Goal: Information Seeking & Learning: Learn about a topic

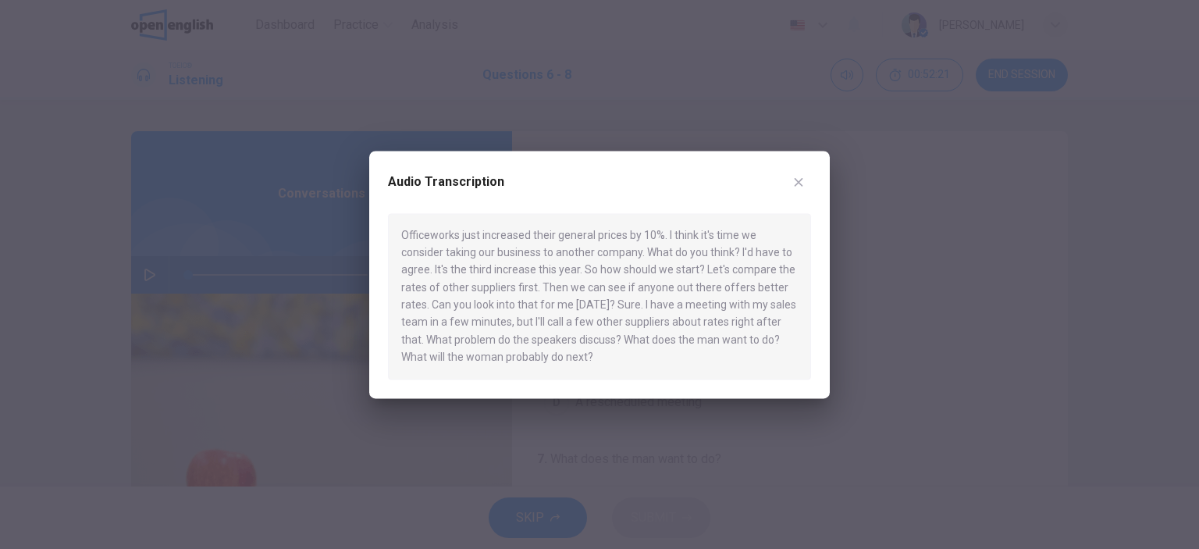
click at [794, 183] on icon "button" at bounding box center [799, 182] width 12 height 12
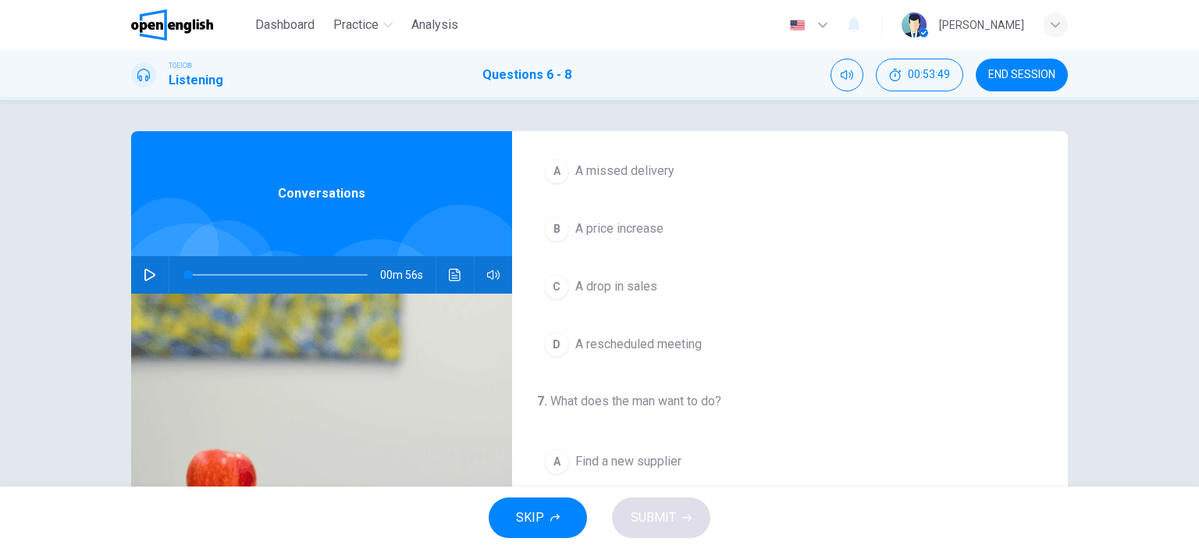
scroll to position [62, 0]
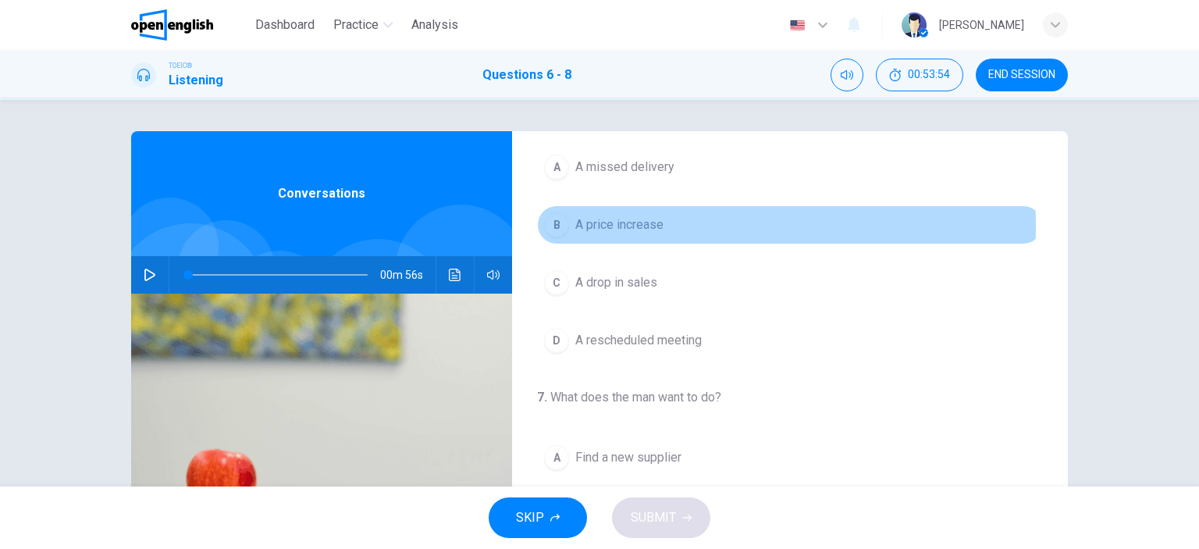
click at [549, 226] on div "B" at bounding box center [556, 224] width 25 height 25
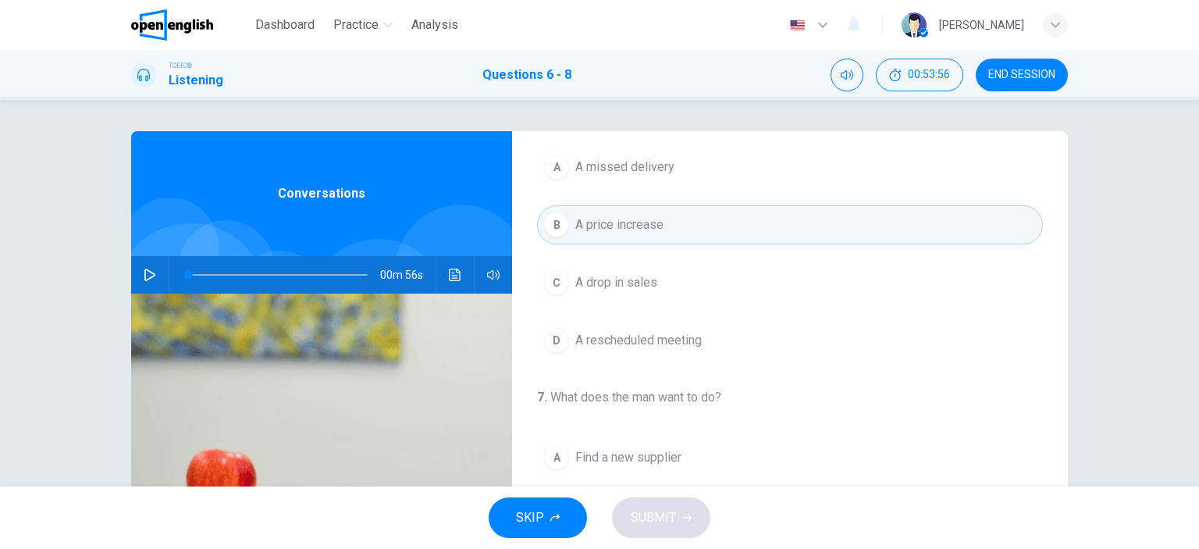
click at [553, 333] on div "D" at bounding box center [556, 340] width 25 height 25
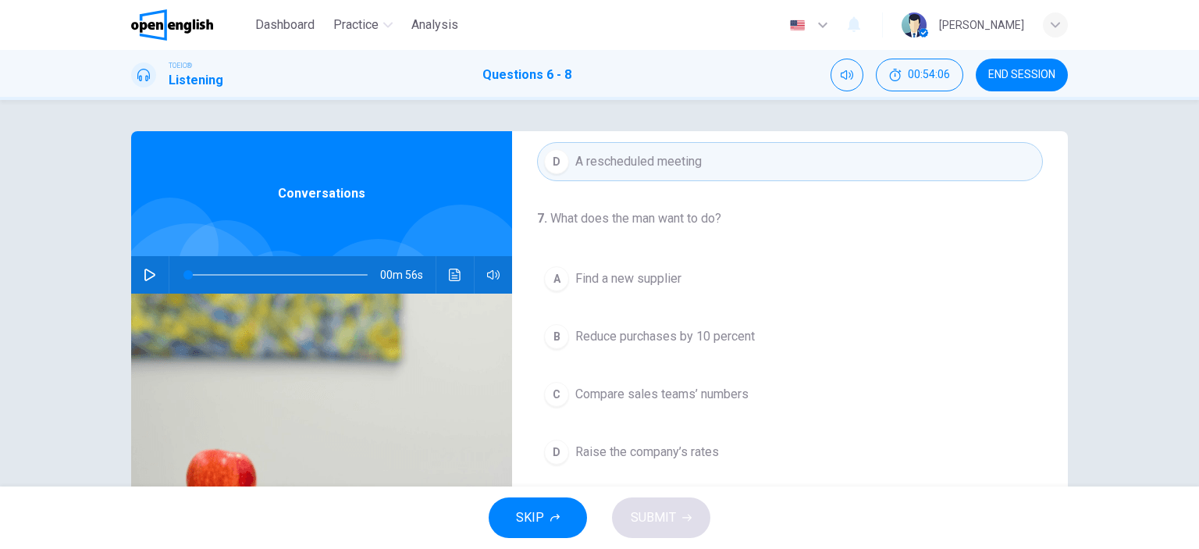
scroll to position [240, 0]
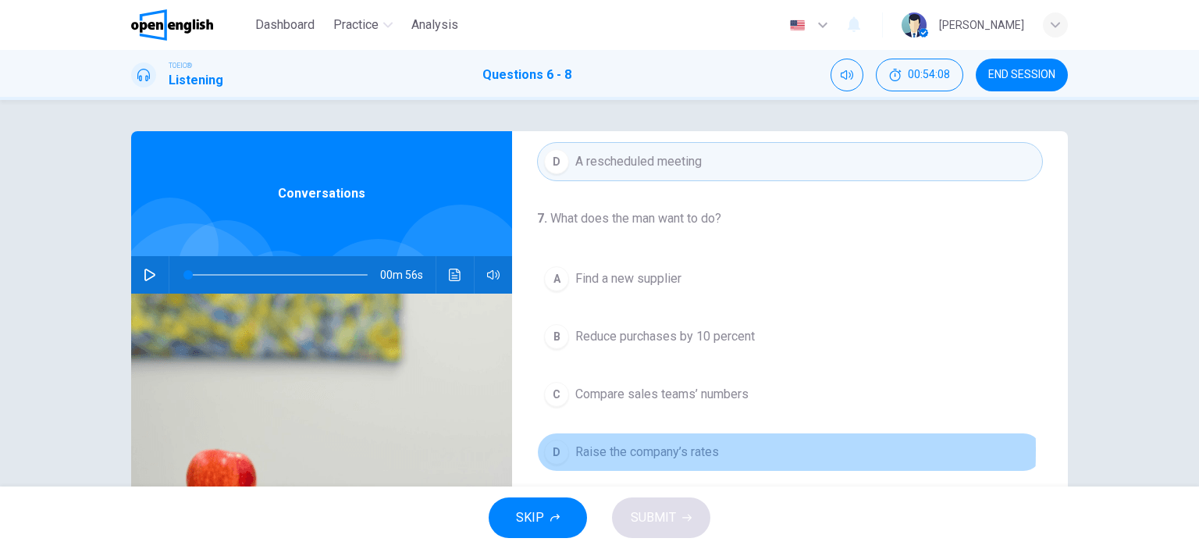
click at [551, 447] on div "D" at bounding box center [556, 452] width 25 height 25
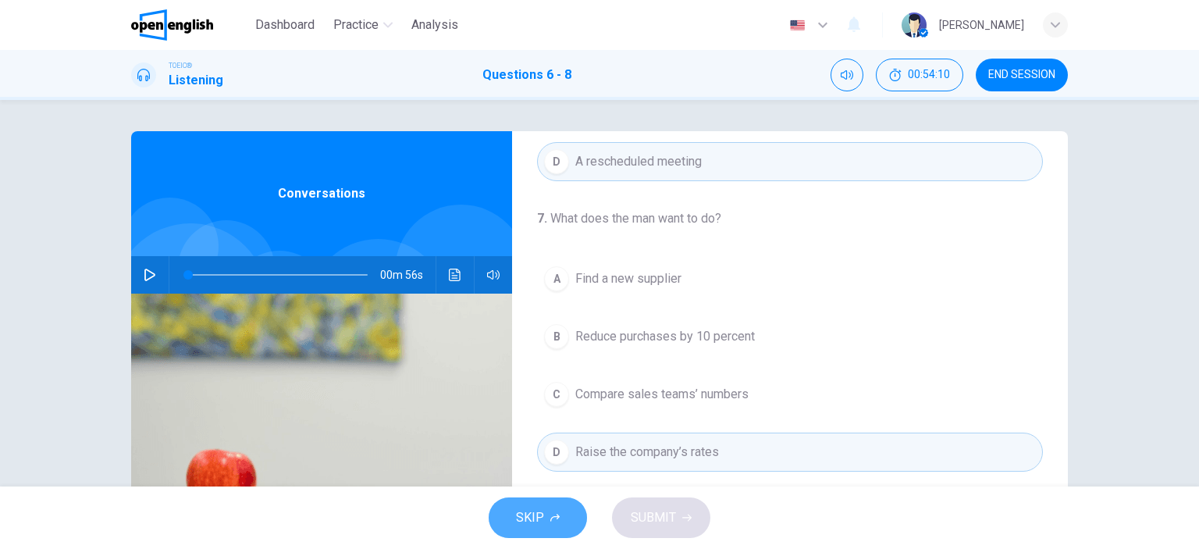
click at [554, 529] on button "SKIP" at bounding box center [538, 517] width 98 height 41
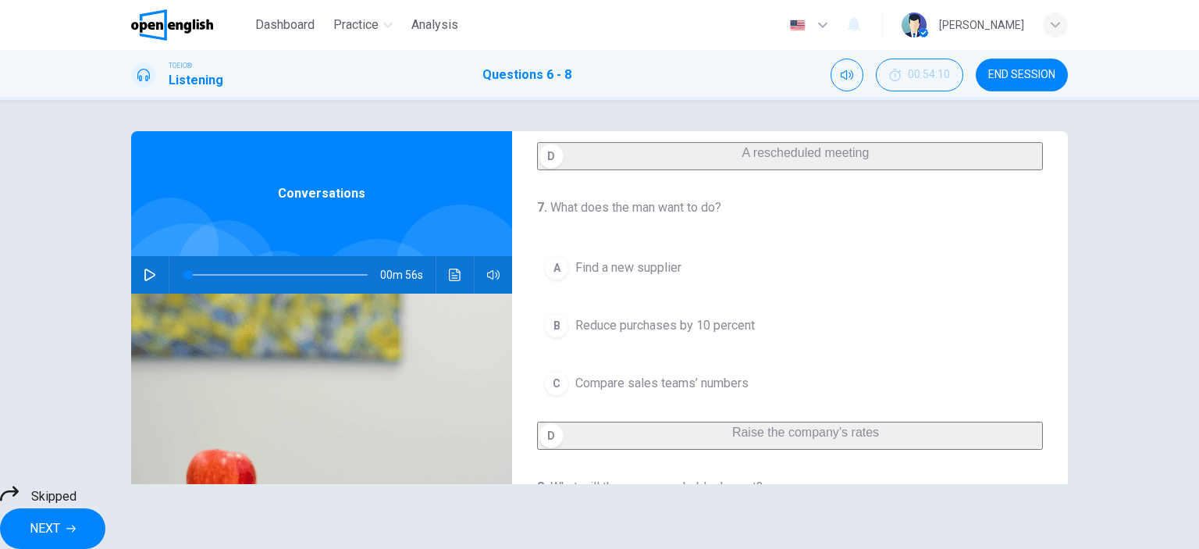
click at [554, 439] on div "A Find a new supplier B Reduce purchases by 10 percent C Compare sales teams’ n…" at bounding box center [790, 348] width 506 height 201
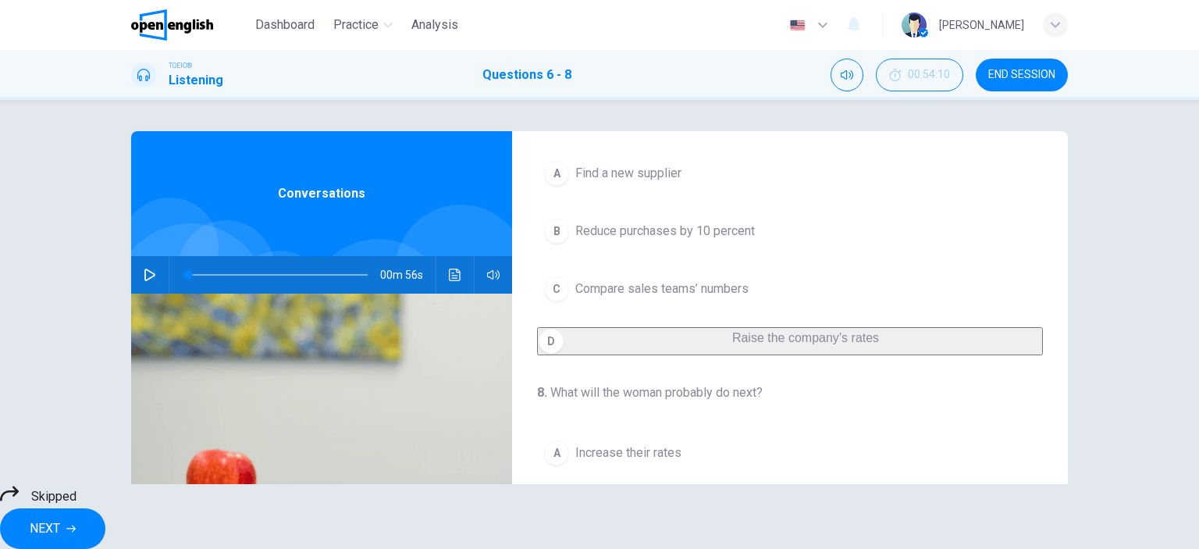
scroll to position [219, 0]
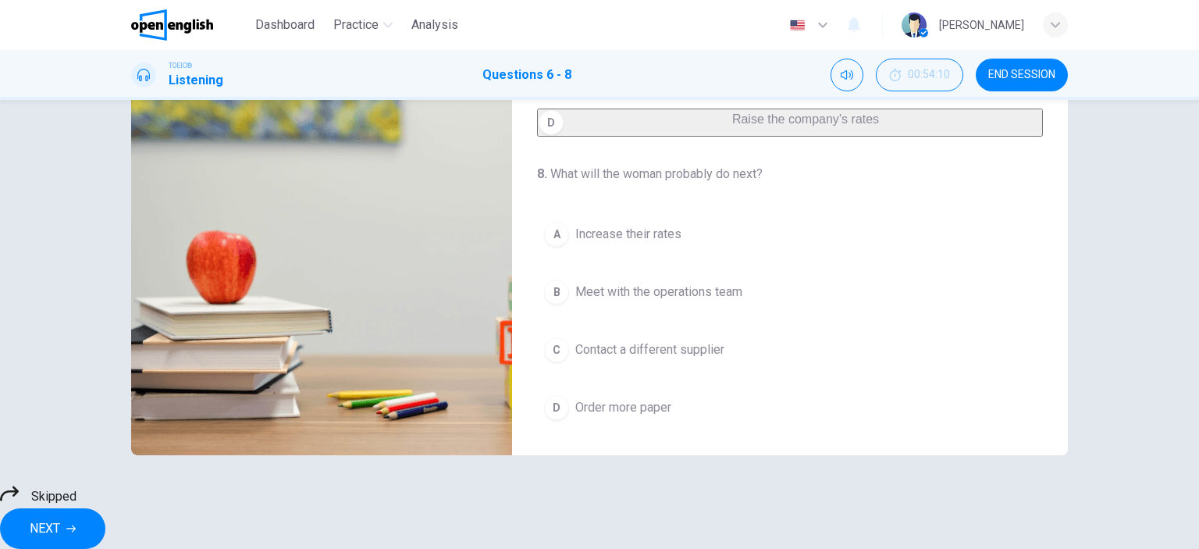
click at [662, 212] on div "8 . What will the woman probably do next? A Increase their rates B Meet with th…" at bounding box center [790, 296] width 556 height 262
click at [640, 236] on div "A Increase their rates B Meet with the operations team C Contact a different su…" at bounding box center [790, 321] width 506 height 212
click at [581, 351] on div "A Increase their rates B Meet with the operations team C Contact a different su…" at bounding box center [790, 321] width 506 height 212
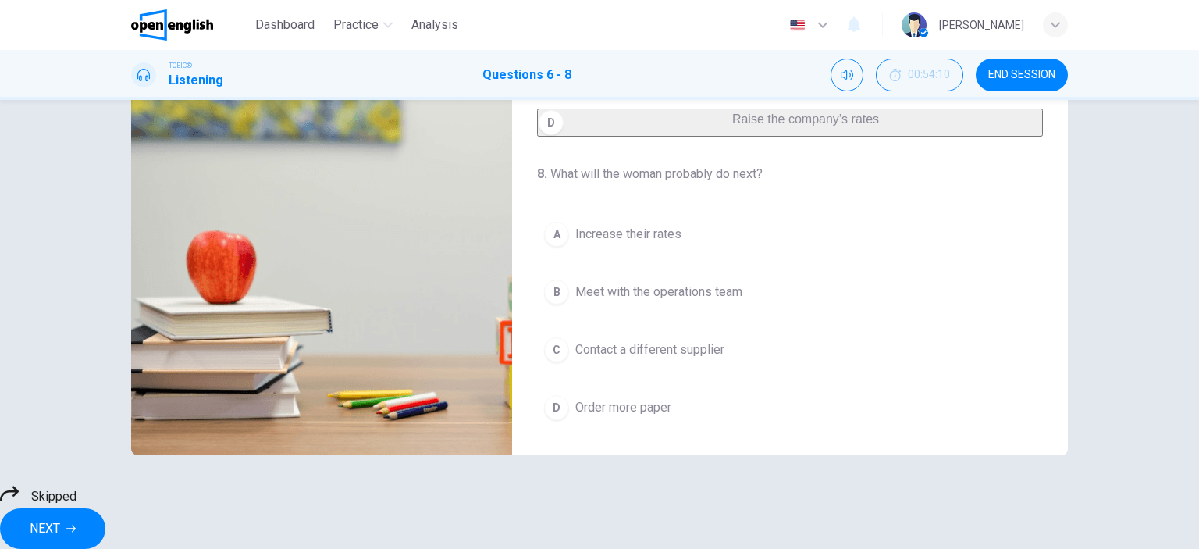
scroll to position [34, 0]
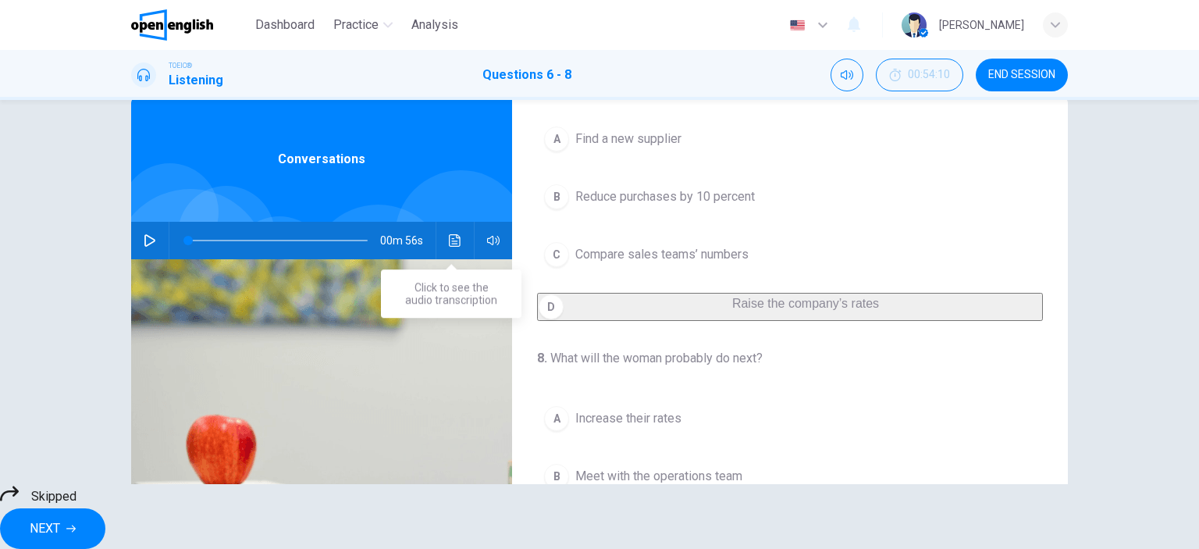
click at [453, 233] on button "Click to see the audio transcription" at bounding box center [455, 240] width 25 height 37
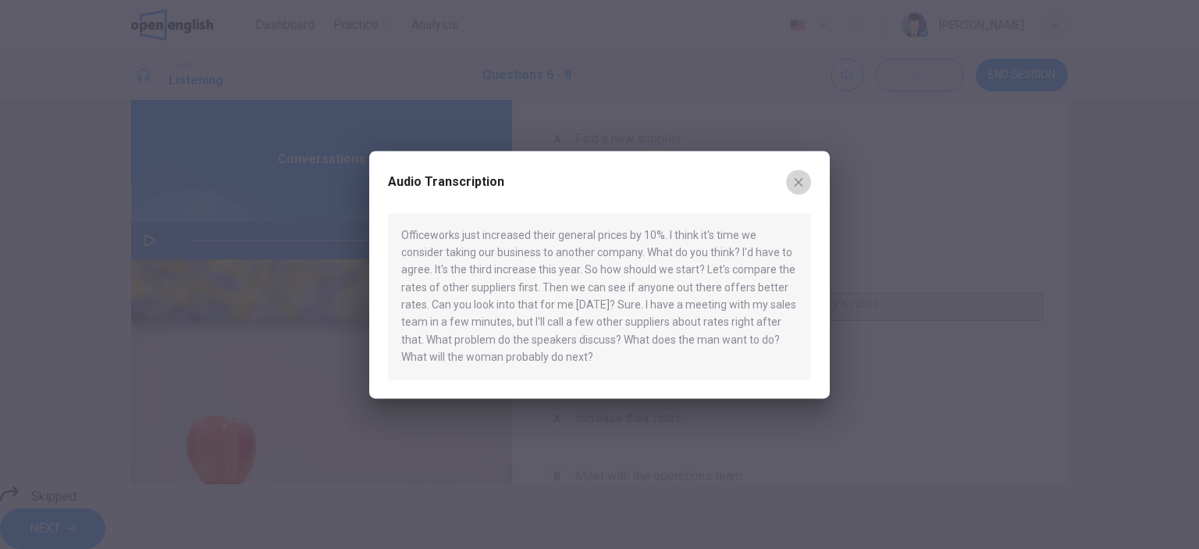
click at [793, 180] on icon "button" at bounding box center [799, 182] width 12 height 12
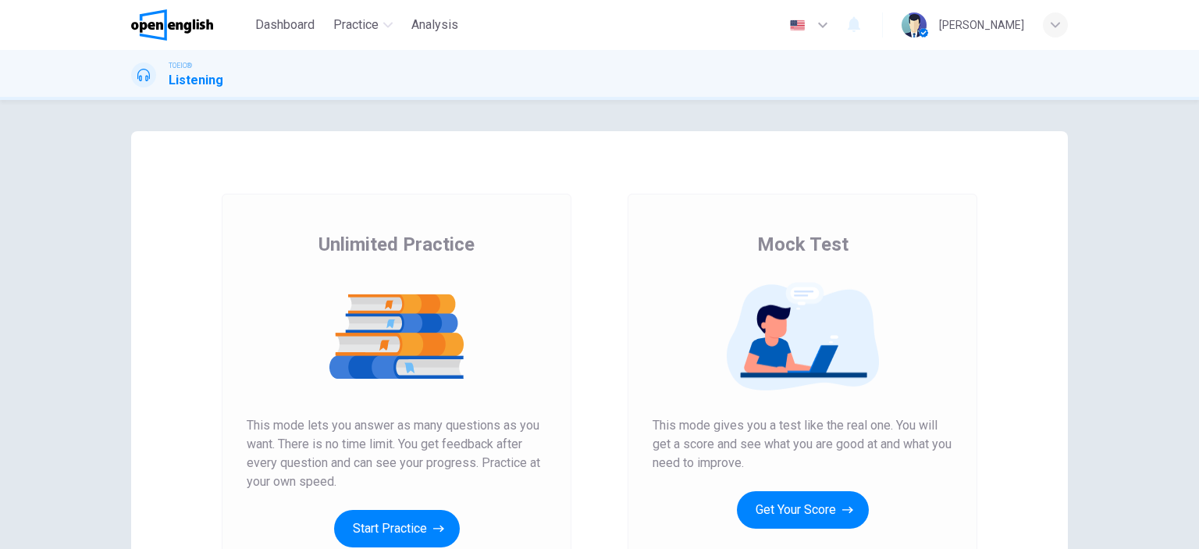
scroll to position [97, 0]
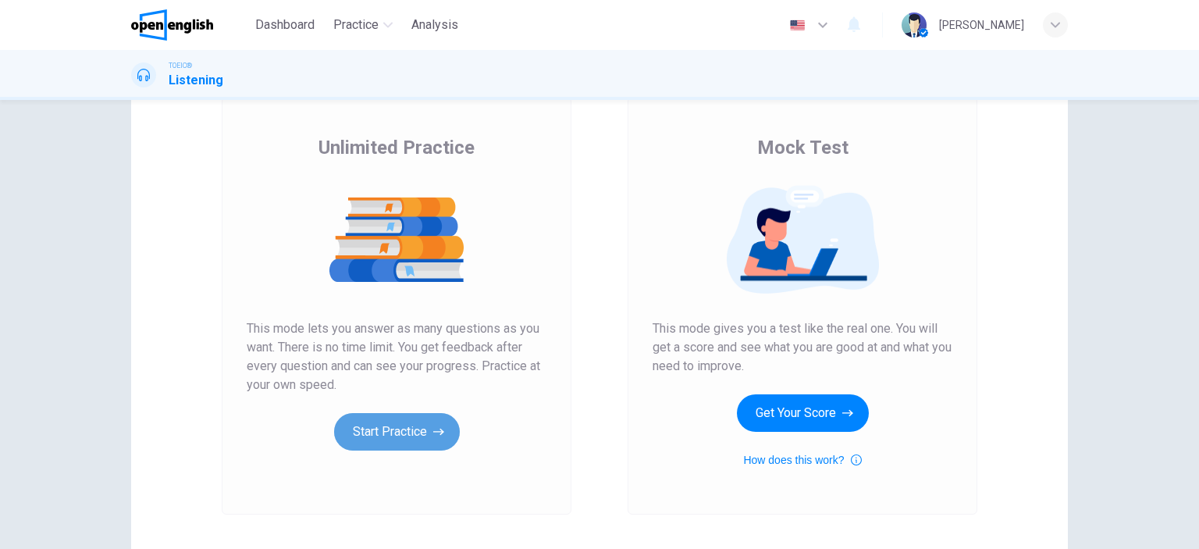
click at [394, 442] on button "Start Practice" at bounding box center [397, 431] width 126 height 37
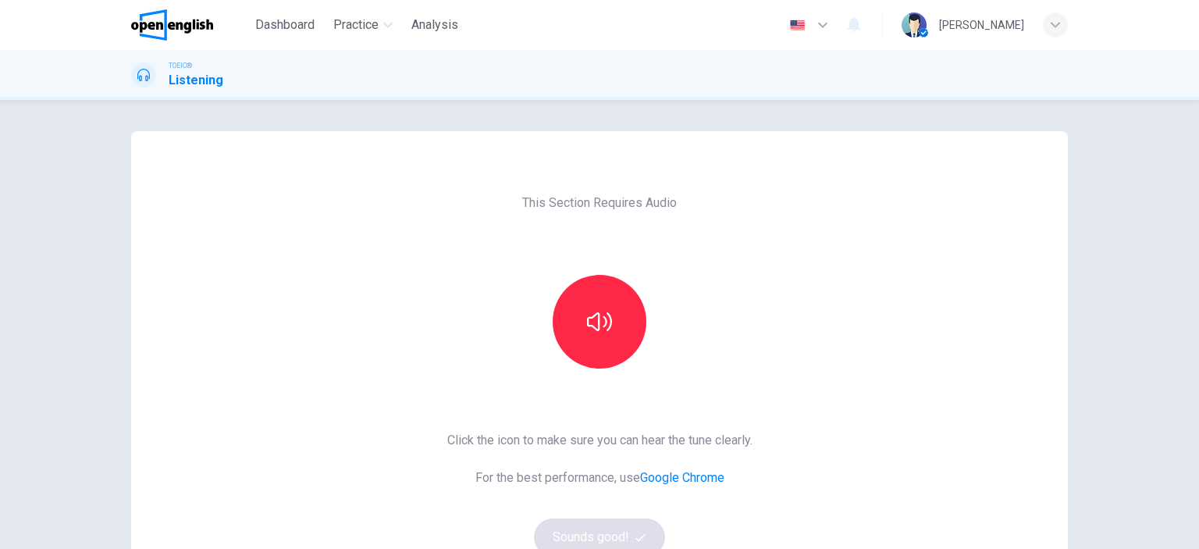
scroll to position [70, 0]
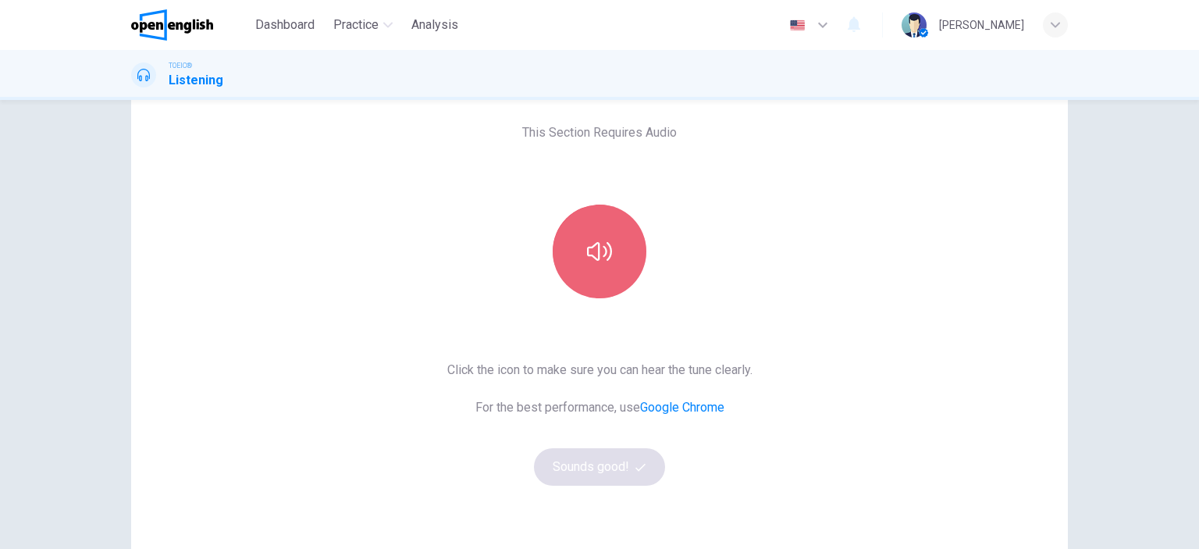
click at [596, 240] on icon "button" at bounding box center [599, 251] width 25 height 25
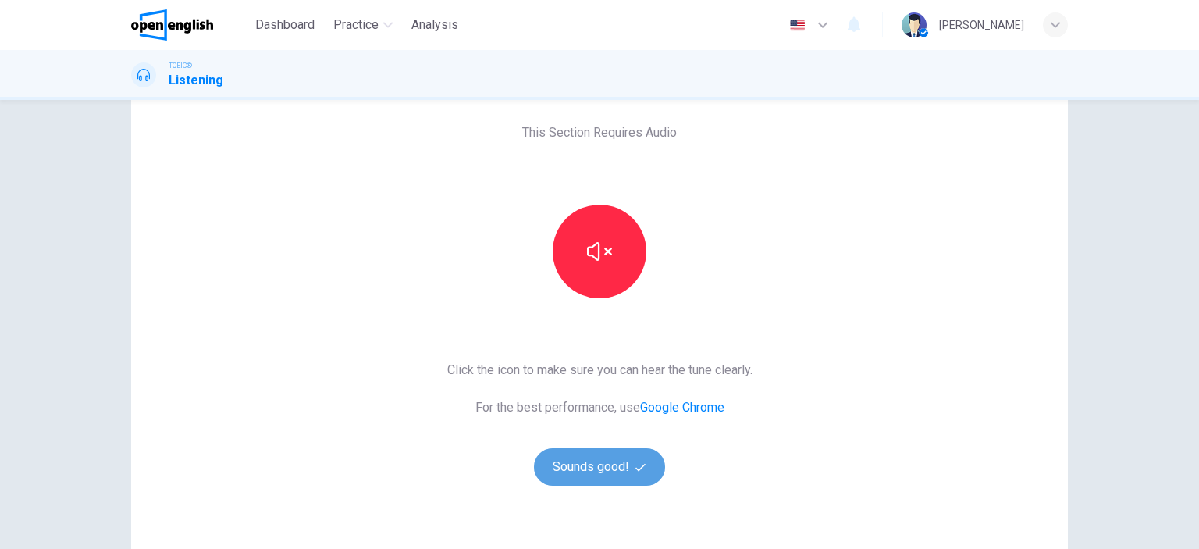
click at [586, 454] on button "Sounds good!" at bounding box center [599, 466] width 131 height 37
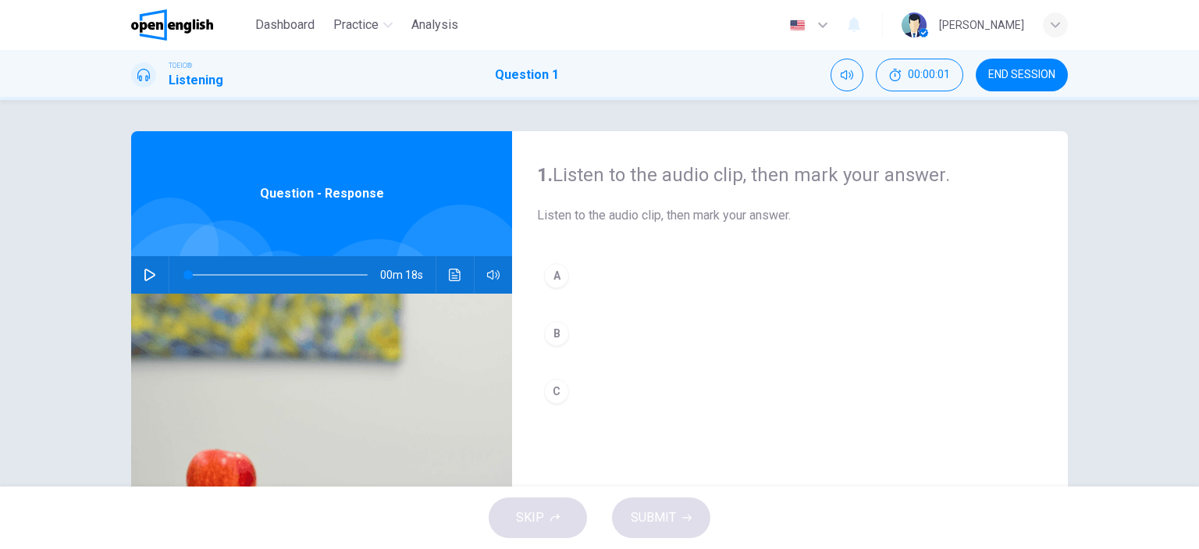
scroll to position [0, 0]
click at [137, 274] on button "button" at bounding box center [149, 274] width 25 height 37
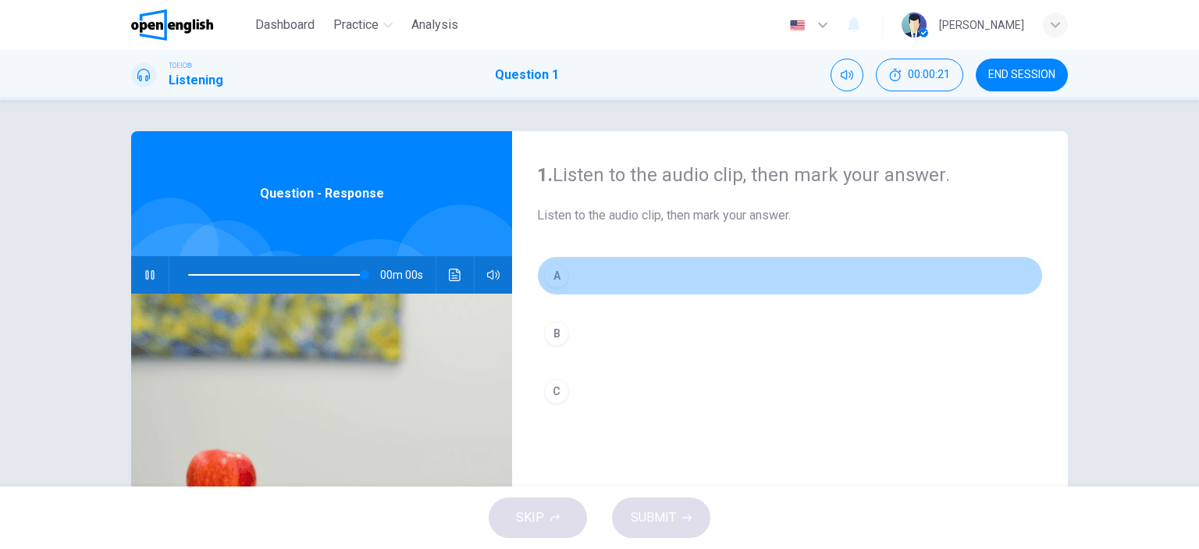
type input "*"
click at [547, 271] on div "A" at bounding box center [556, 275] width 25 height 25
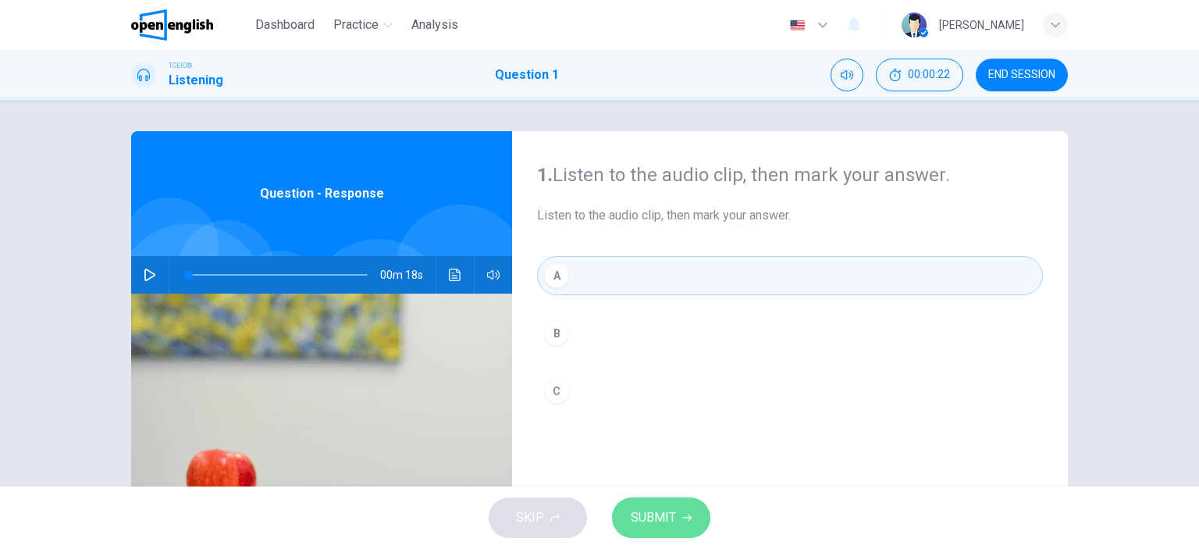
click at [638, 503] on button "SUBMIT" at bounding box center [661, 517] width 98 height 41
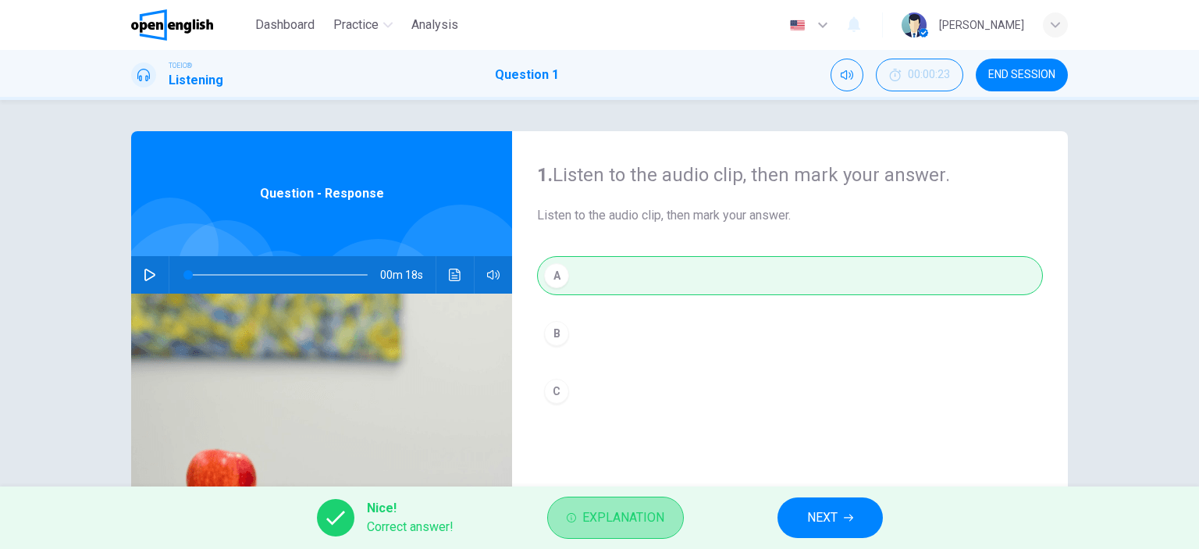
click at [638, 509] on span "Explanation" at bounding box center [623, 518] width 82 height 22
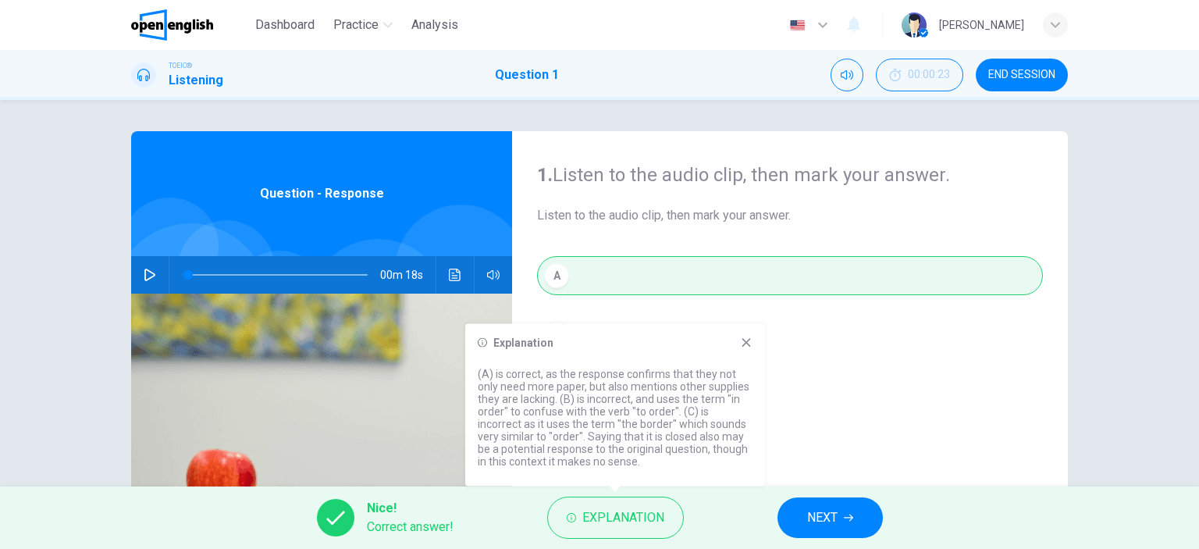
click at [831, 452] on div "1. Listen to the audio clip, then mark your answer. Listen to the audio clip, t…" at bounding box center [790, 402] width 556 height 543
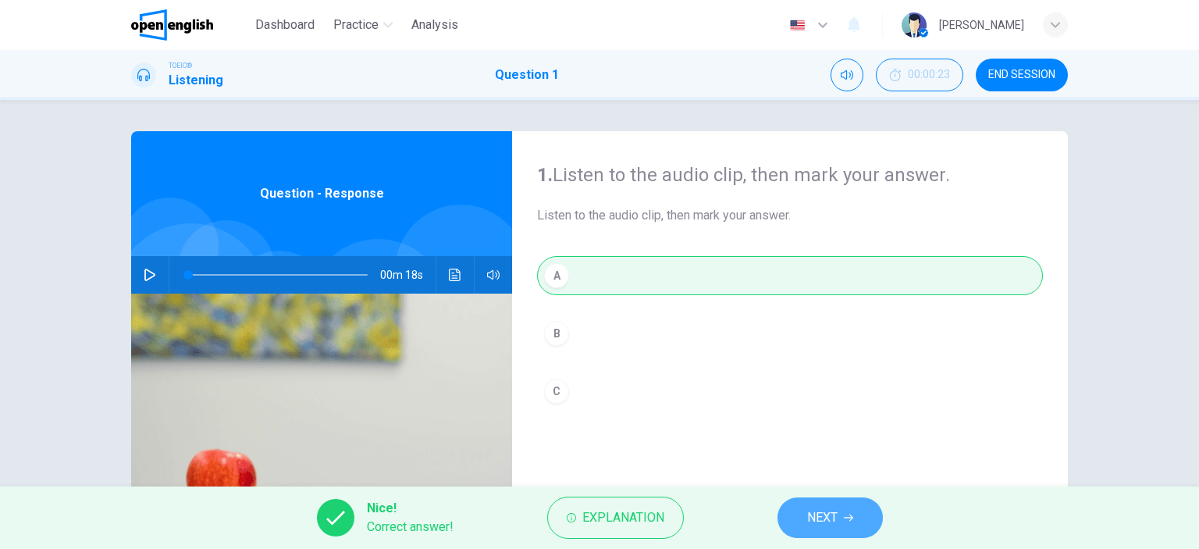
click at [835, 526] on span "NEXT" at bounding box center [822, 518] width 30 height 22
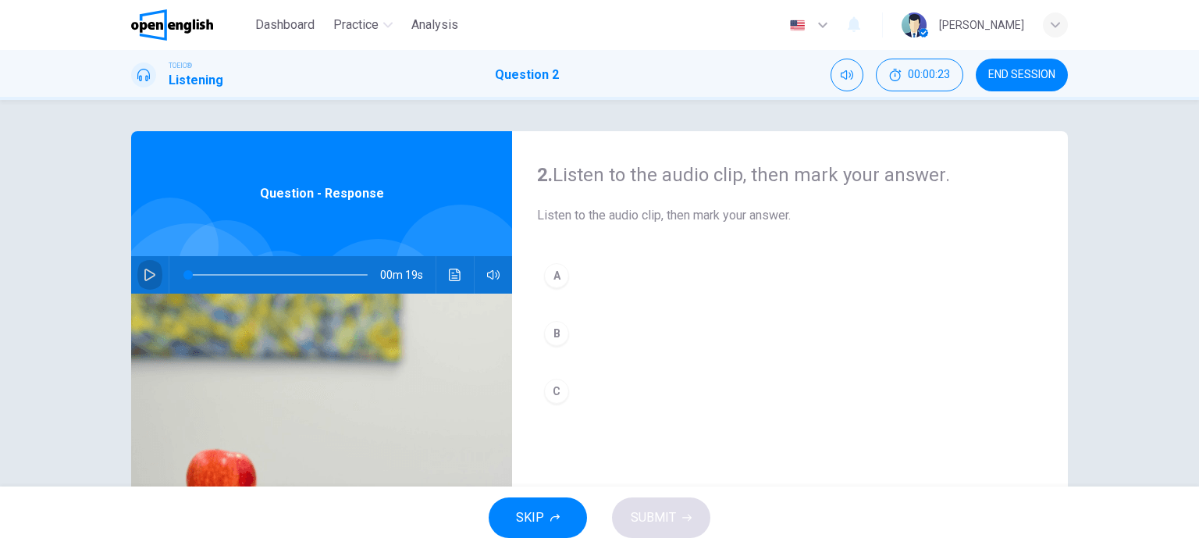
click at [147, 275] on icon "button" at bounding box center [150, 275] width 12 height 12
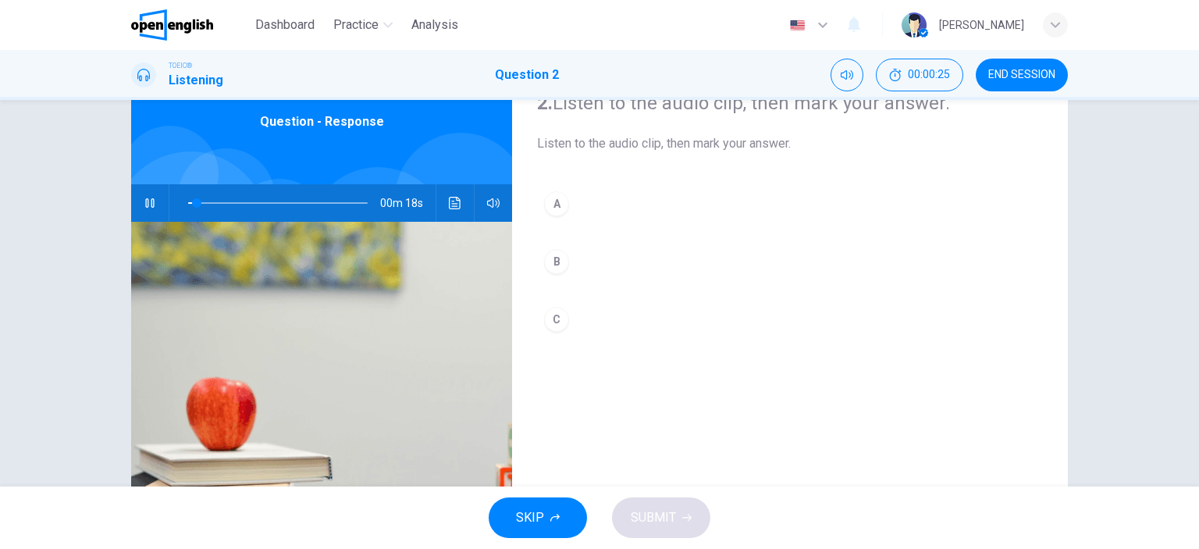
scroll to position [72, 0]
drag, startPoint x: 223, startPoint y: 199, endPoint x: 109, endPoint y: 234, distance: 120.0
click at [109, 234] on div "2. Listen to the audio clip, then mark your answer. Listen to the audio clip, t…" at bounding box center [599, 330] width 987 height 543
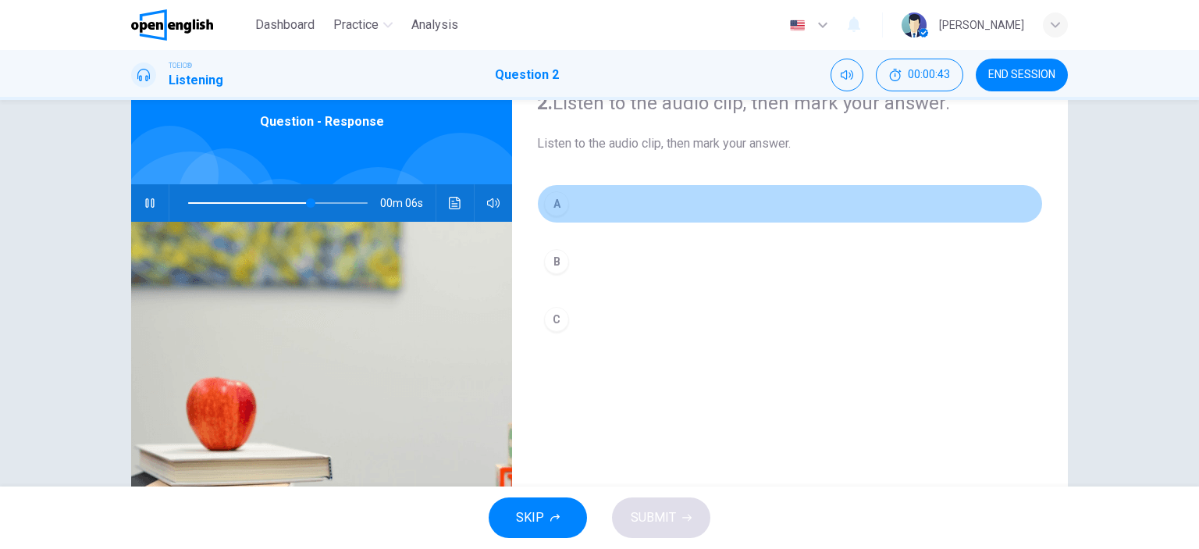
click at [558, 214] on div "A" at bounding box center [556, 203] width 25 height 25
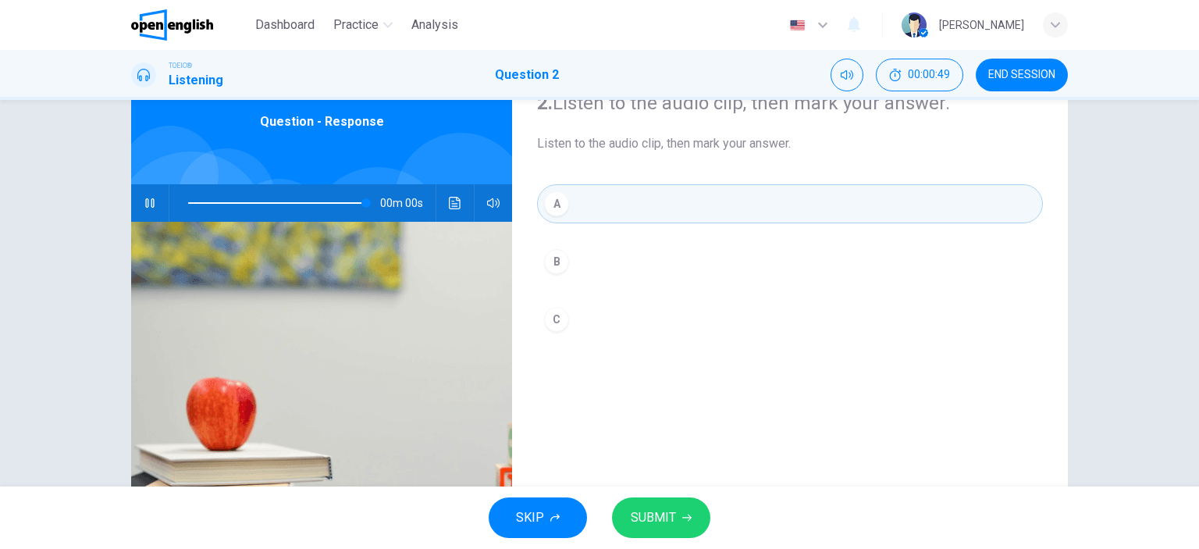
type input "*"
click at [668, 527] on span "SUBMIT" at bounding box center [653, 518] width 45 height 22
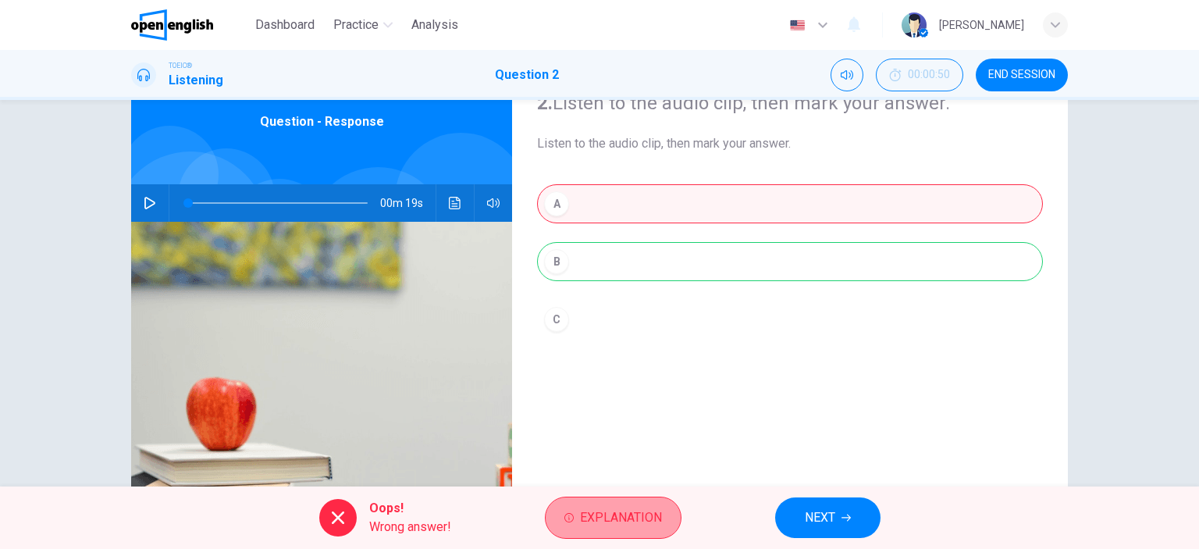
click at [625, 529] on button "Explanation" at bounding box center [613, 518] width 137 height 42
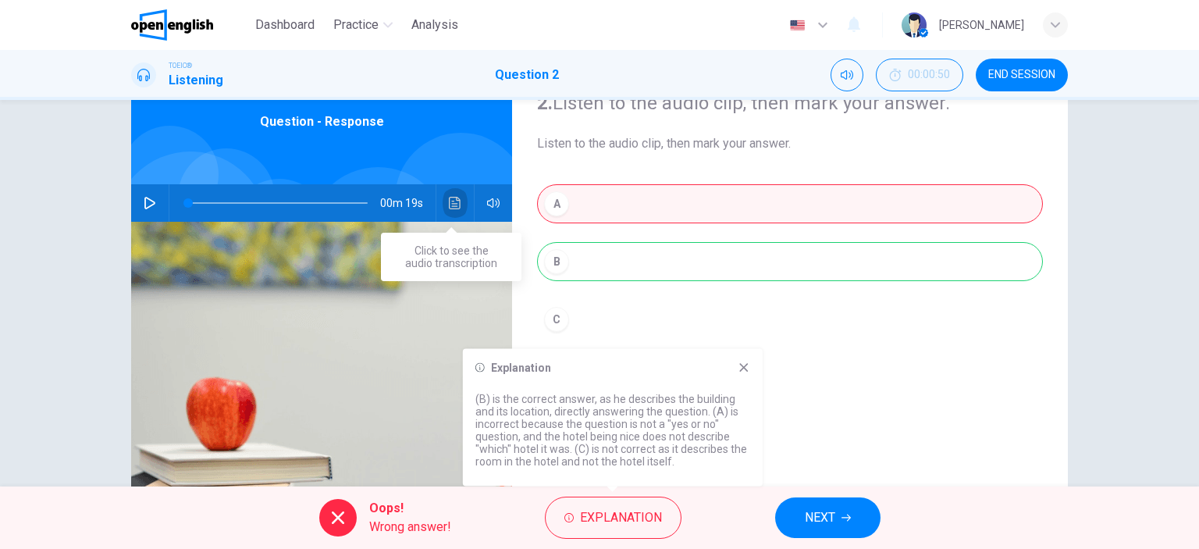
click at [449, 201] on icon "Click to see the audio transcription" at bounding box center [455, 203] width 12 height 12
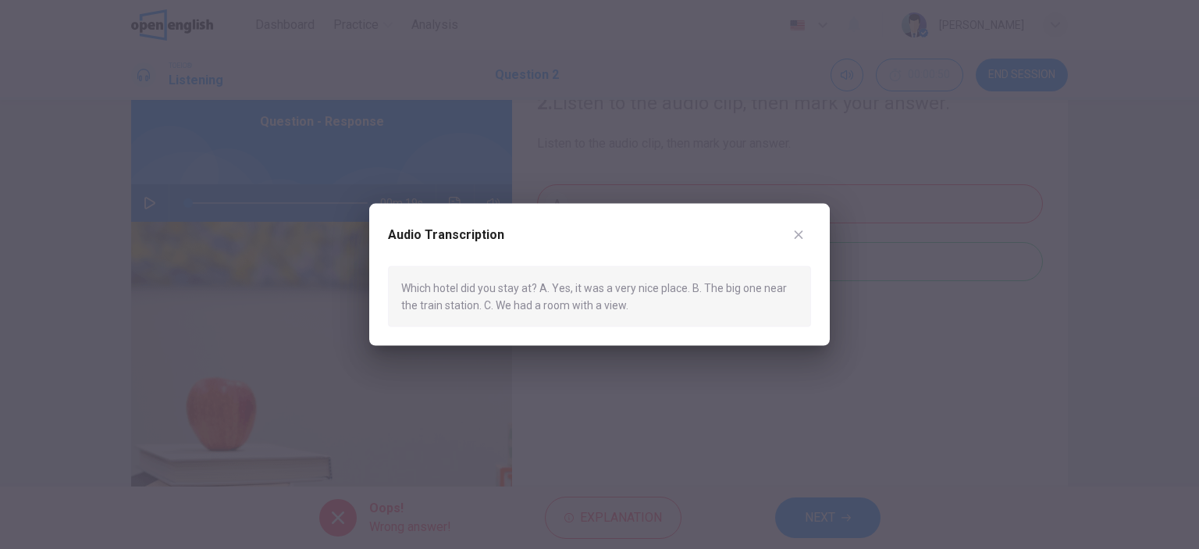
click at [613, 384] on div at bounding box center [599, 274] width 1199 height 549
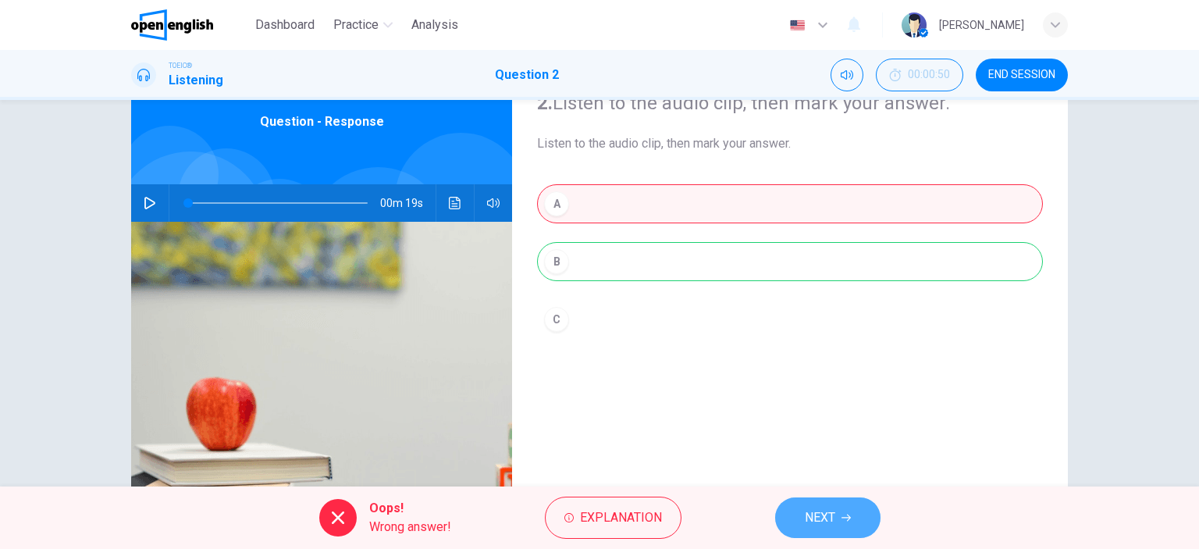
click at [799, 523] on button "NEXT" at bounding box center [827, 517] width 105 height 41
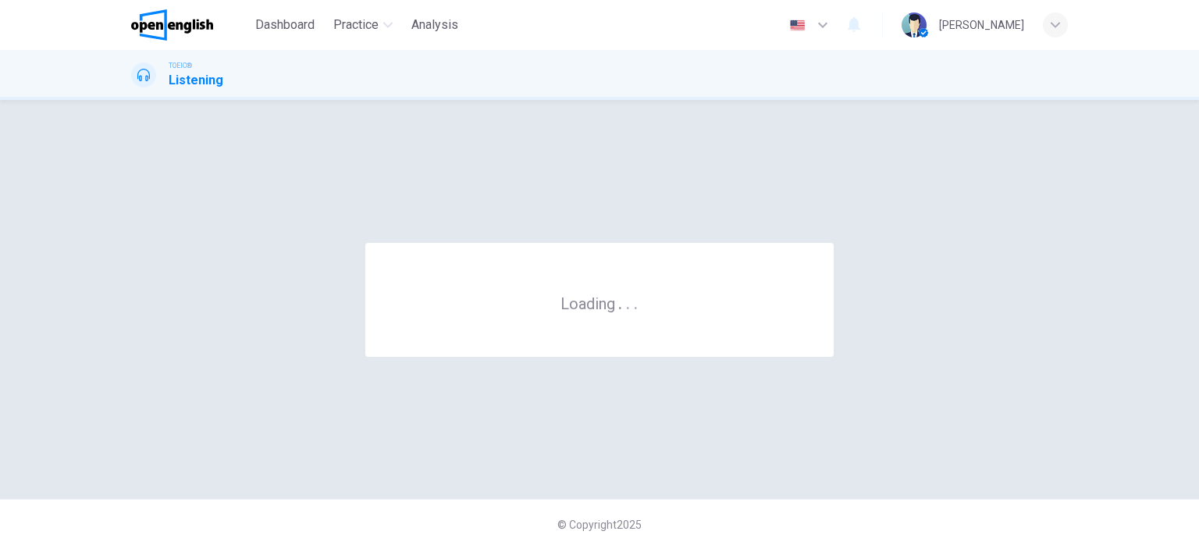
scroll to position [0, 0]
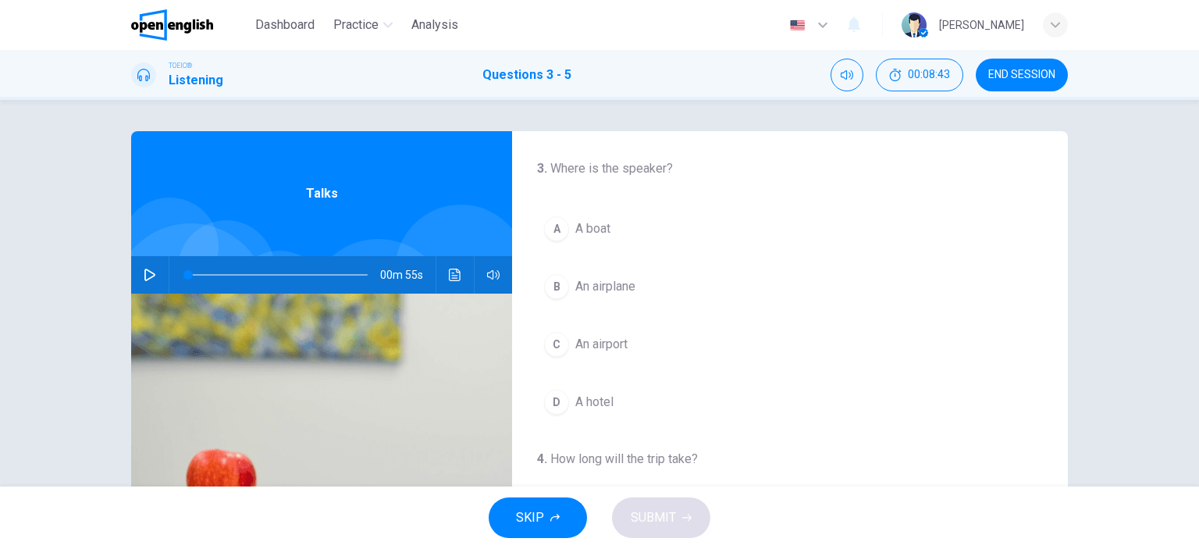
click at [154, 274] on button "button" at bounding box center [149, 274] width 25 height 37
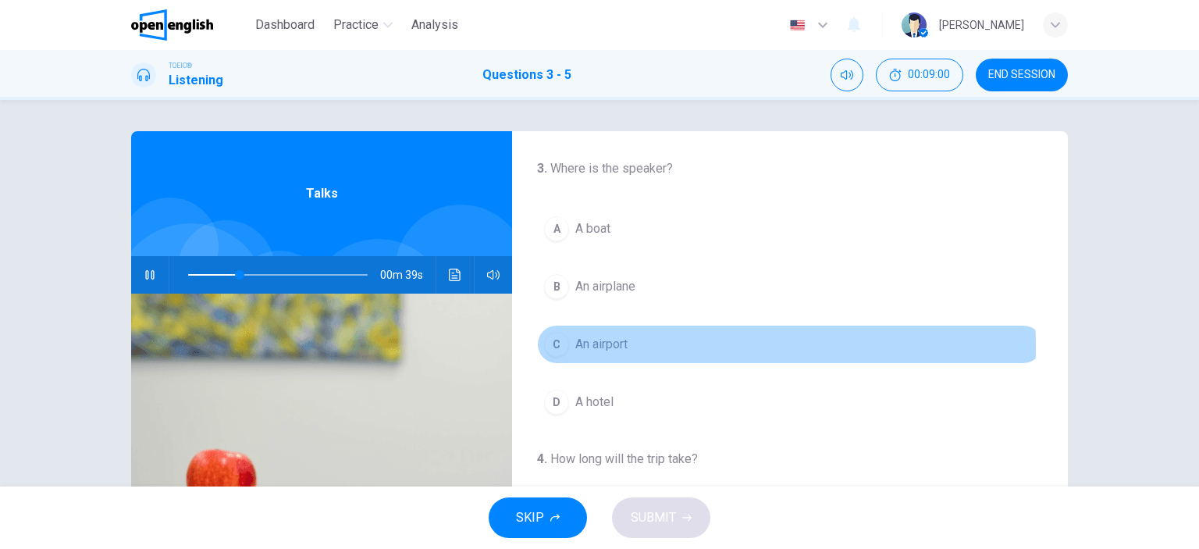
click at [557, 346] on div "C" at bounding box center [556, 344] width 25 height 25
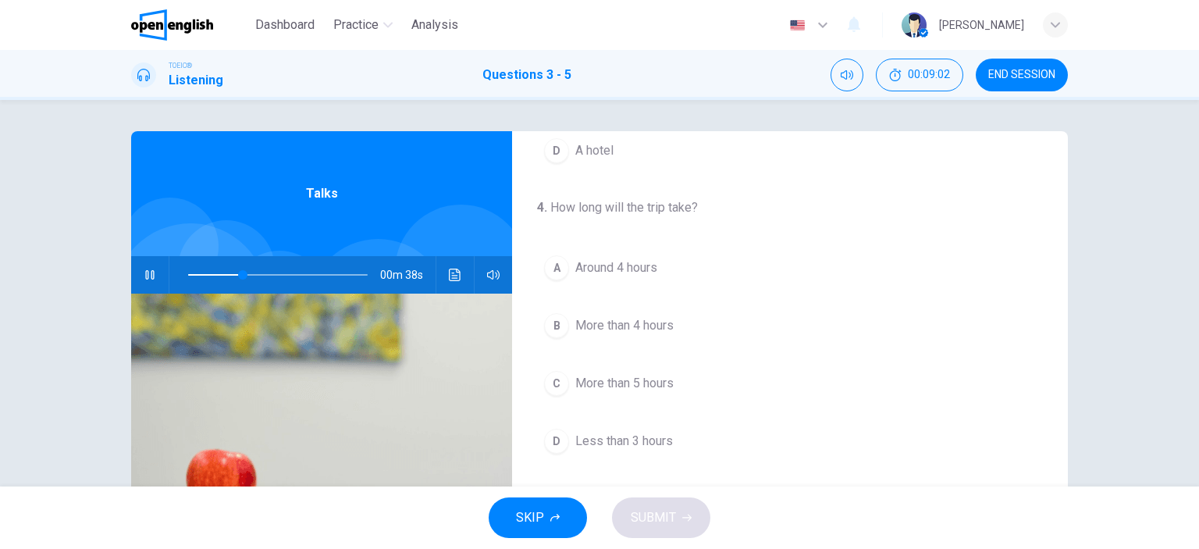
scroll to position [267, 0]
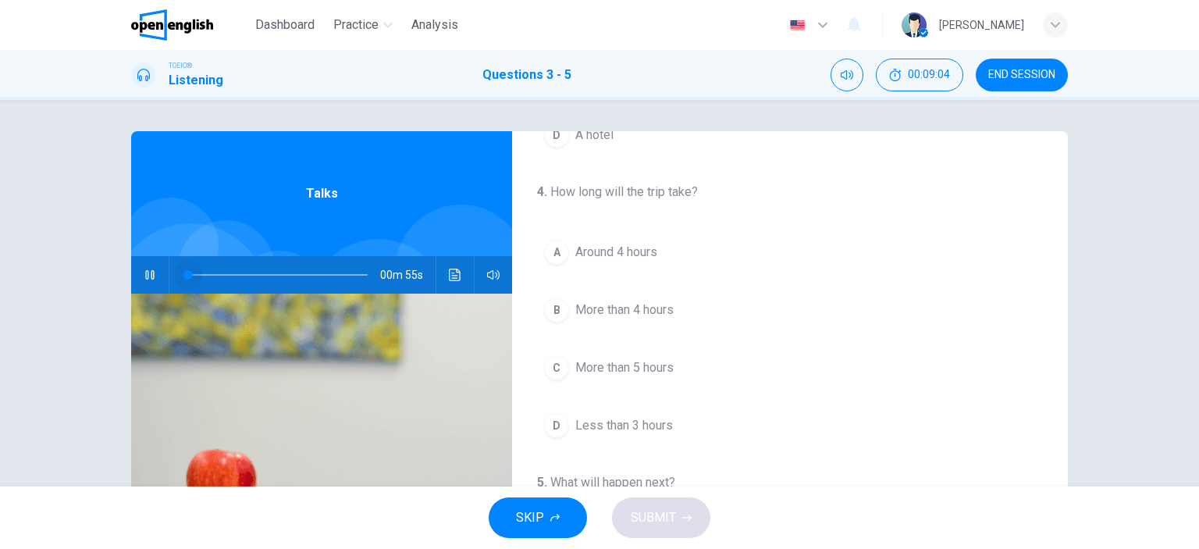
drag, startPoint x: 243, startPoint y: 269, endPoint x: 166, endPoint y: 269, distance: 77.3
click at [169, 269] on div at bounding box center [274, 274] width 211 height 37
click at [449, 274] on icon "Click to see the audio transcription" at bounding box center [455, 275] width 12 height 12
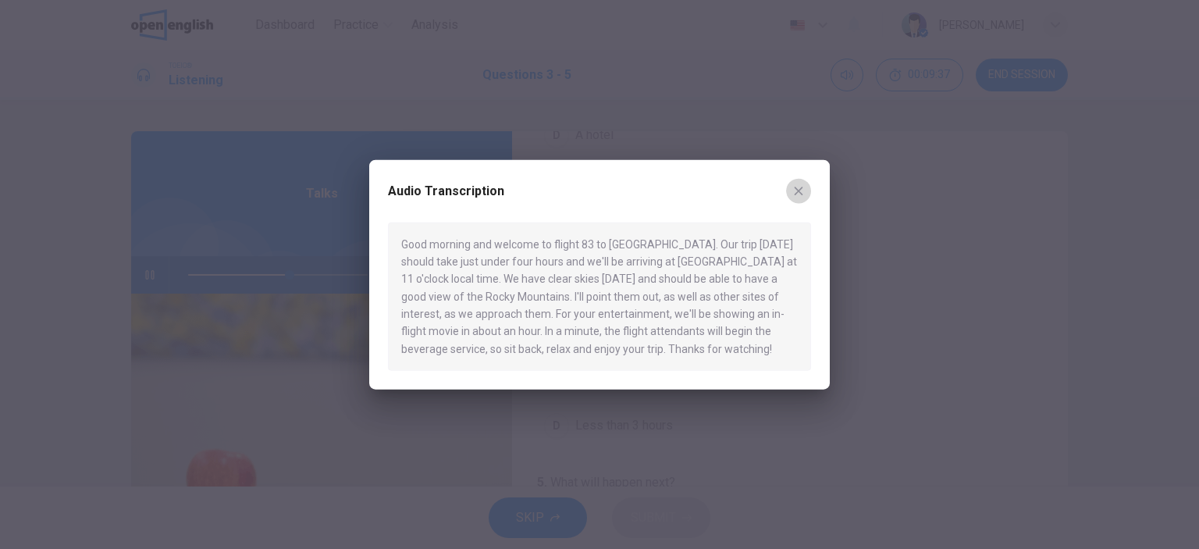
click at [803, 185] on icon "button" at bounding box center [799, 190] width 12 height 12
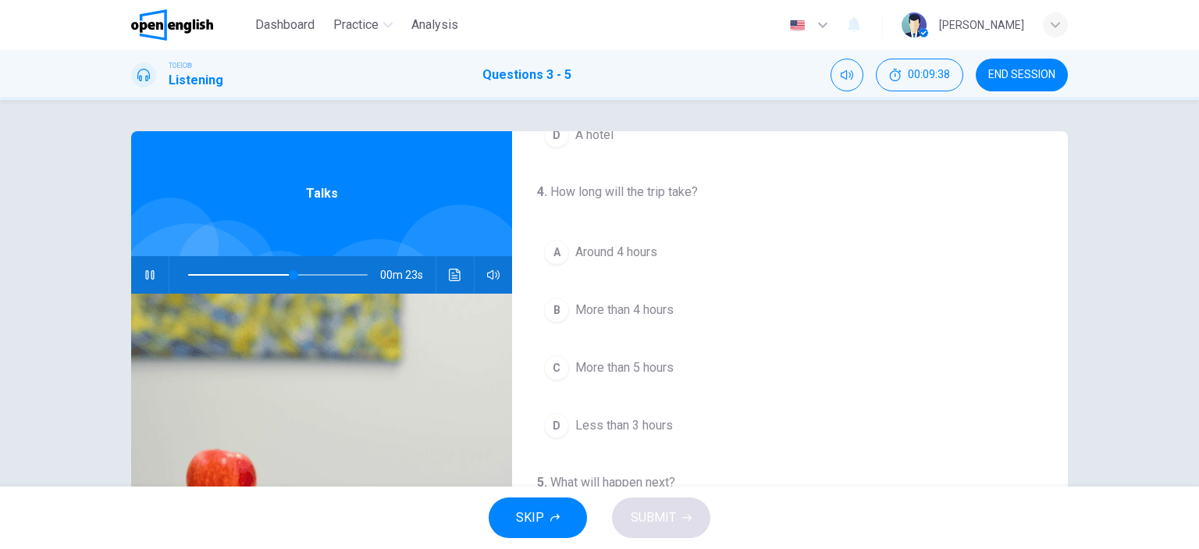
scroll to position [46, 0]
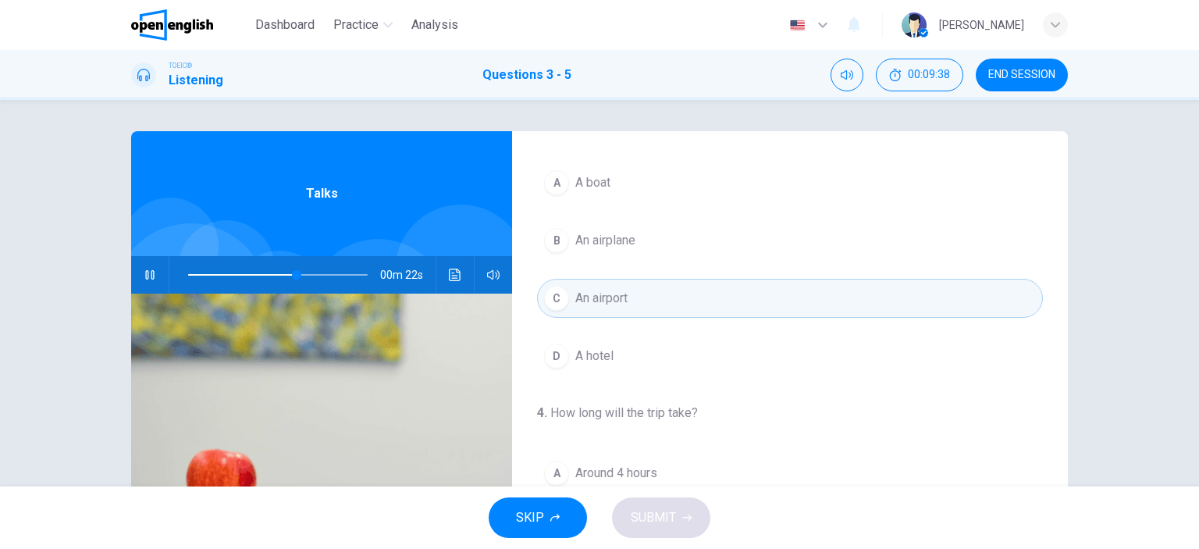
click at [565, 252] on button "B An airplane" at bounding box center [790, 240] width 506 height 39
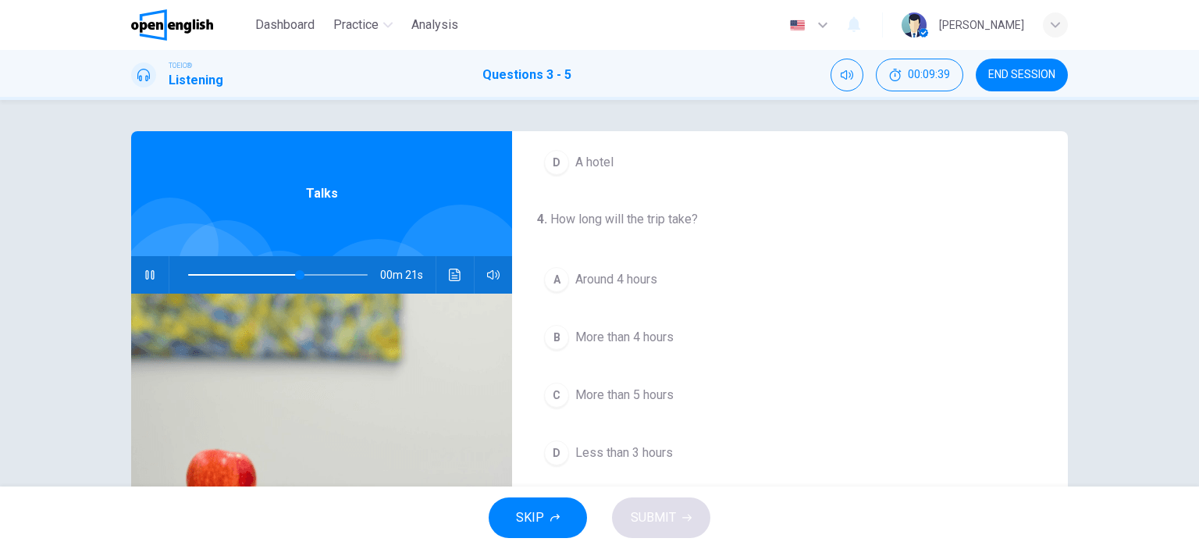
scroll to position [262, 0]
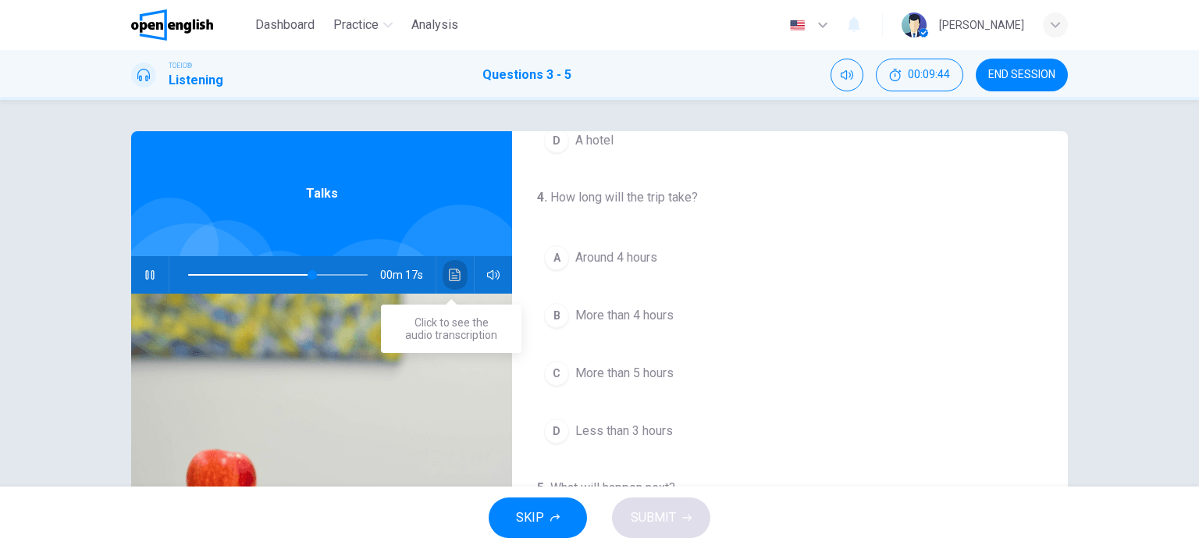
click at [444, 274] on button "Click to see the audio transcription" at bounding box center [455, 274] width 25 height 37
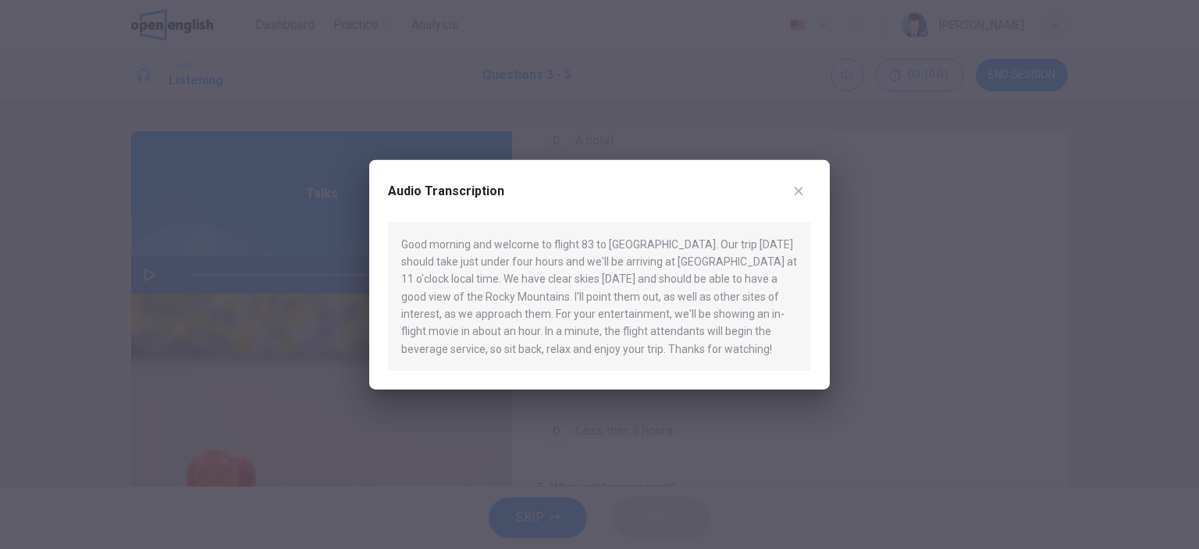
click at [812, 180] on div "Audio Transcription Good morning and welcome to flight 83 to Los Angeles. Our t…" at bounding box center [599, 274] width 461 height 230
click at [794, 191] on icon "button" at bounding box center [799, 190] width 12 height 12
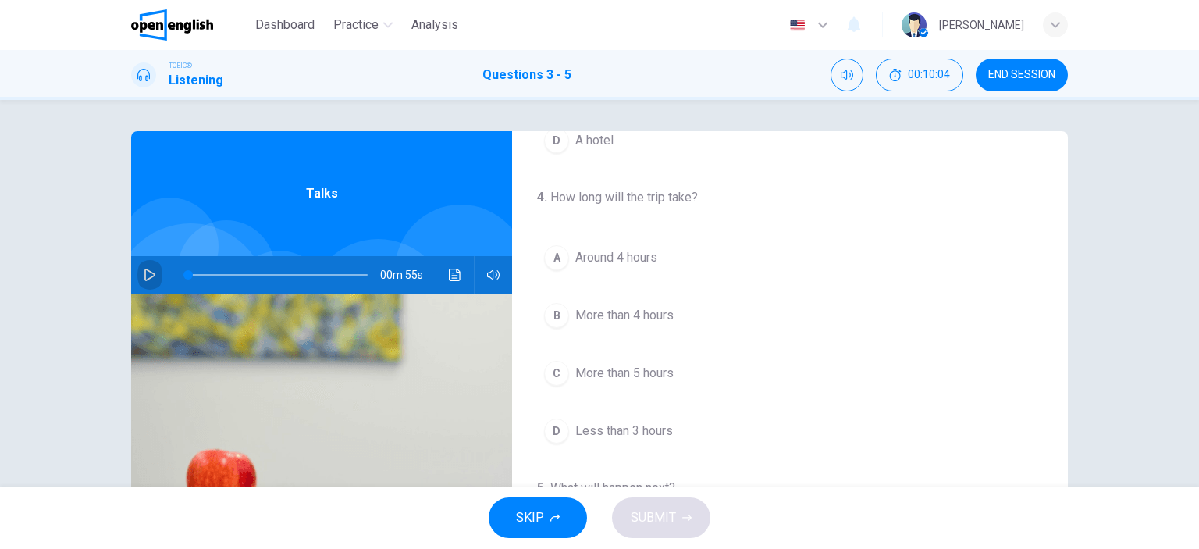
click at [144, 272] on icon "button" at bounding box center [149, 275] width 11 height 12
click at [449, 277] on icon "Click to see the audio transcription" at bounding box center [455, 275] width 12 height 12
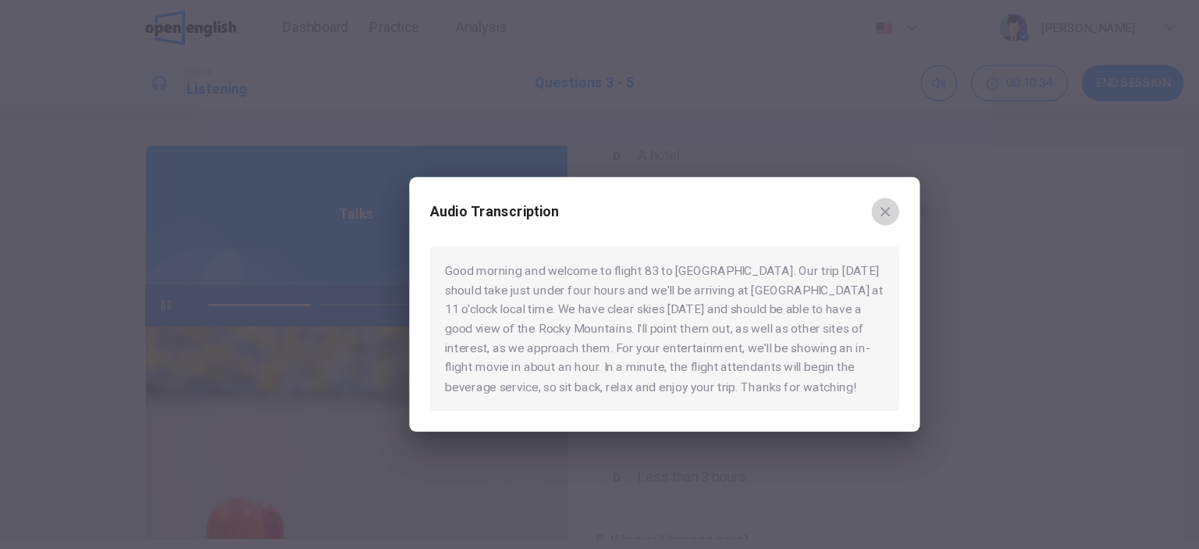
click at [799, 185] on icon "button" at bounding box center [799, 190] width 12 height 12
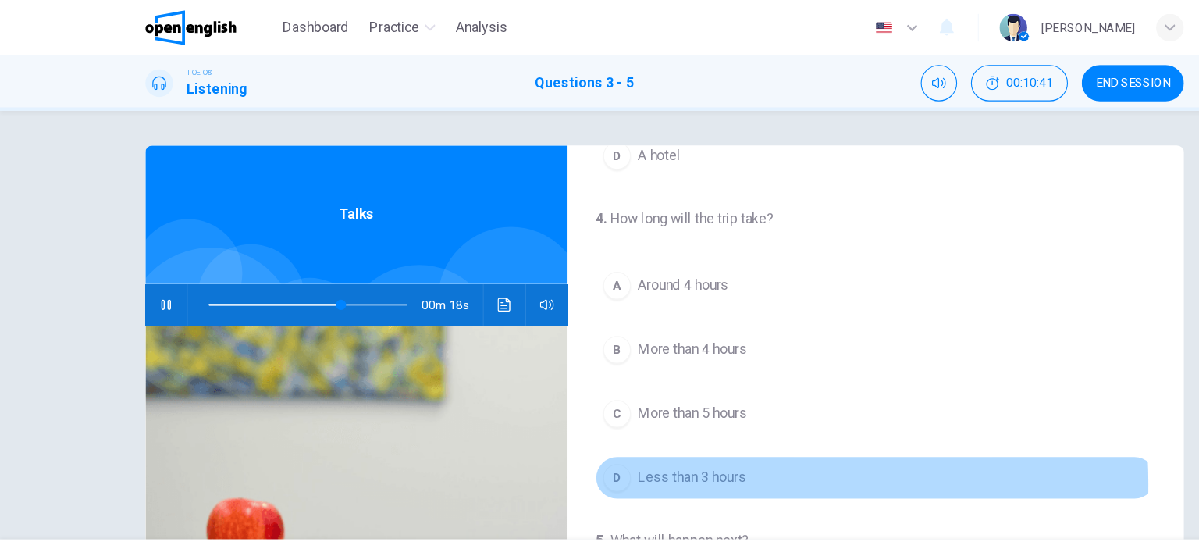
click at [589, 434] on span "Less than 3 hours" at bounding box center [624, 431] width 98 height 19
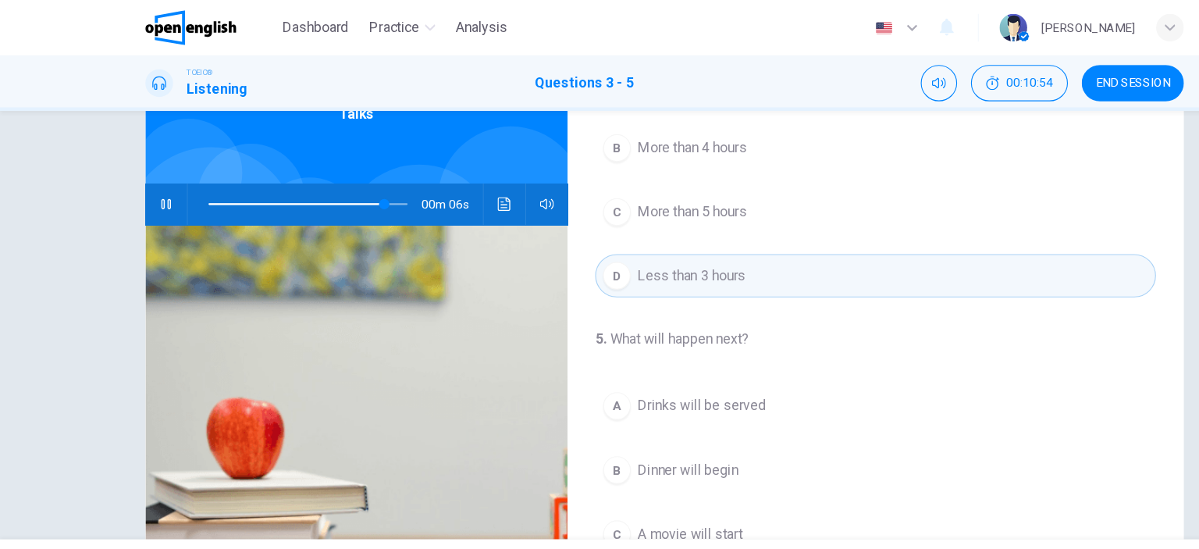
scroll to position [91, 0]
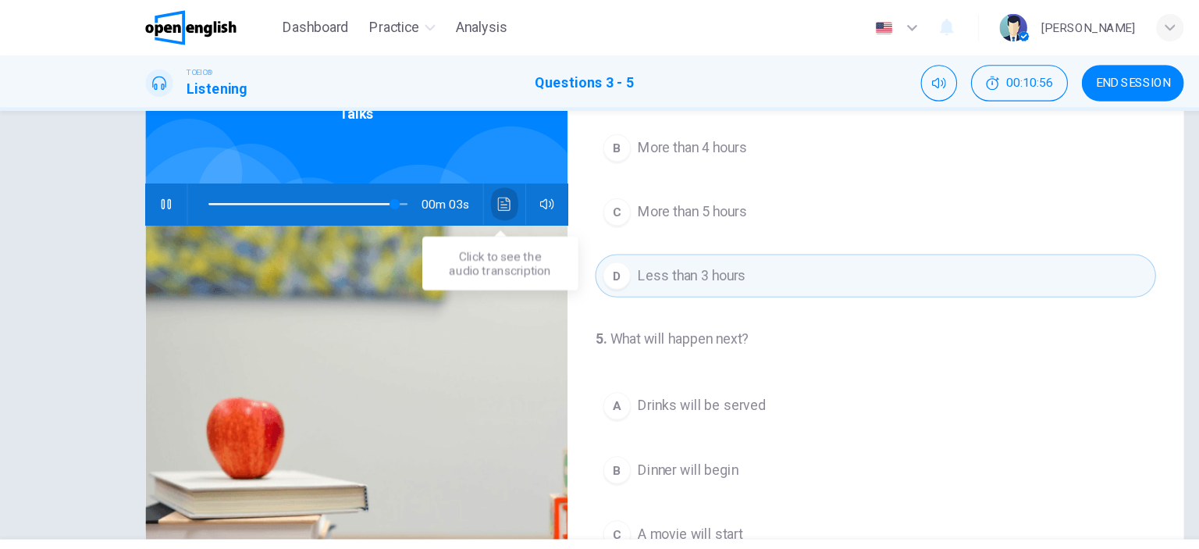
click at [443, 183] on button "Click to see the audio transcription" at bounding box center [455, 184] width 25 height 37
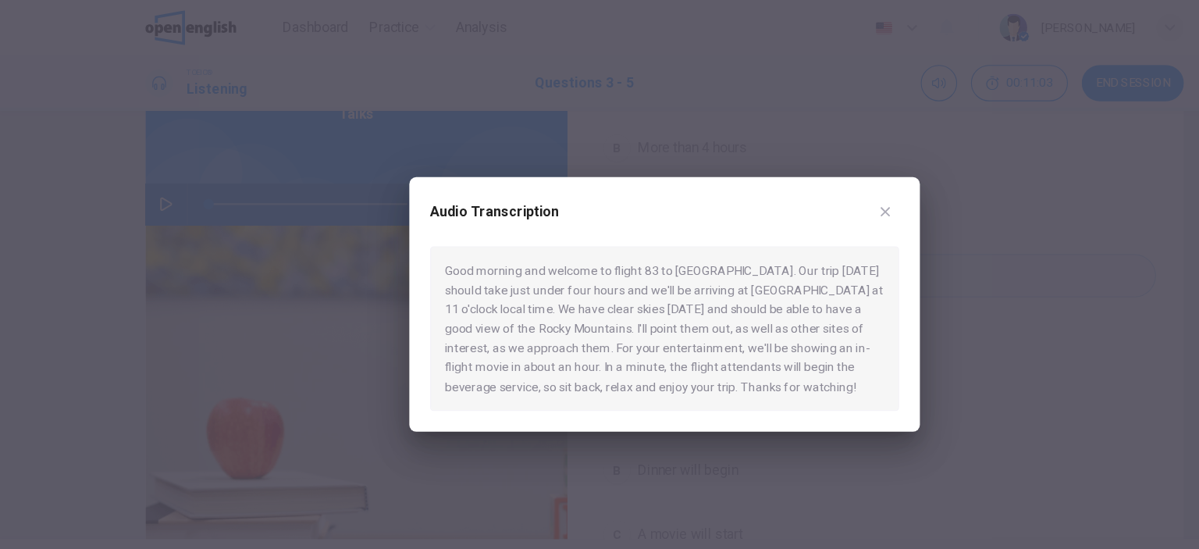
click at [862, 308] on div at bounding box center [599, 274] width 1199 height 549
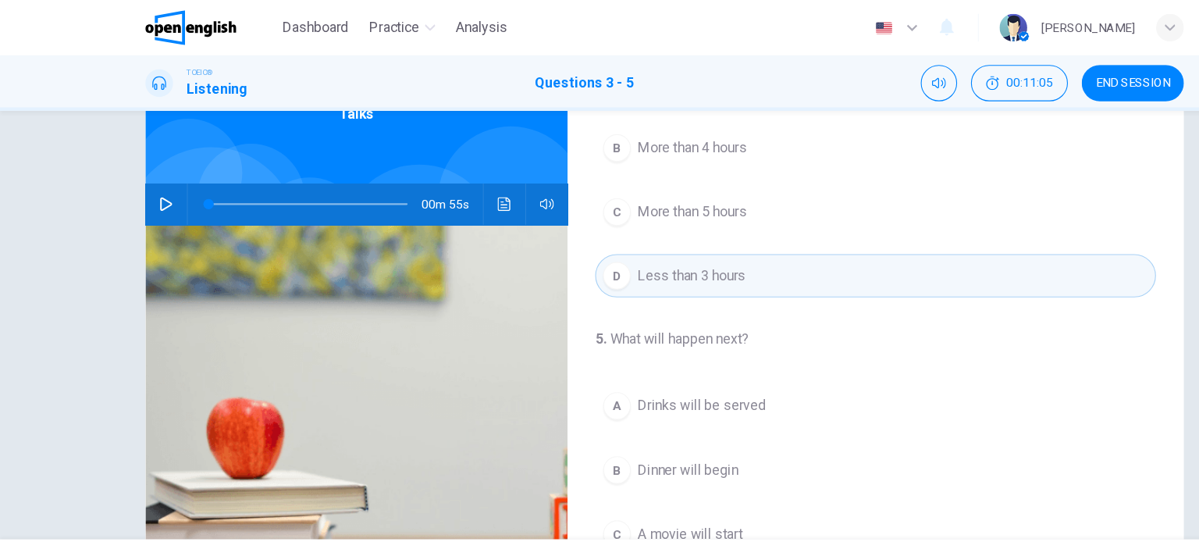
click at [615, 365] on span "Drinks will be served" at bounding box center [633, 366] width 116 height 19
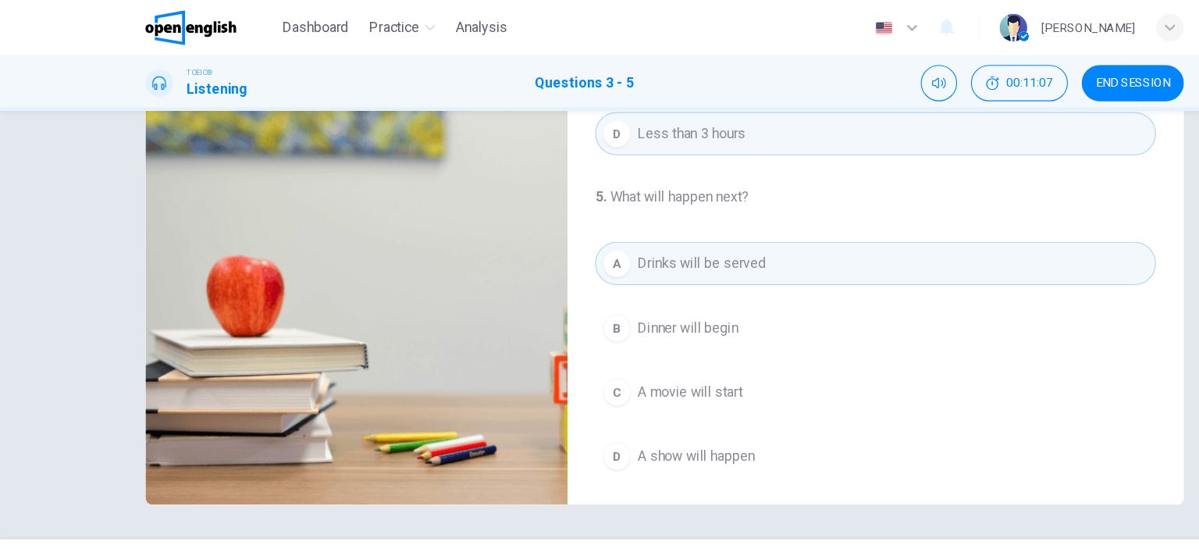
scroll to position [0, 0]
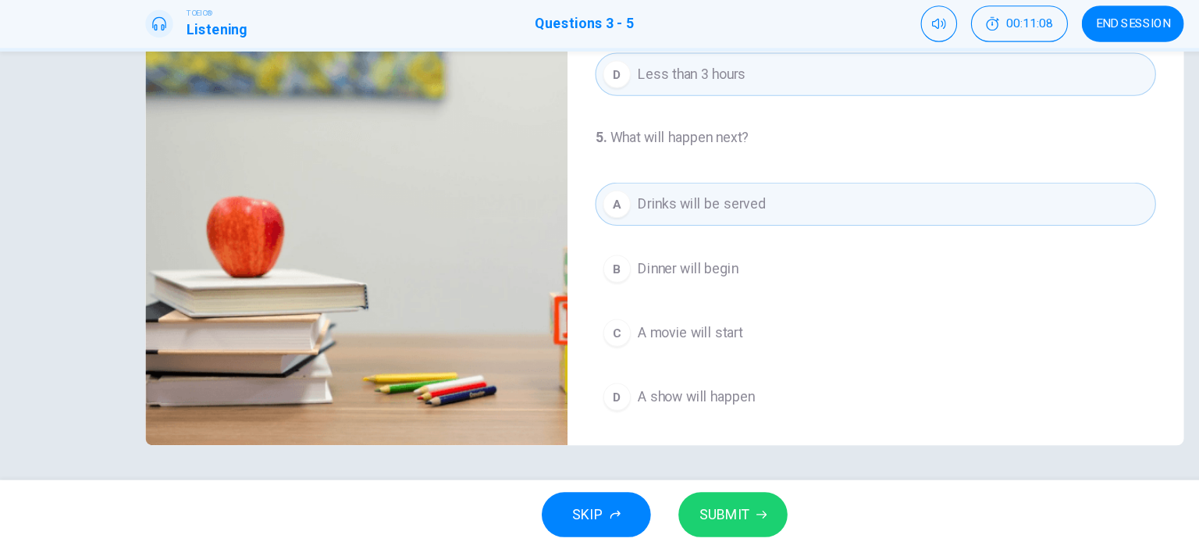
click at [636, 502] on button "SUBMIT" at bounding box center [661, 517] width 98 height 41
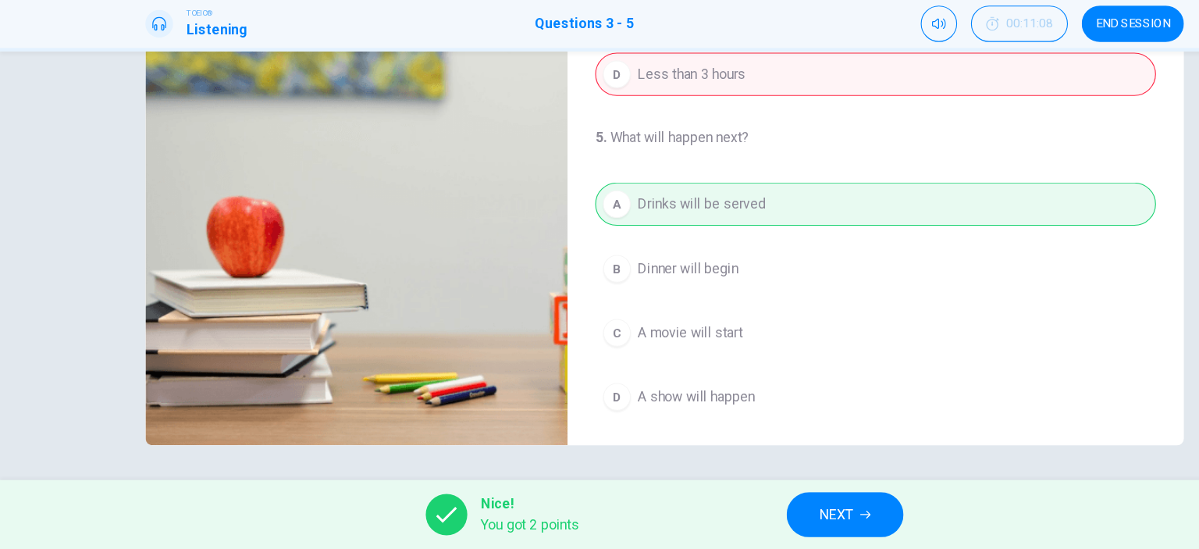
click at [449, 515] on span "Nice!" at bounding box center [478, 508] width 88 height 19
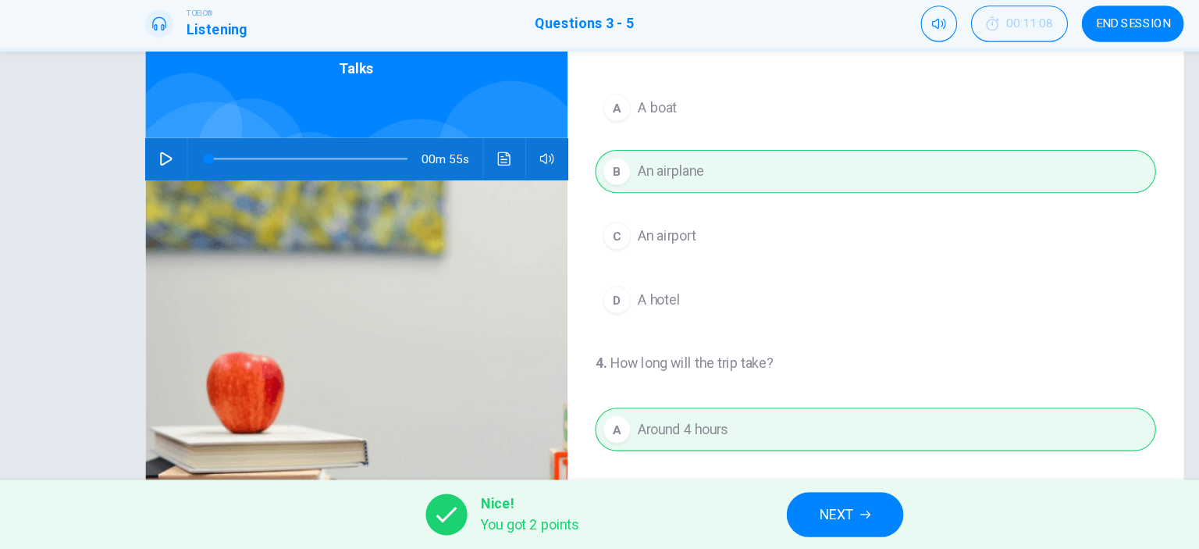
scroll to position [56, 0]
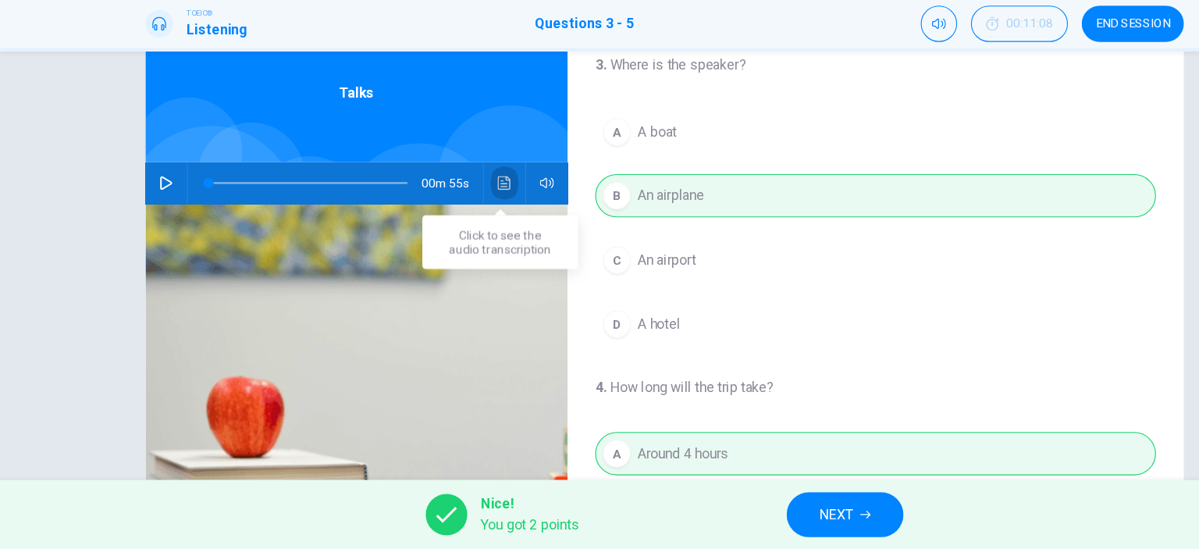
click at [449, 218] on icon "Click to see the audio transcription" at bounding box center [455, 218] width 12 height 12
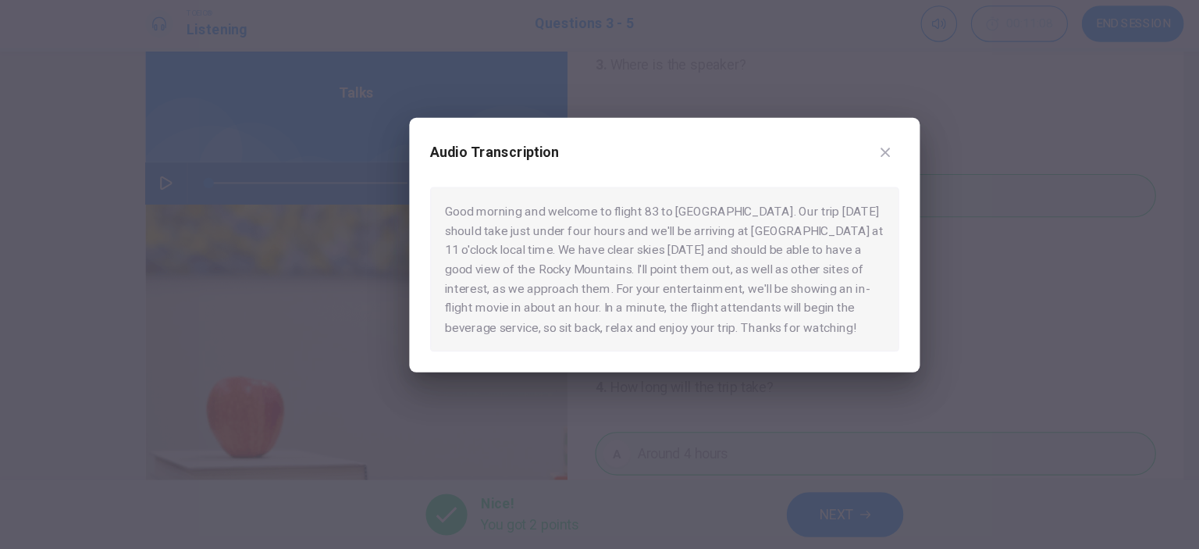
scroll to position [0, 0]
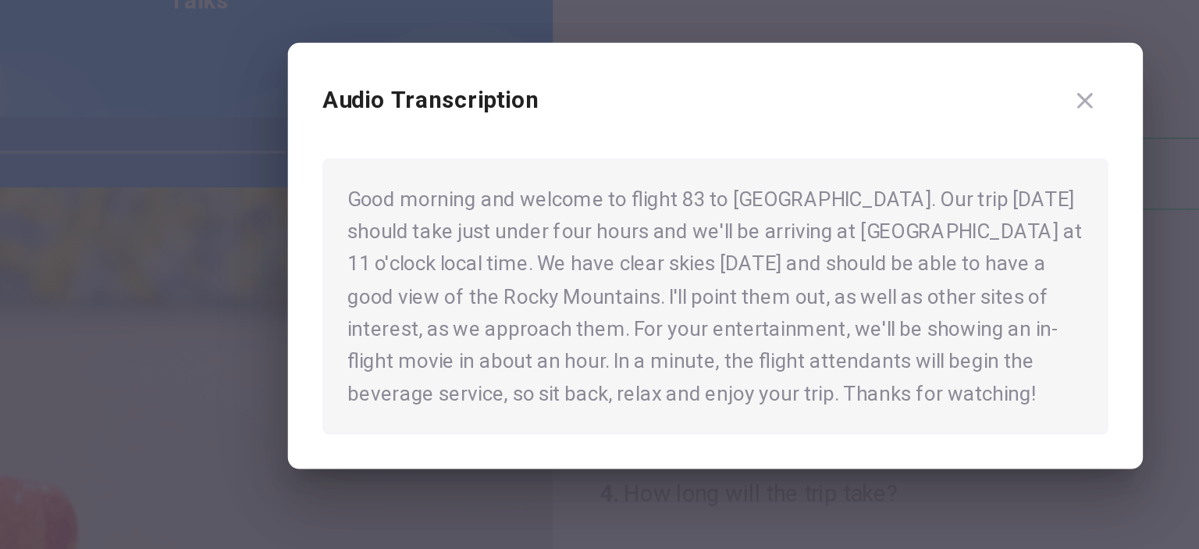
drag, startPoint x: 455, startPoint y: 262, endPoint x: 497, endPoint y: 260, distance: 41.5
click at [497, 260] on div "Good morning and welcome to flight 83 to Los Angeles. Our trip today should tak…" at bounding box center [599, 296] width 423 height 149
click at [797, 188] on icon "button" at bounding box center [799, 191] width 9 height 9
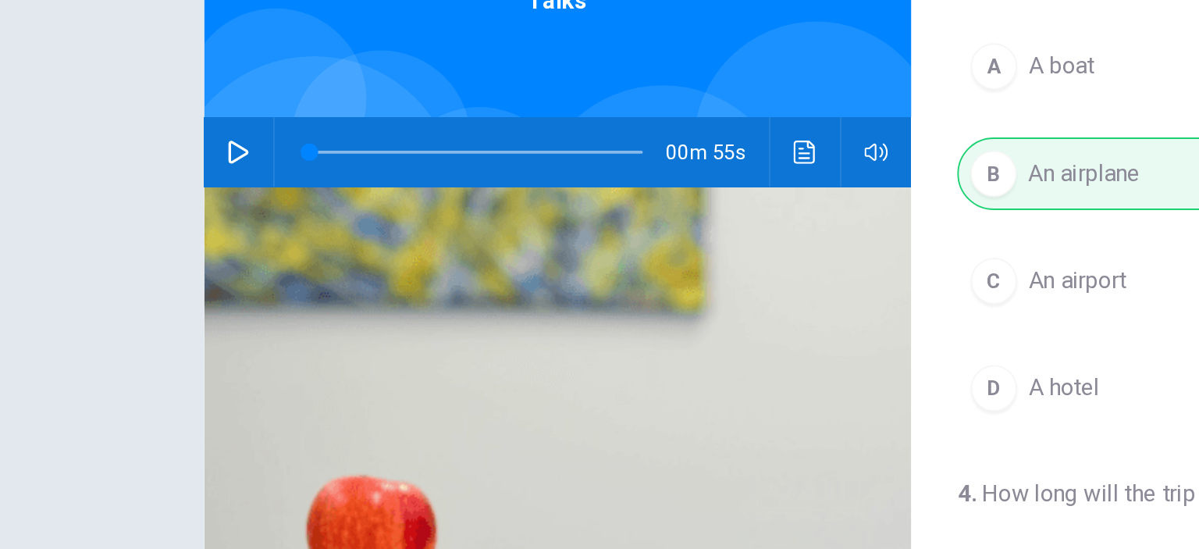
click at [157, 217] on button "button" at bounding box center [149, 218] width 25 height 37
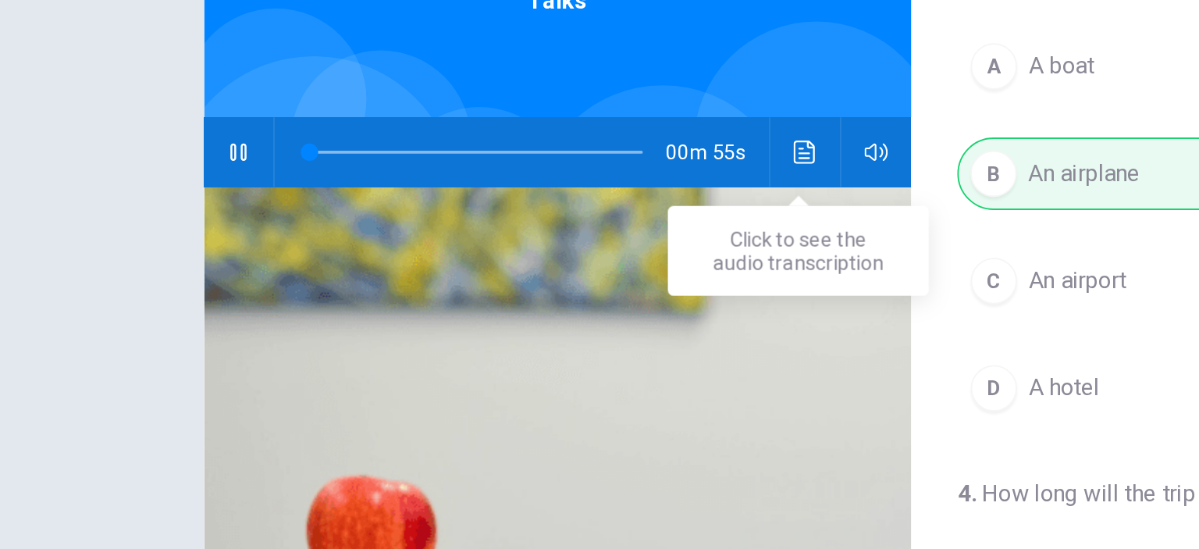
click at [444, 219] on button "Click to see the audio transcription" at bounding box center [455, 218] width 25 height 37
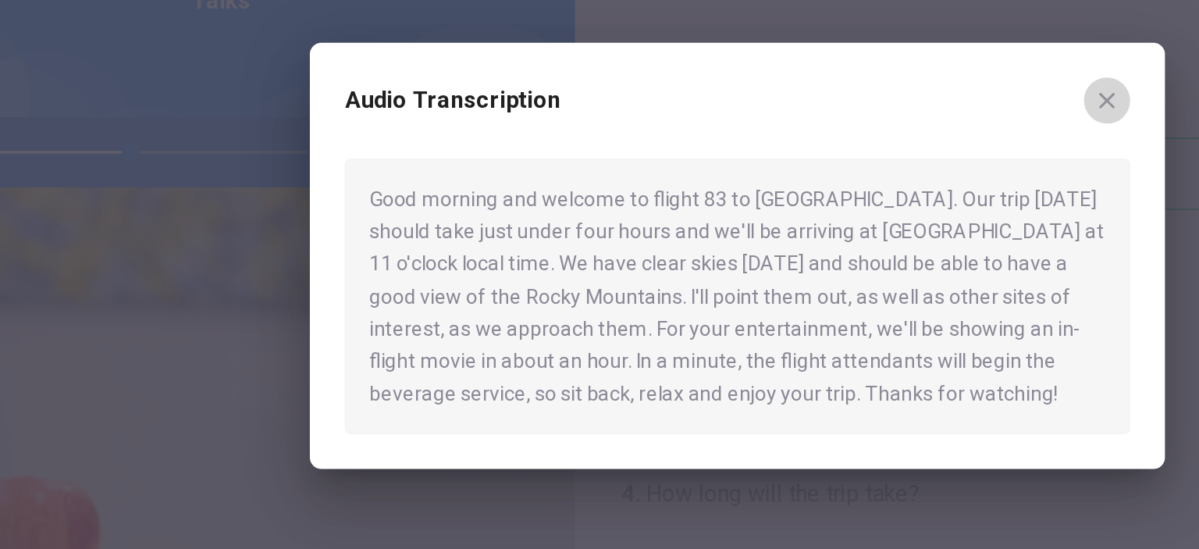
click at [796, 187] on icon "button" at bounding box center [799, 191] width 9 height 9
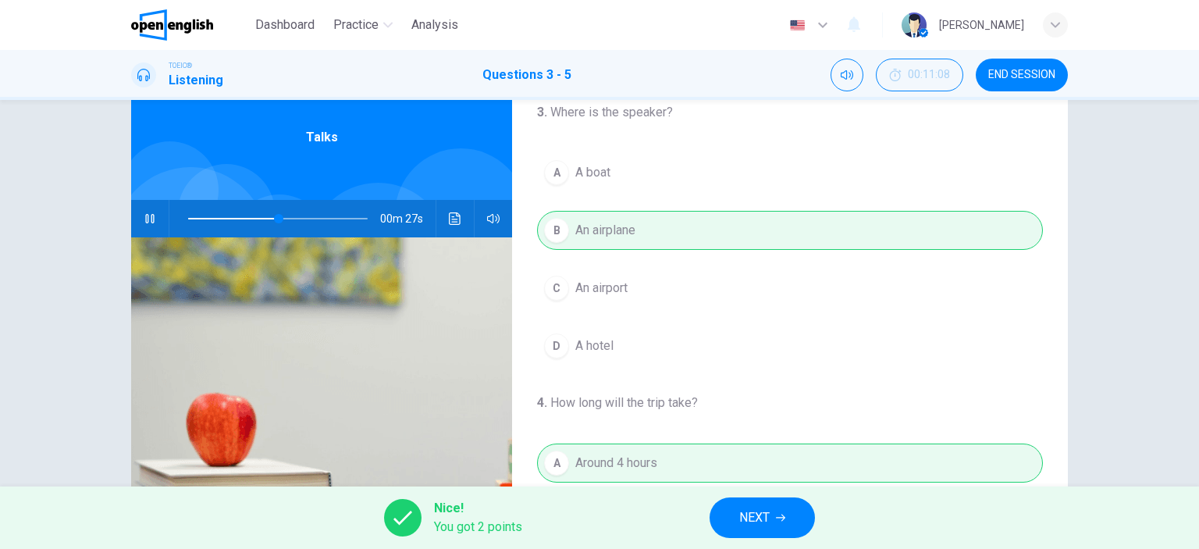
type input "**"
click at [734, 515] on button "NEXT" at bounding box center [762, 517] width 105 height 41
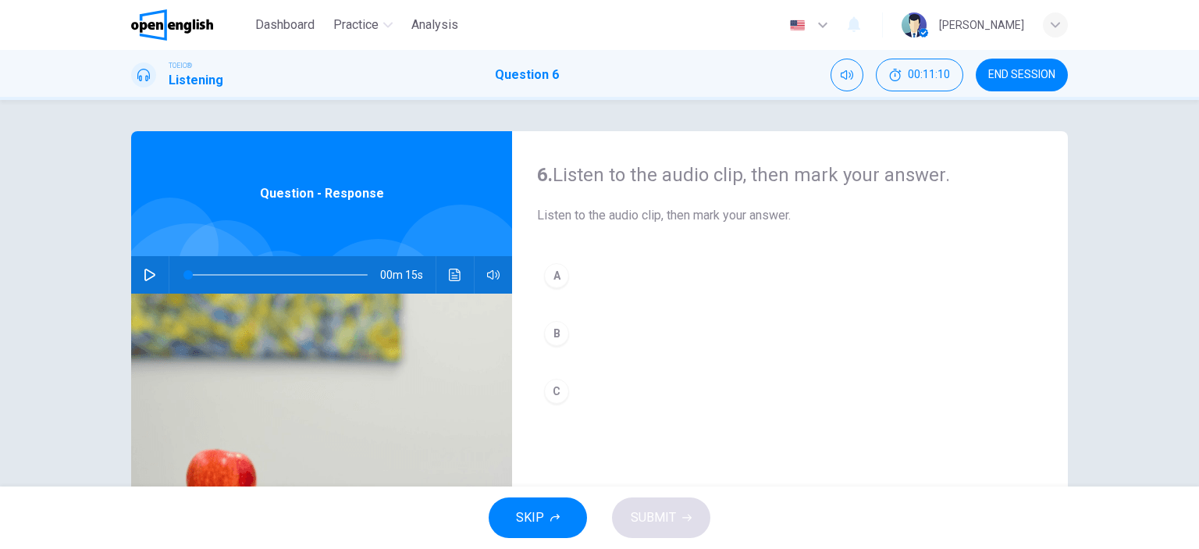
click at [144, 271] on icon "button" at bounding box center [149, 275] width 11 height 12
drag, startPoint x: 210, startPoint y: 271, endPoint x: 151, endPoint y: 273, distance: 58.6
click at [151, 273] on div "00m 15s" at bounding box center [321, 274] width 381 height 37
type input "*"
click at [561, 379] on button "C" at bounding box center [790, 391] width 506 height 39
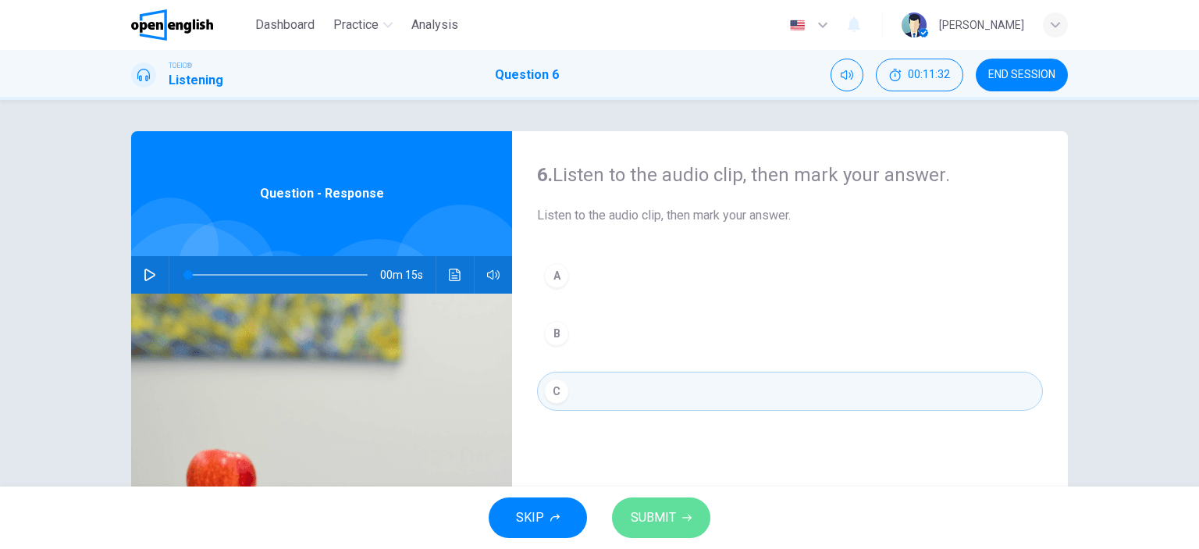
click at [672, 511] on span "SUBMIT" at bounding box center [653, 518] width 45 height 22
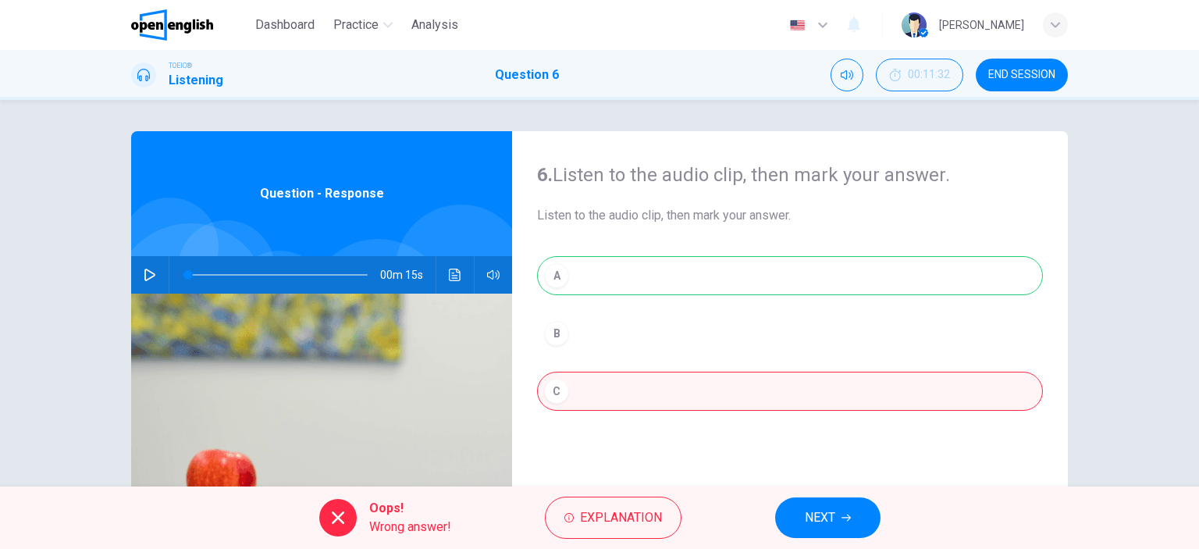
click at [565, 276] on div "A B C" at bounding box center [790, 349] width 506 height 186
click at [849, 519] on icon "button" at bounding box center [846, 518] width 9 height 7
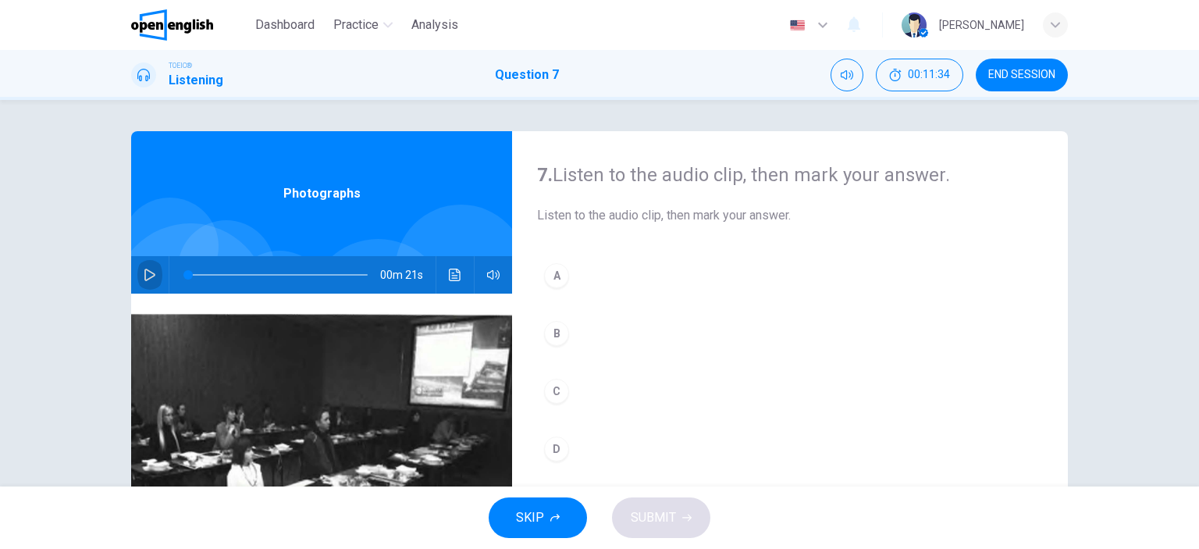
click at [144, 274] on icon "button" at bounding box center [150, 275] width 12 height 12
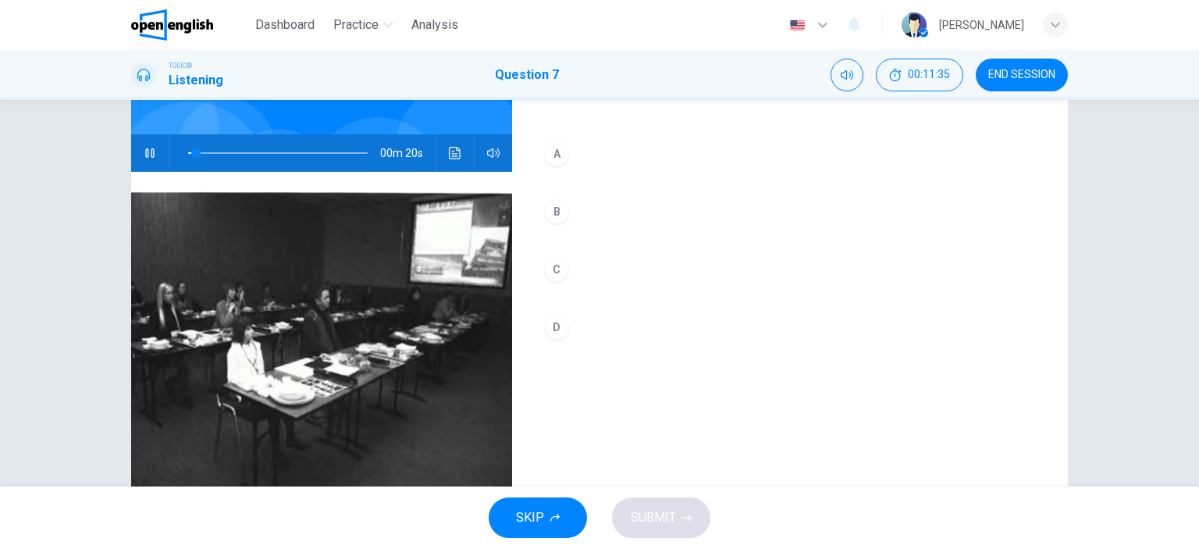
scroll to position [139, 0]
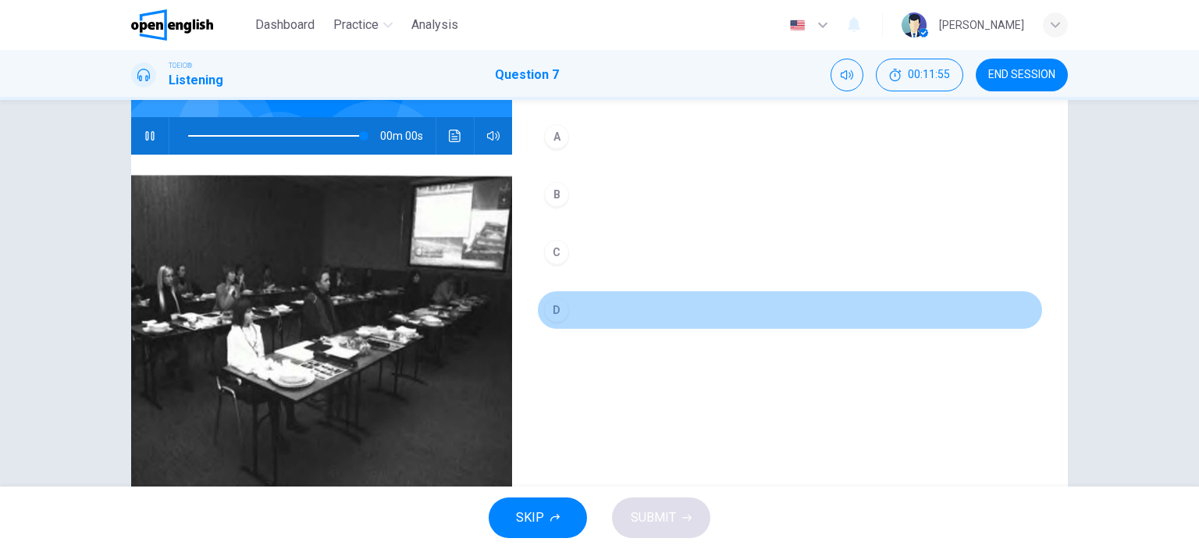
click at [550, 312] on div "D" at bounding box center [556, 309] width 25 height 25
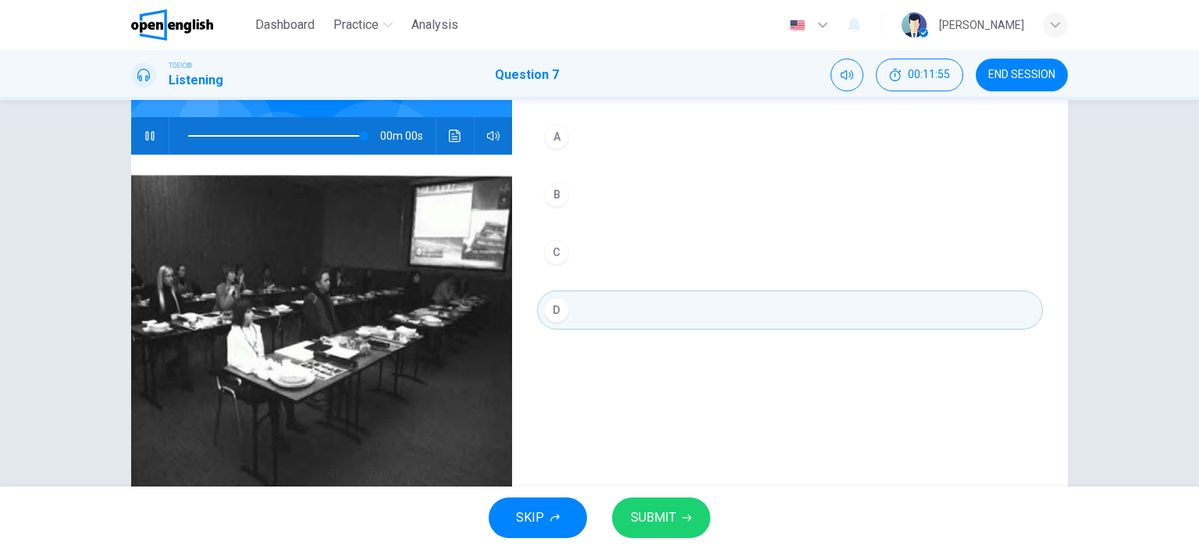
type input "*"
click at [659, 505] on button "SUBMIT" at bounding box center [661, 517] width 98 height 41
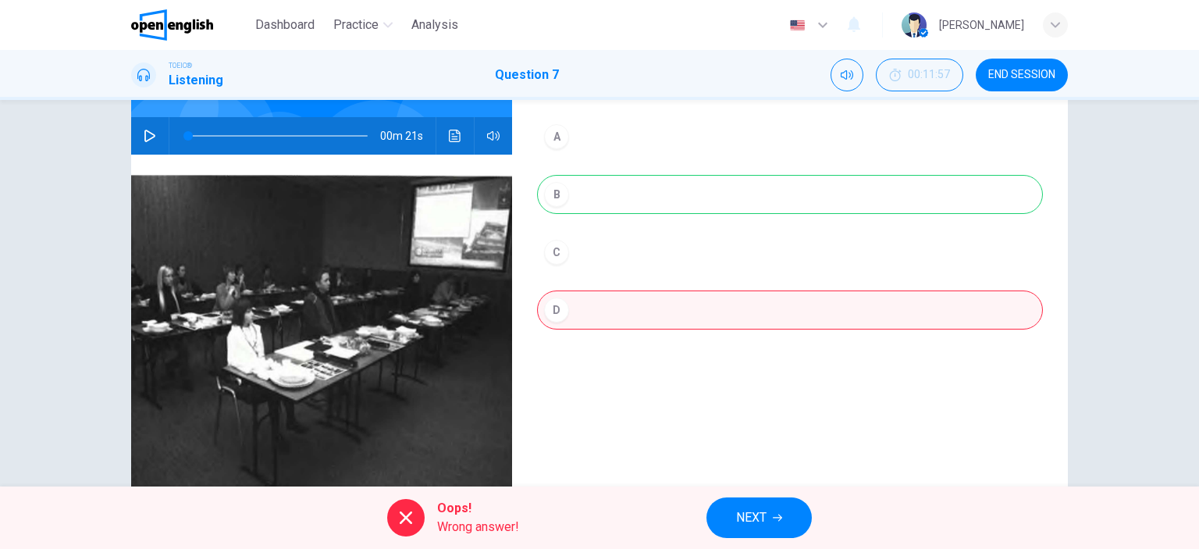
click at [465, 518] on span "Wrong answer!" at bounding box center [478, 527] width 82 height 19
click at [449, 139] on icon "Click to see the audio transcription" at bounding box center [455, 136] width 12 height 12
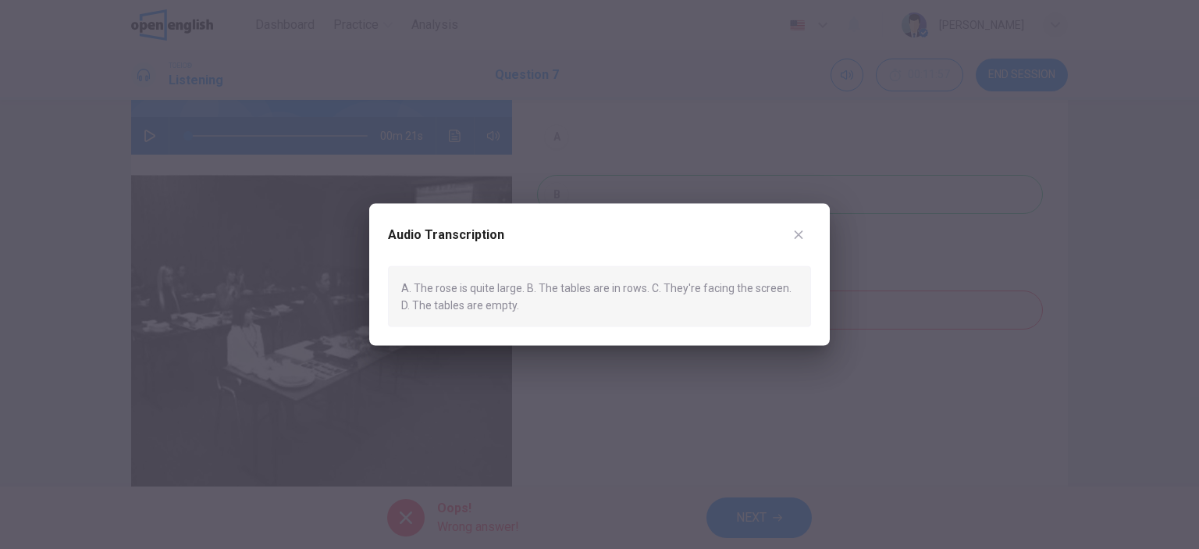
click at [798, 233] on icon "button" at bounding box center [799, 234] width 9 height 9
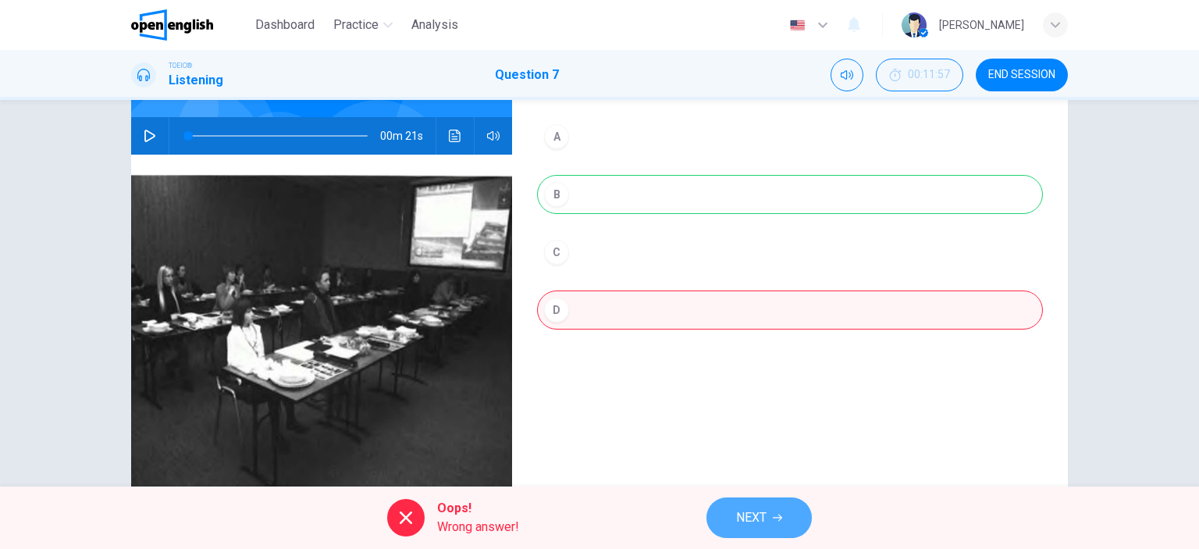
click at [736, 511] on span "NEXT" at bounding box center [751, 518] width 30 height 22
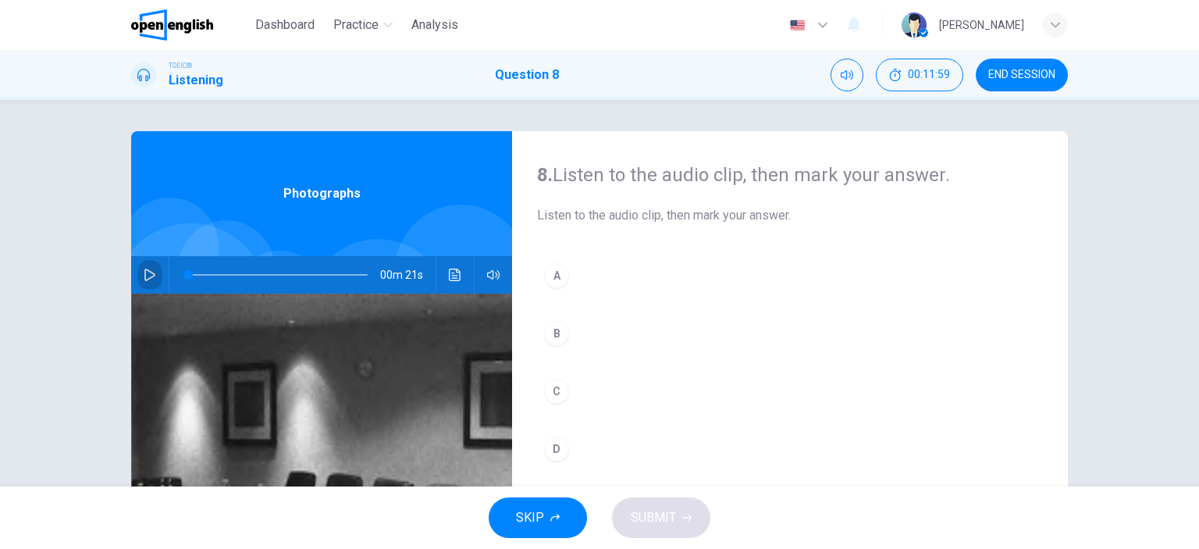
click at [148, 277] on icon "button" at bounding box center [150, 275] width 12 height 12
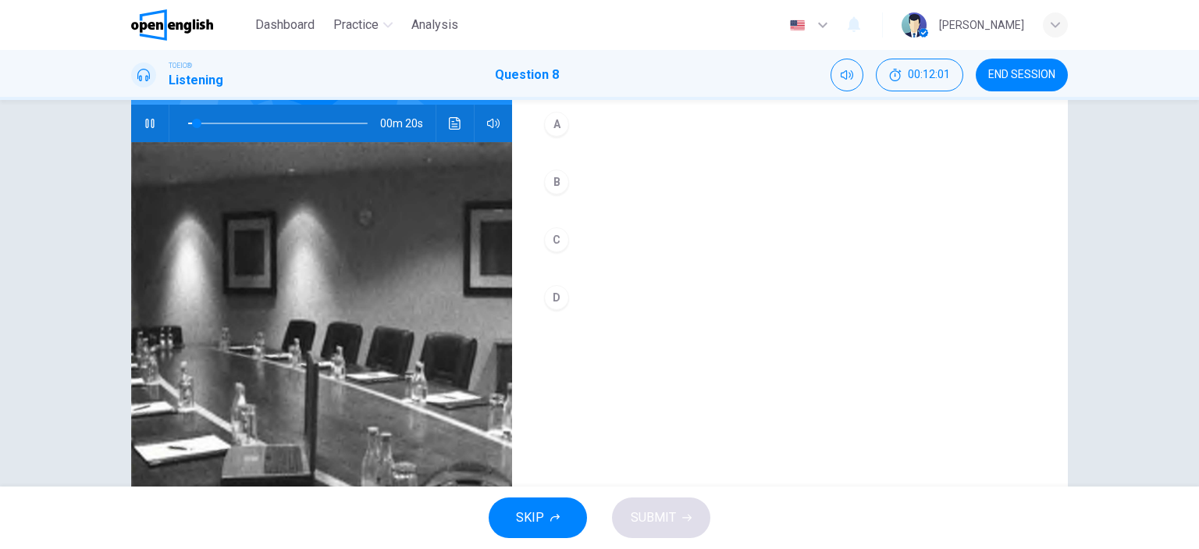
scroll to position [153, 0]
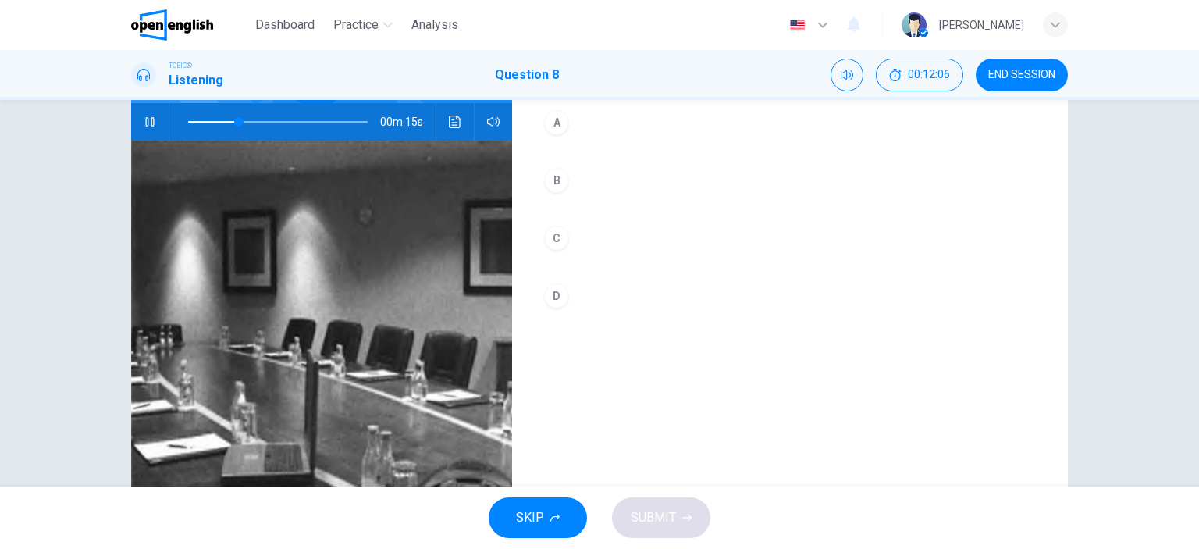
click at [553, 117] on div "A" at bounding box center [556, 122] width 25 height 25
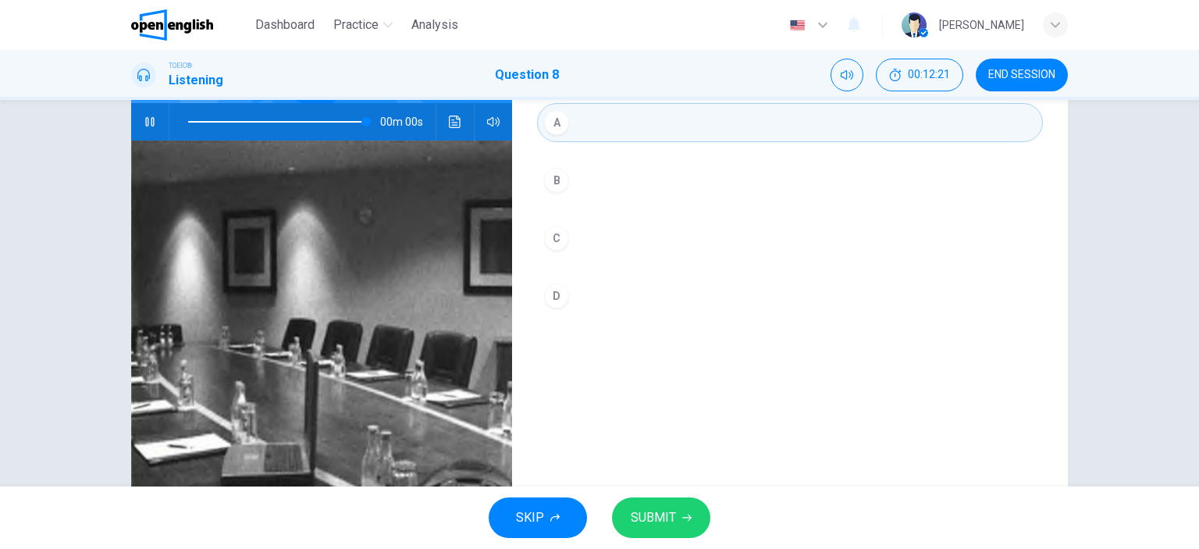
type input "*"
click at [650, 507] on span "SUBMIT" at bounding box center [653, 518] width 45 height 22
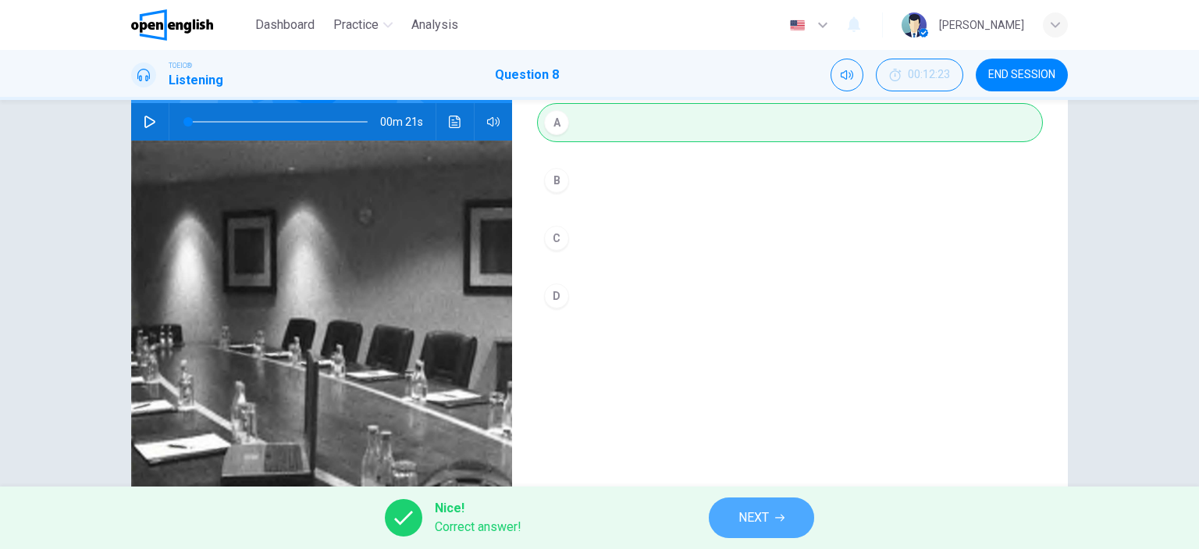
click at [760, 530] on button "NEXT" at bounding box center [761, 517] width 105 height 41
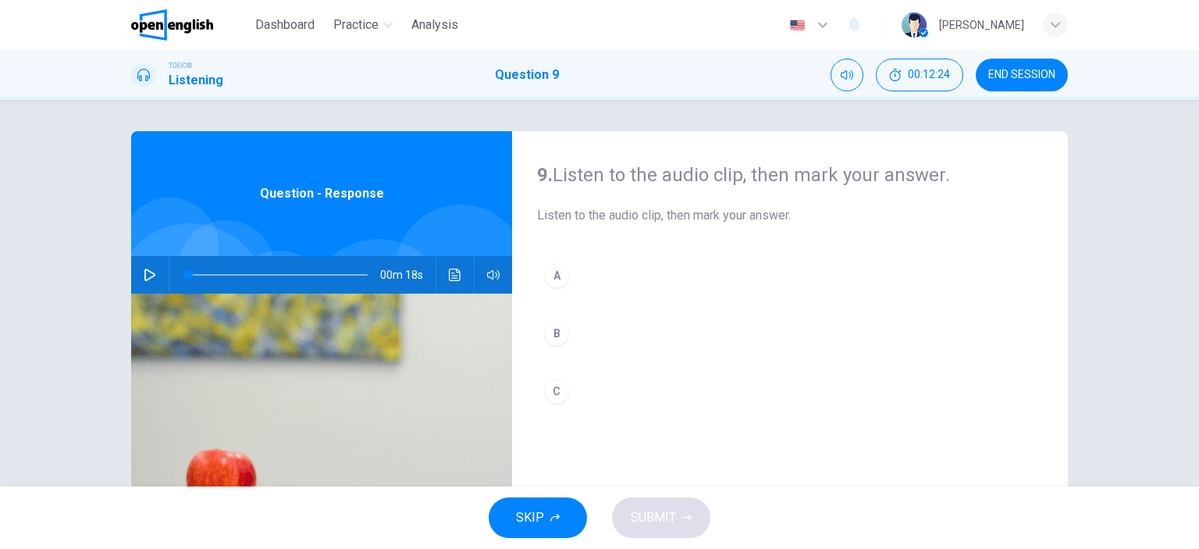
click at [148, 277] on icon "button" at bounding box center [150, 275] width 12 height 12
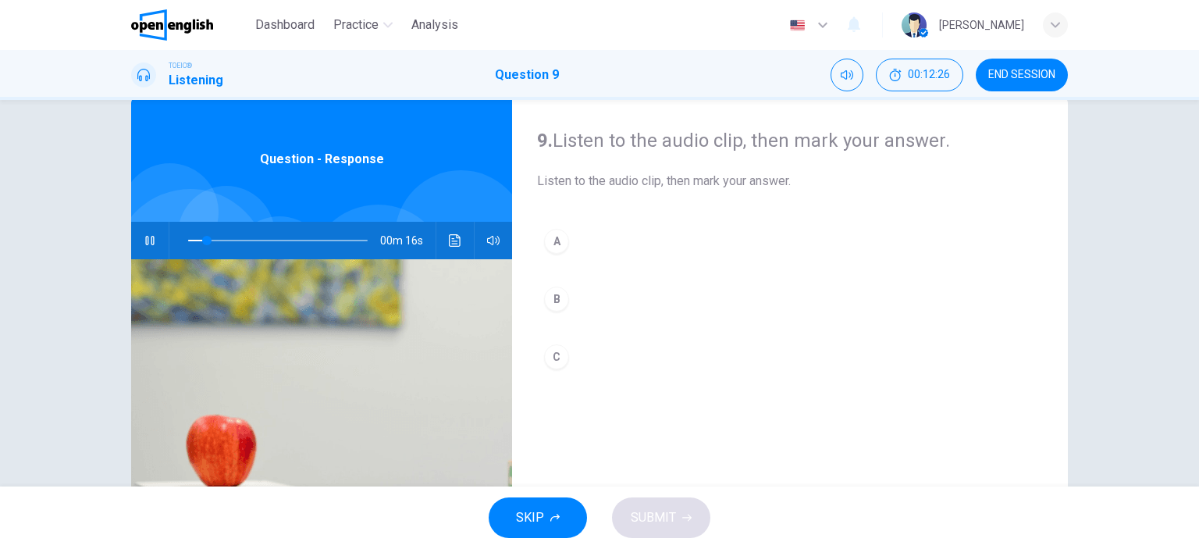
scroll to position [27, 0]
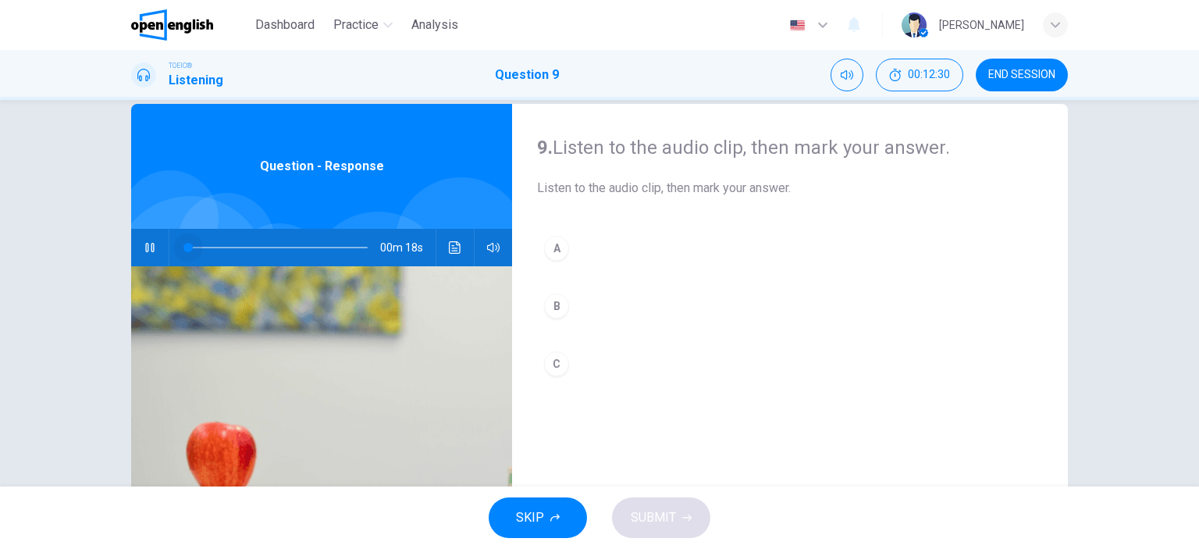
drag, startPoint x: 226, startPoint y: 248, endPoint x: 125, endPoint y: 247, distance: 100.7
click at [125, 247] on div "9. Listen to the audio clip, then mark your answer. Listen to the audio clip, t…" at bounding box center [599, 375] width 987 height 543
click at [449, 244] on icon "Click to see the audio transcription" at bounding box center [455, 247] width 12 height 12
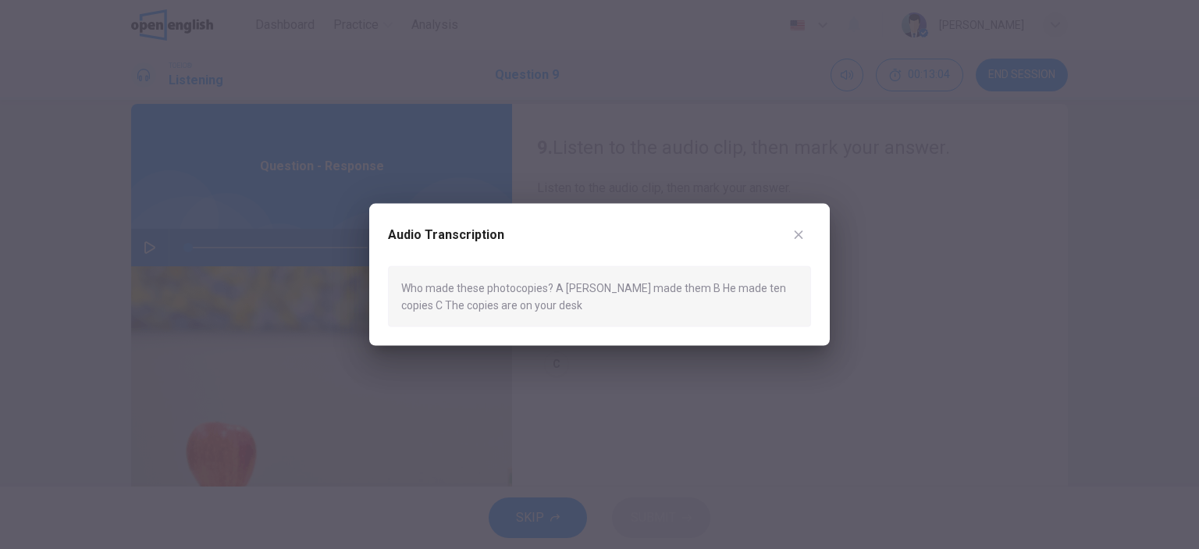
click at [797, 244] on button "button" at bounding box center [798, 234] width 25 height 25
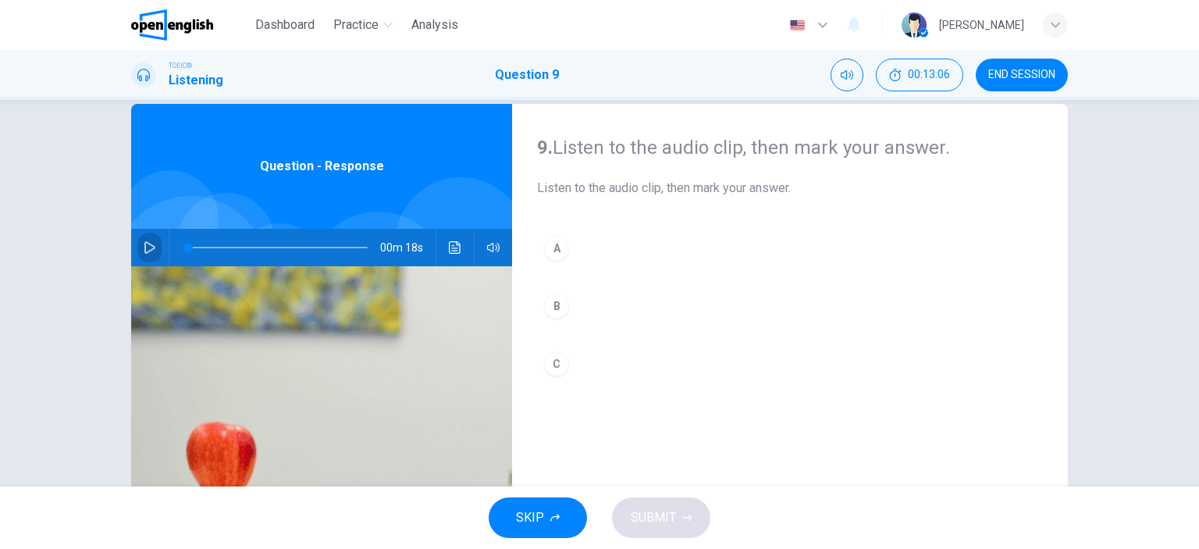
click at [144, 251] on icon "button" at bounding box center [149, 247] width 11 height 12
click at [544, 243] on div "A" at bounding box center [556, 248] width 25 height 25
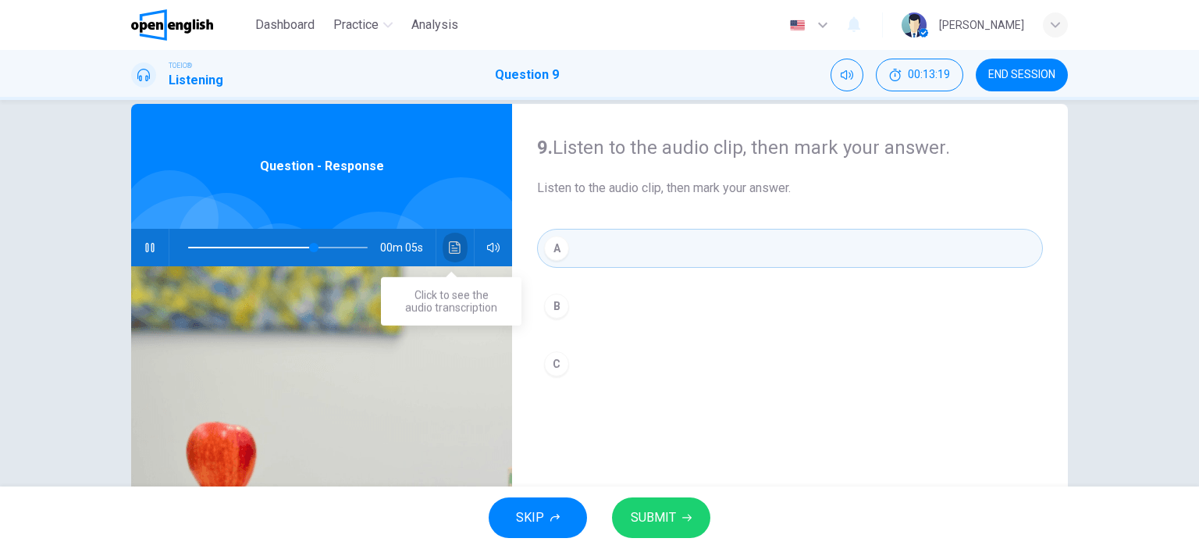
click at [449, 251] on icon "Click to see the audio transcription" at bounding box center [455, 247] width 12 height 12
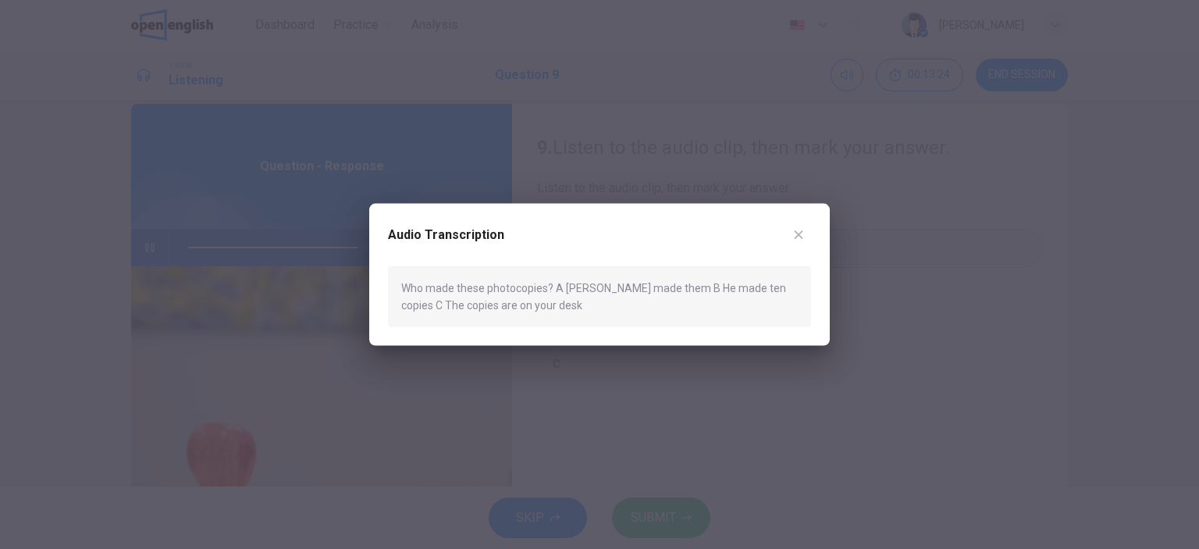
type input "*"
click at [796, 228] on icon "button" at bounding box center [799, 234] width 12 height 12
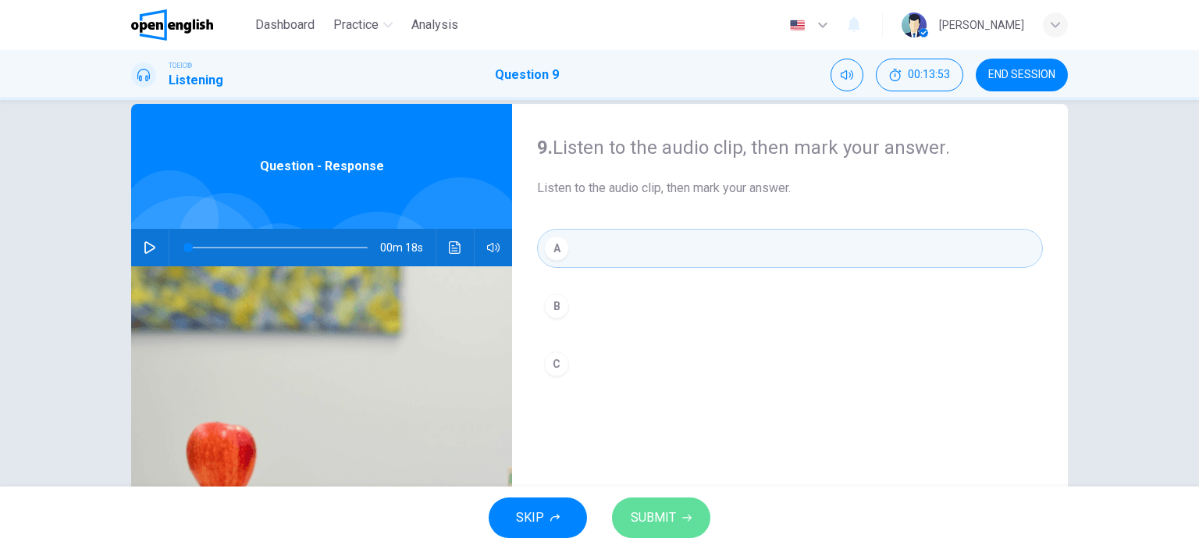
click at [640, 522] on span "SUBMIT" at bounding box center [653, 518] width 45 height 22
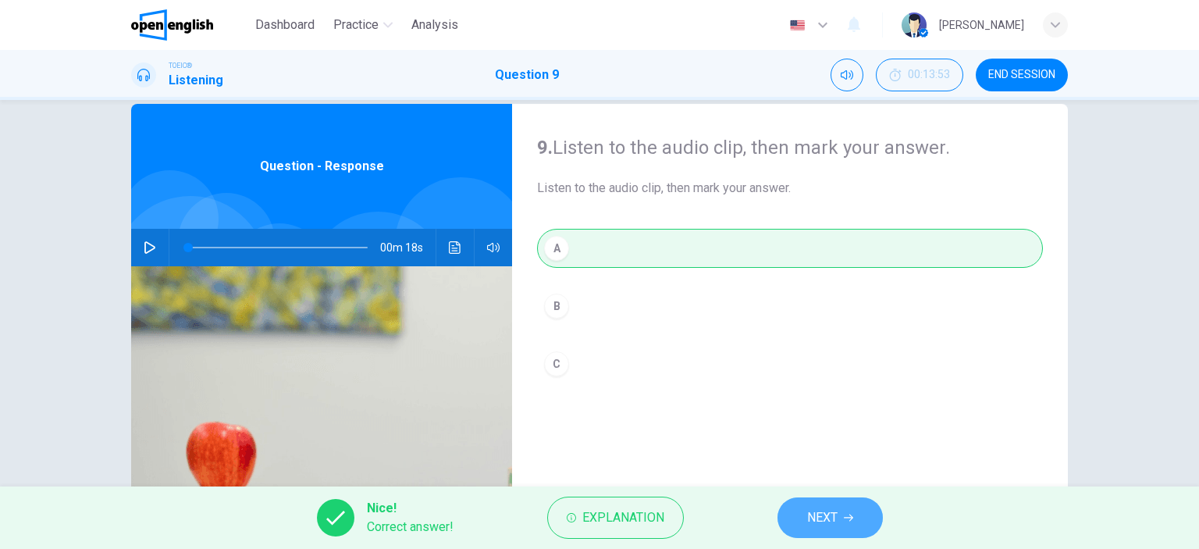
click at [815, 534] on button "NEXT" at bounding box center [830, 517] width 105 height 41
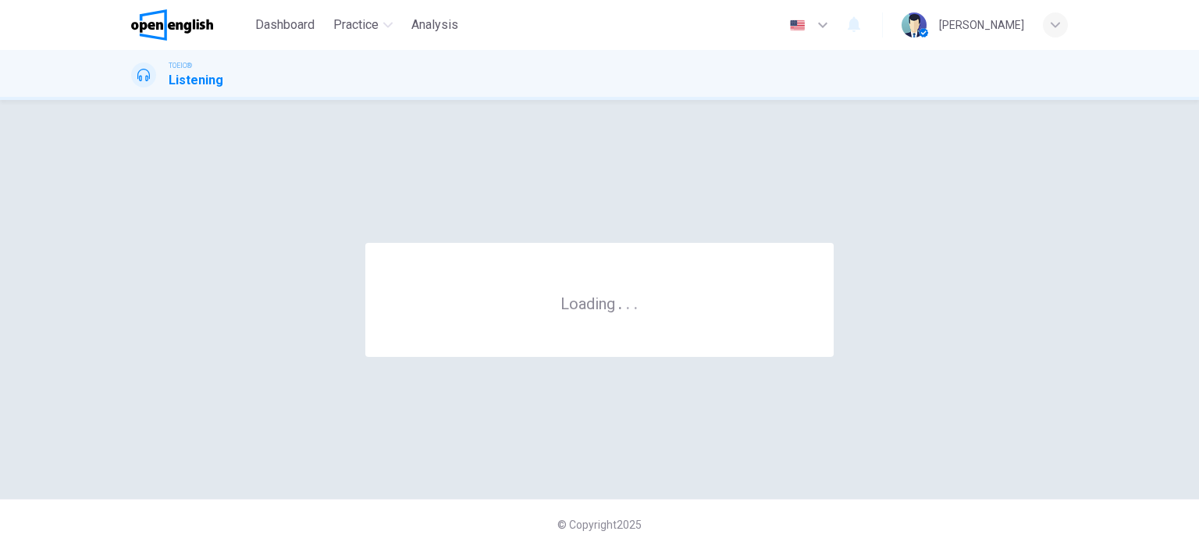
scroll to position [0, 0]
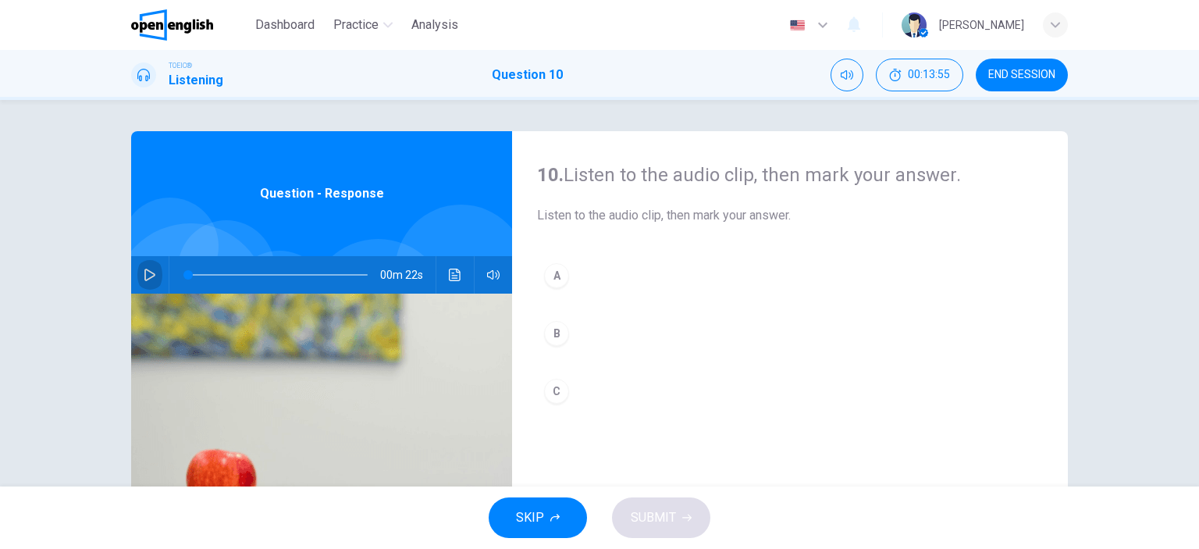
click at [150, 258] on button "button" at bounding box center [149, 274] width 25 height 37
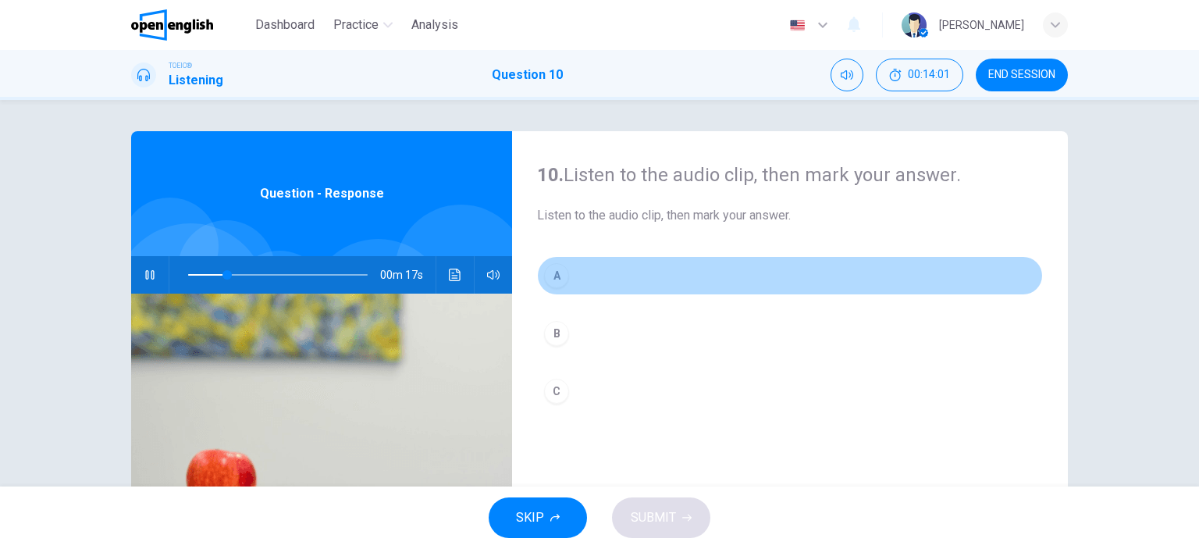
click at [554, 276] on div "A" at bounding box center [556, 275] width 25 height 25
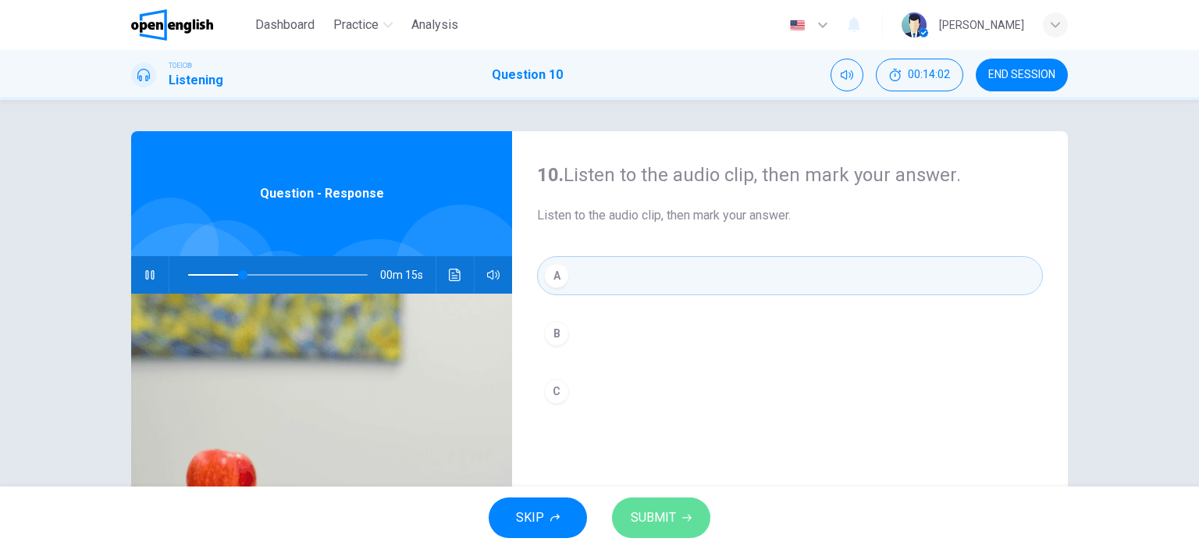
click at [658, 527] on span "SUBMIT" at bounding box center [653, 518] width 45 height 22
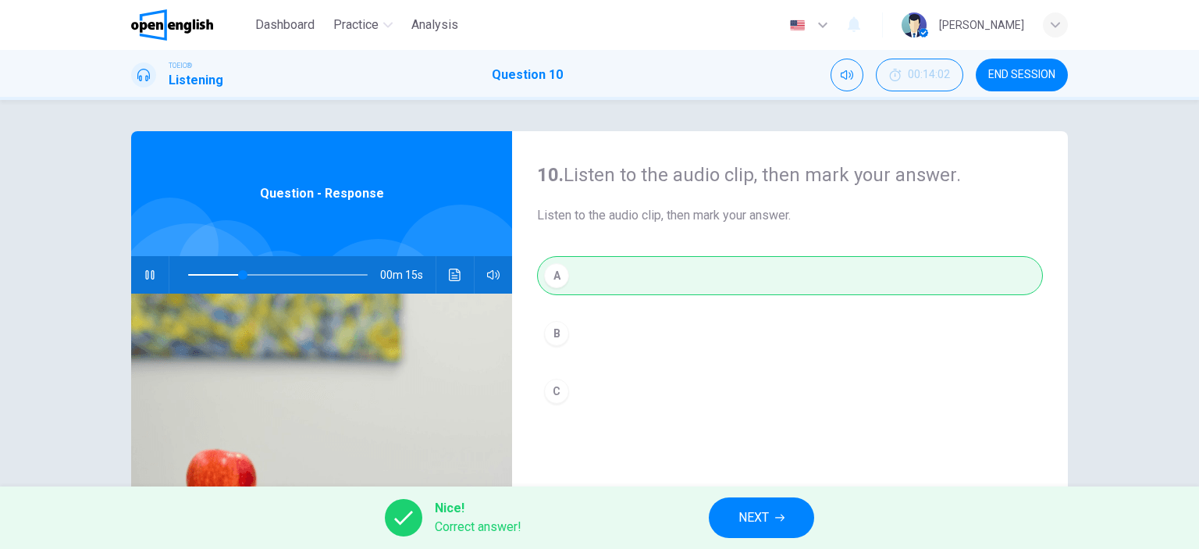
type input "**"
click at [739, 528] on span "NEXT" at bounding box center [754, 518] width 30 height 22
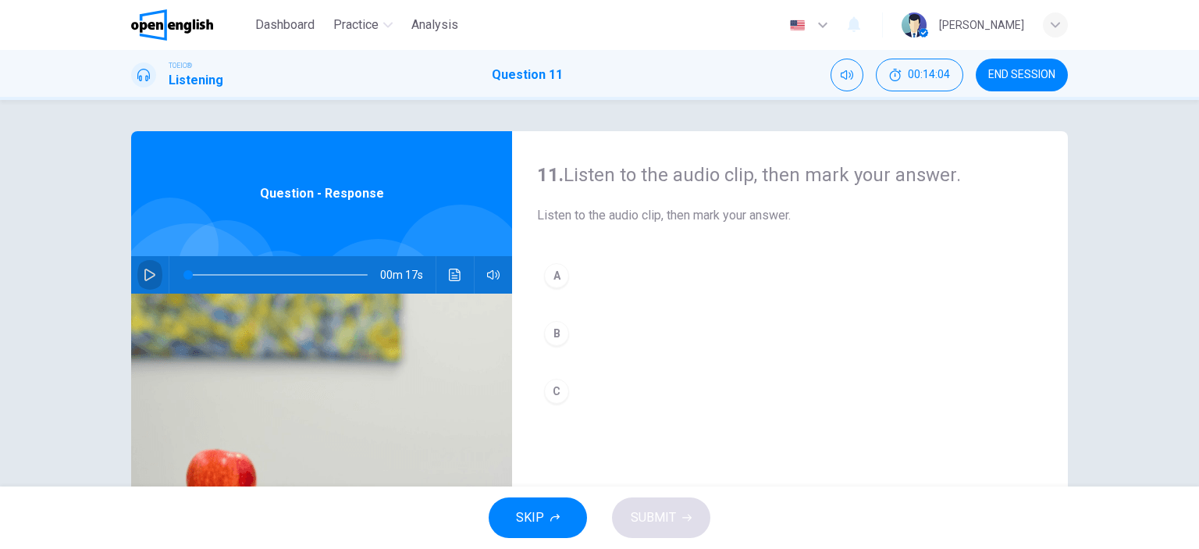
click at [148, 262] on button "button" at bounding box center [149, 274] width 25 height 37
type input "*"
click at [450, 279] on icon "Click to see the audio transcription" at bounding box center [455, 275] width 12 height 12
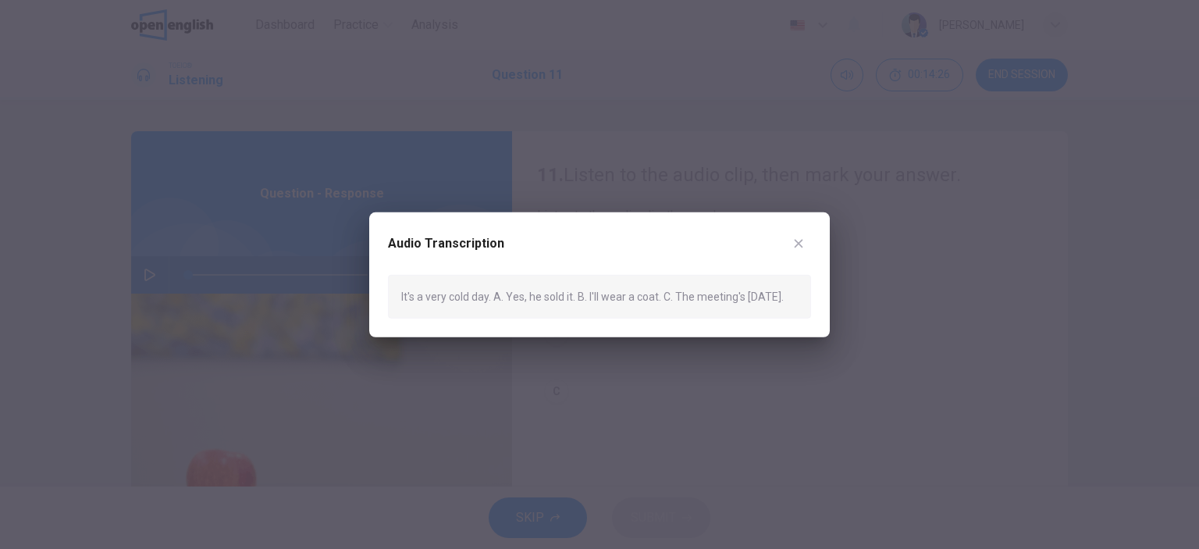
click at [690, 417] on div at bounding box center [599, 274] width 1199 height 549
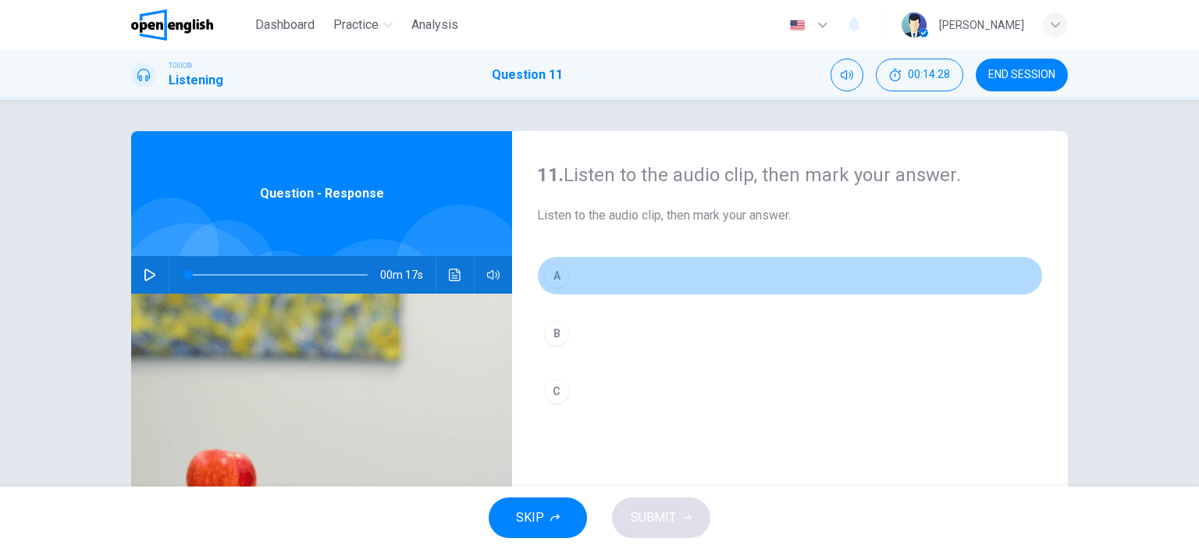
click at [567, 278] on button "A" at bounding box center [790, 275] width 506 height 39
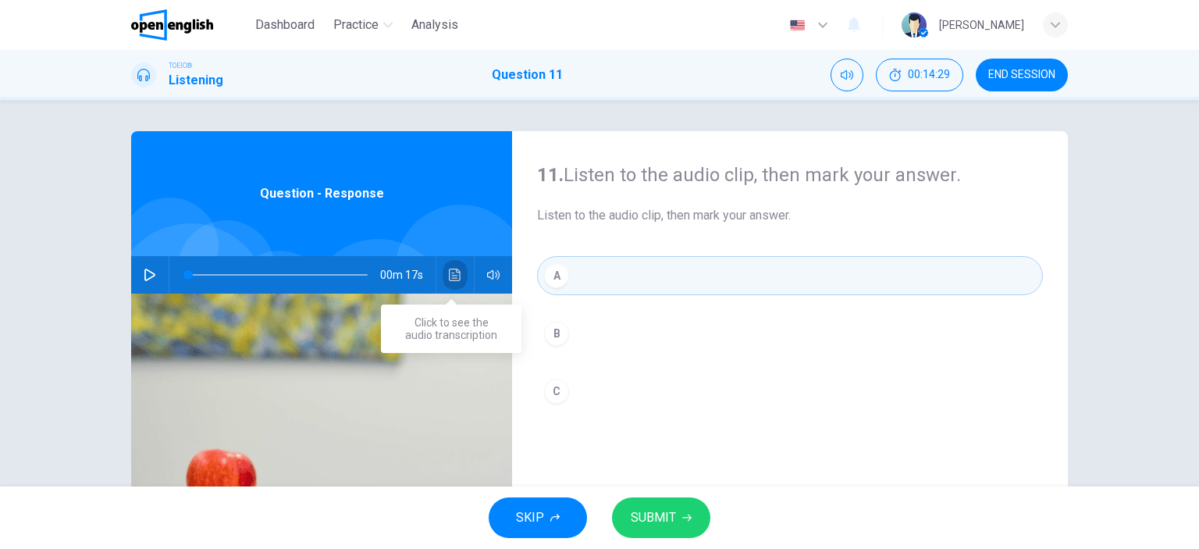
click at [451, 271] on icon "Click to see the audio transcription" at bounding box center [455, 275] width 12 height 12
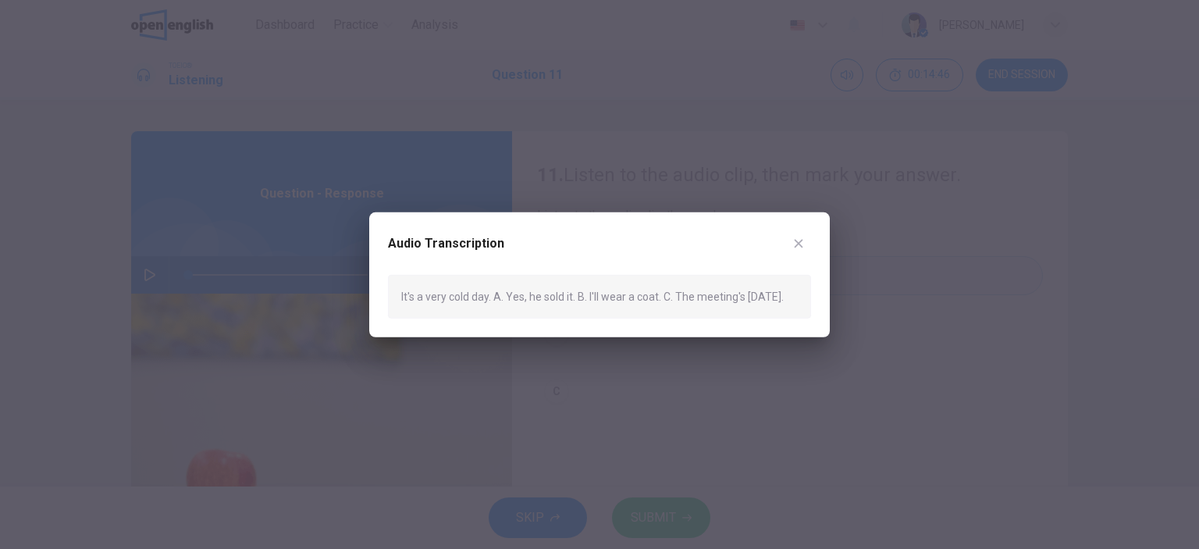
click at [545, 301] on div "It's a very cold day. A. Yes, he sold it. B. I'll wear a coat. C. The meeting's…" at bounding box center [599, 296] width 423 height 44
click at [809, 227] on div "Audio Transcription It's a very cold day. A. Yes, he sold it. B. I'll wear a co…" at bounding box center [599, 274] width 461 height 125
click at [795, 240] on icon "button" at bounding box center [799, 243] width 9 height 9
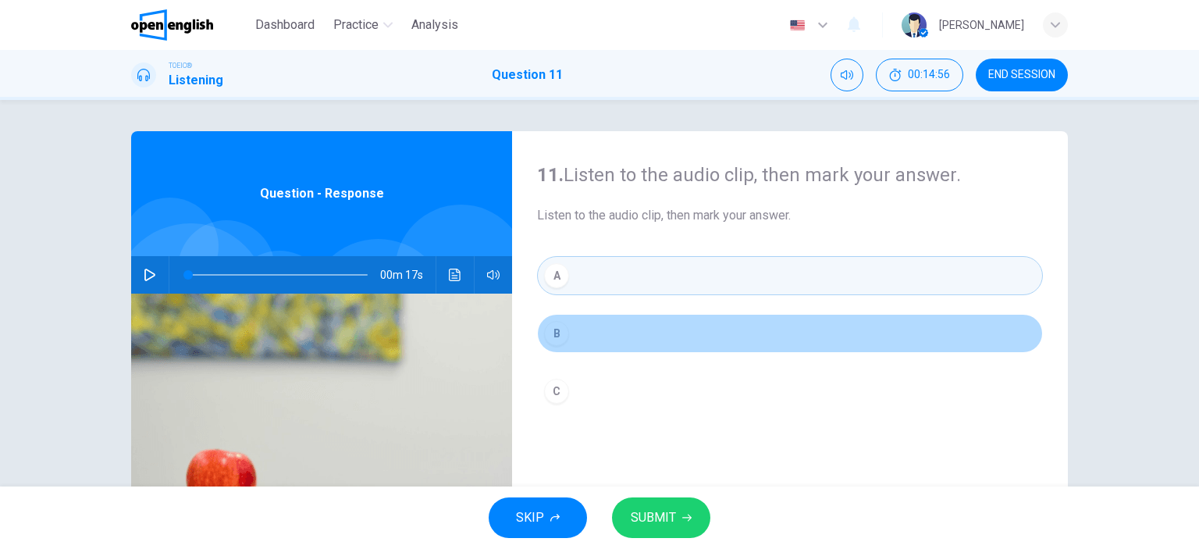
click at [640, 330] on button "B" at bounding box center [790, 333] width 506 height 39
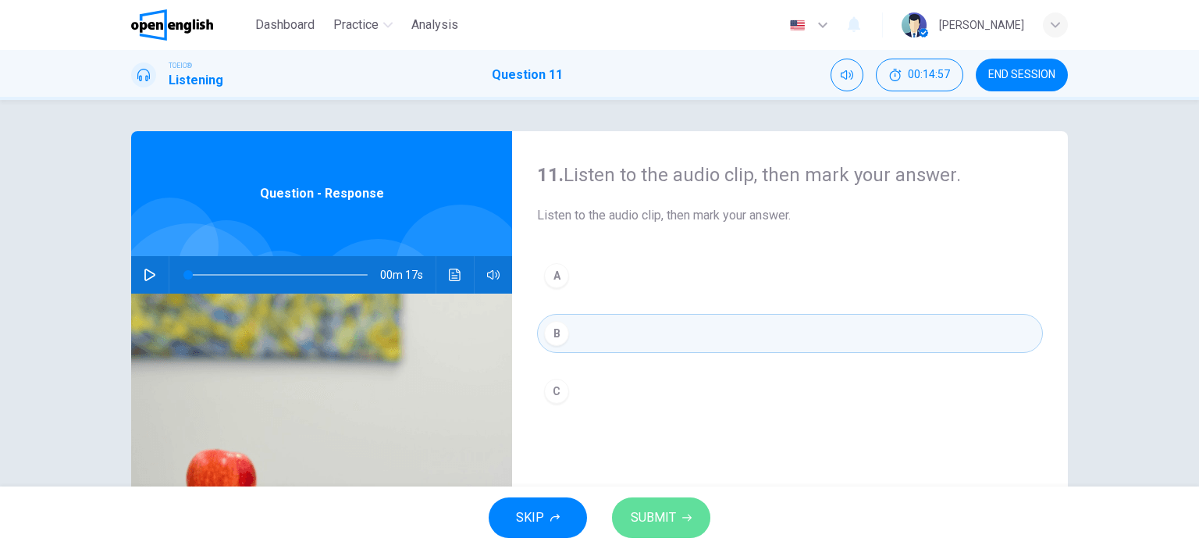
click at [652, 518] on span "SUBMIT" at bounding box center [653, 518] width 45 height 22
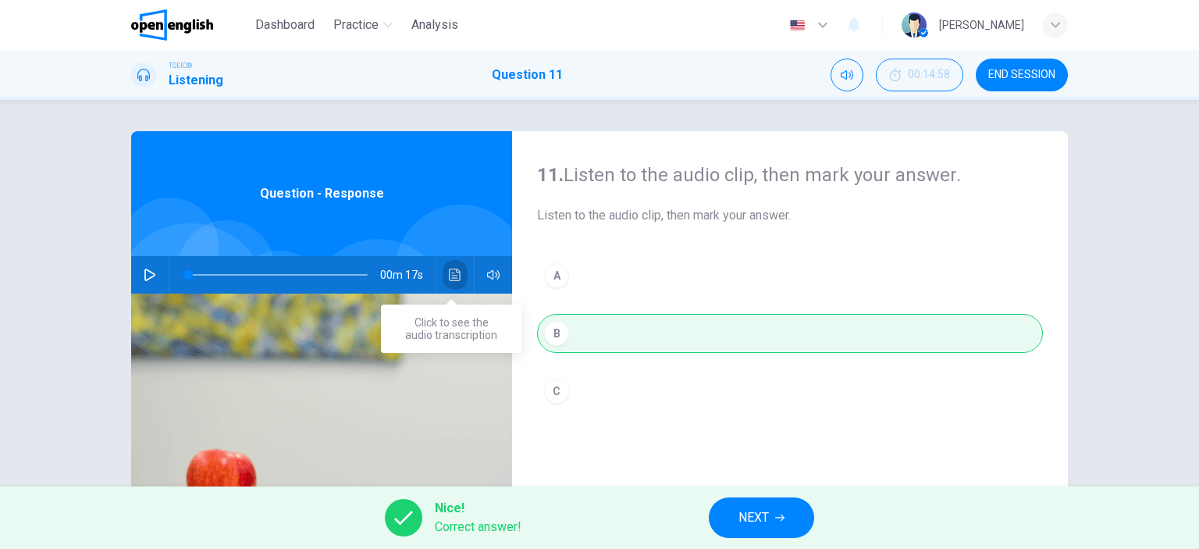
click at [456, 277] on icon "Click to see the audio transcription" at bounding box center [455, 275] width 12 height 12
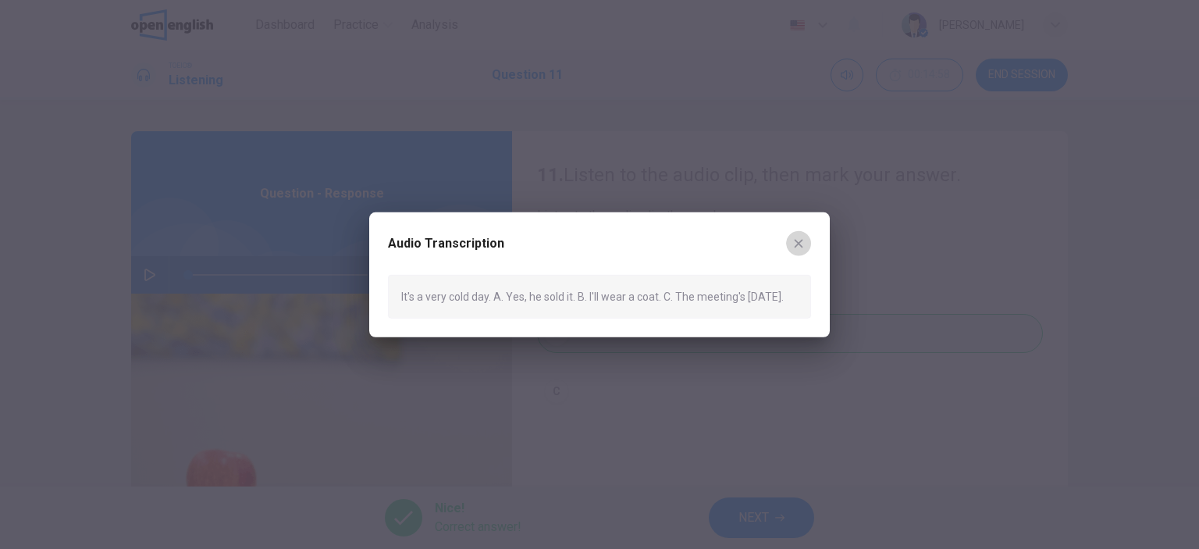
click at [800, 243] on icon "button" at bounding box center [799, 243] width 12 height 12
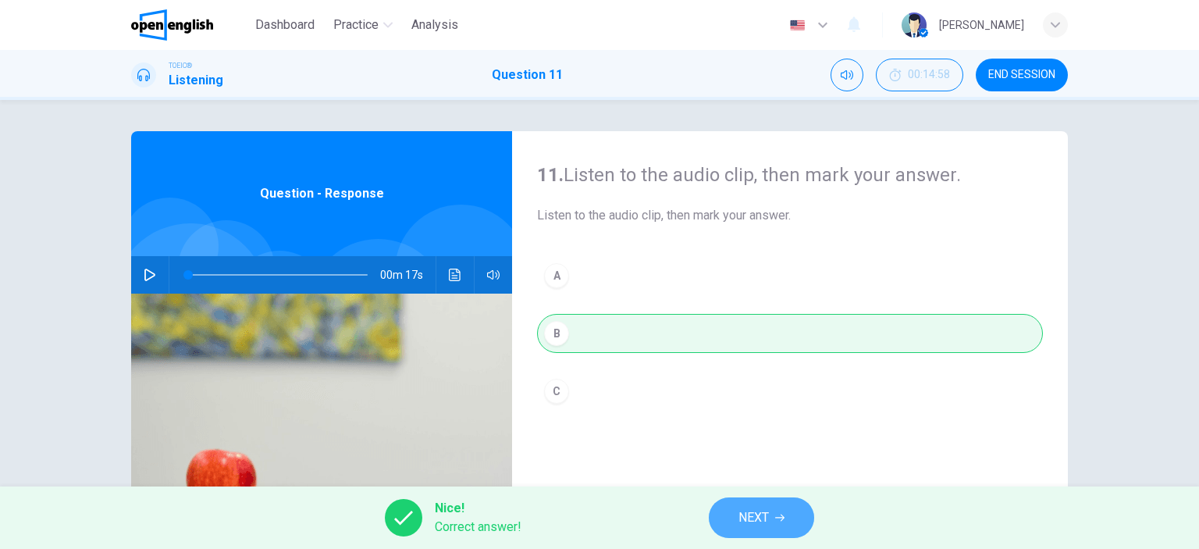
click at [780, 524] on button "NEXT" at bounding box center [761, 517] width 105 height 41
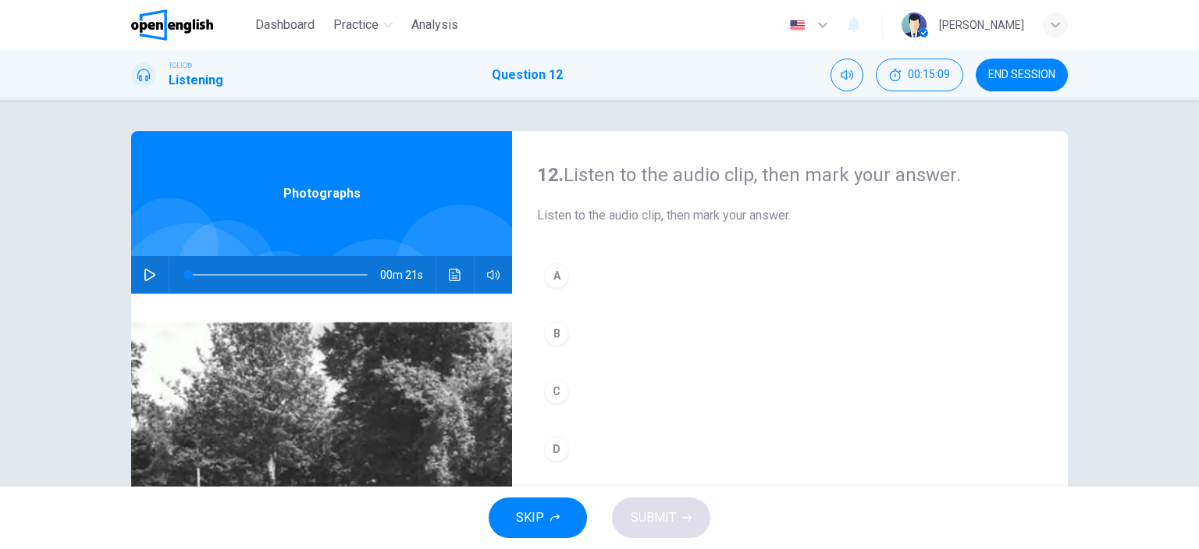
click at [144, 273] on icon "button" at bounding box center [150, 275] width 12 height 12
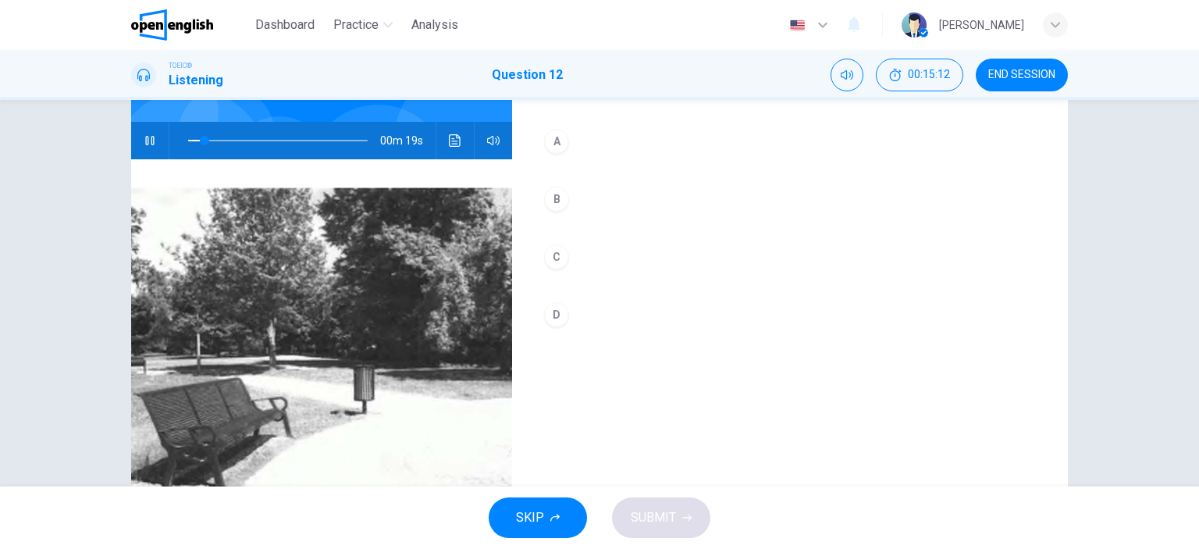
scroll to position [134, 0]
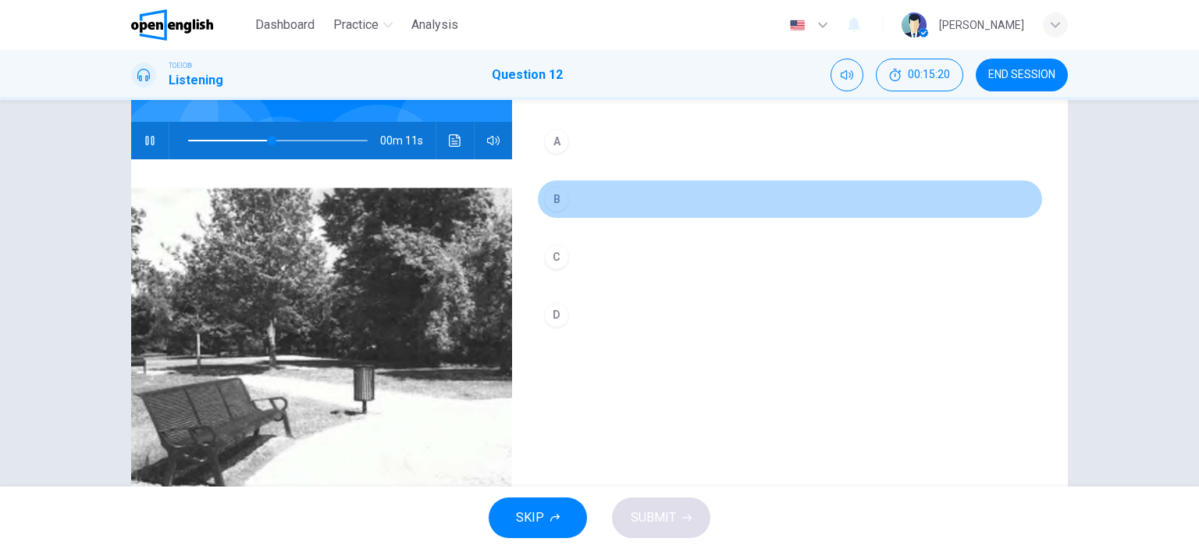
click at [562, 201] on div "B" at bounding box center [556, 199] width 25 height 25
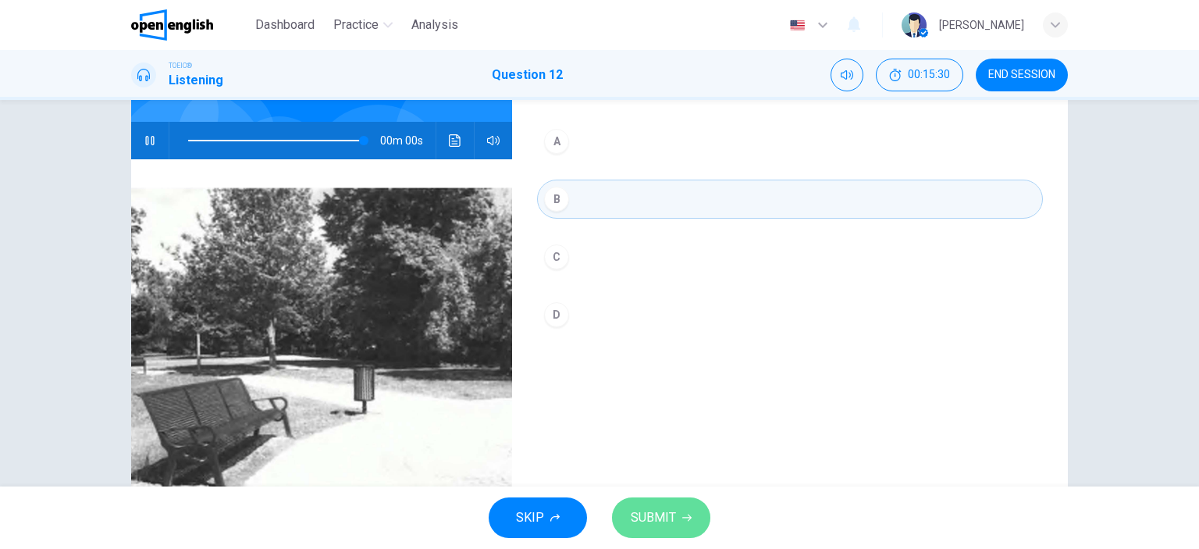
click at [657, 502] on button "SUBMIT" at bounding box center [661, 517] width 98 height 41
type input "*"
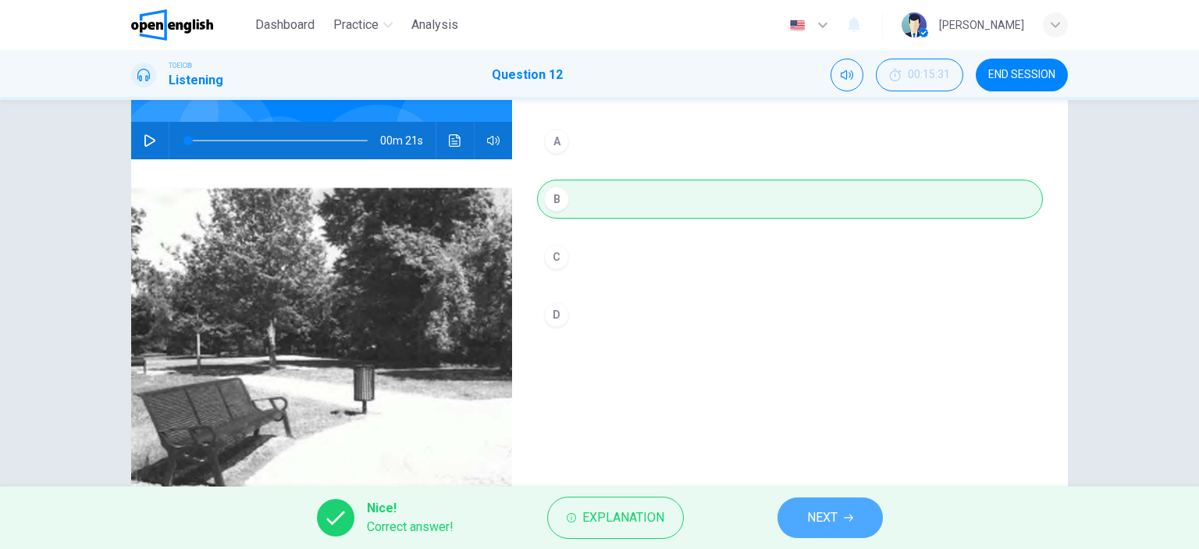
click at [846, 499] on button "NEXT" at bounding box center [830, 517] width 105 height 41
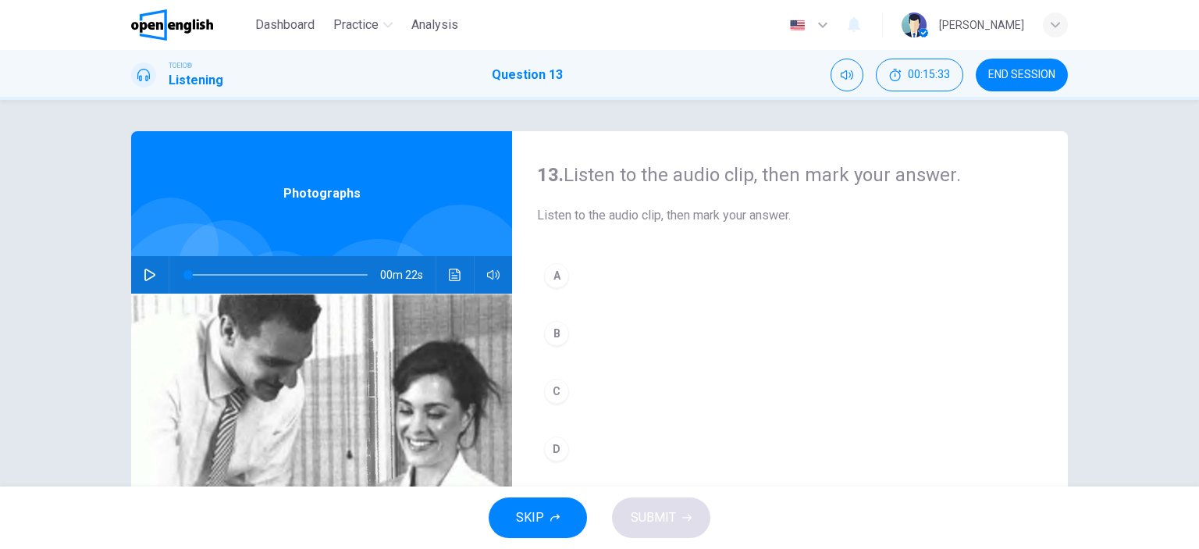
click at [144, 270] on icon "button" at bounding box center [149, 275] width 11 height 12
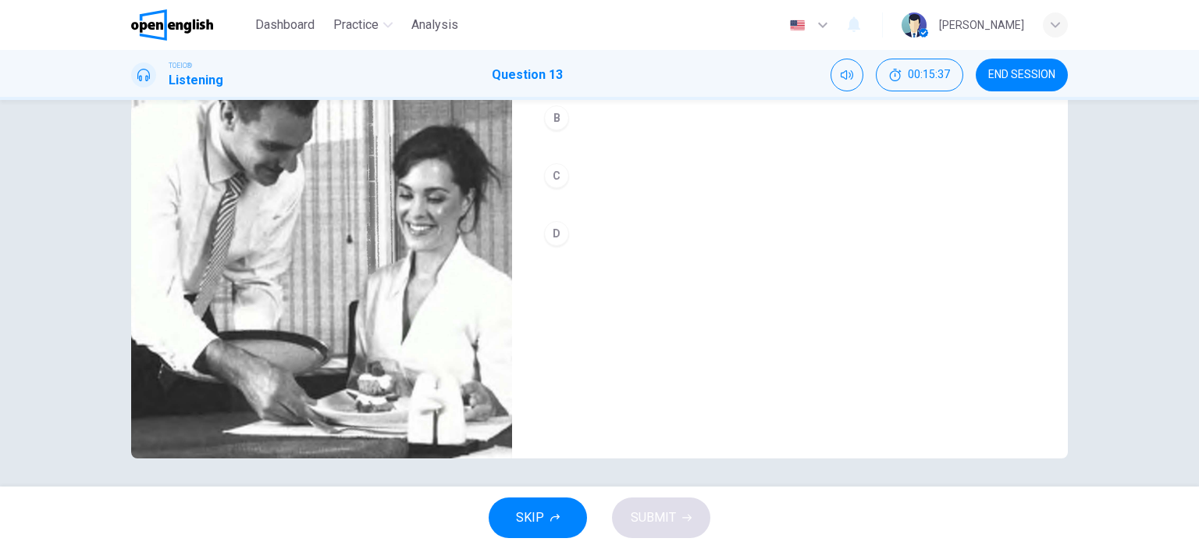
scroll to position [175, 0]
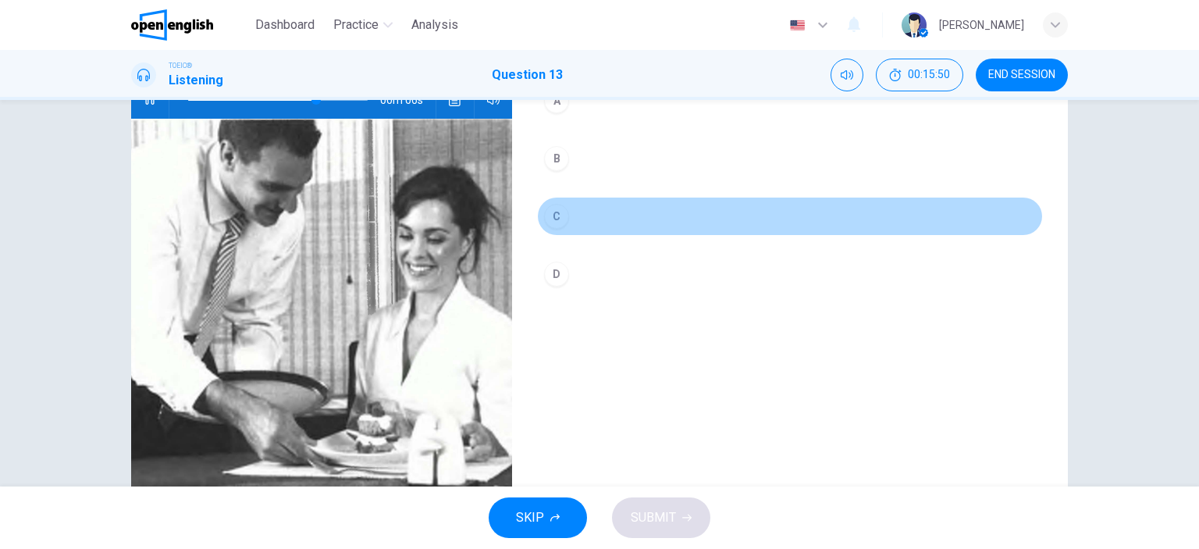
click at [552, 210] on div "C" at bounding box center [556, 216] width 25 height 25
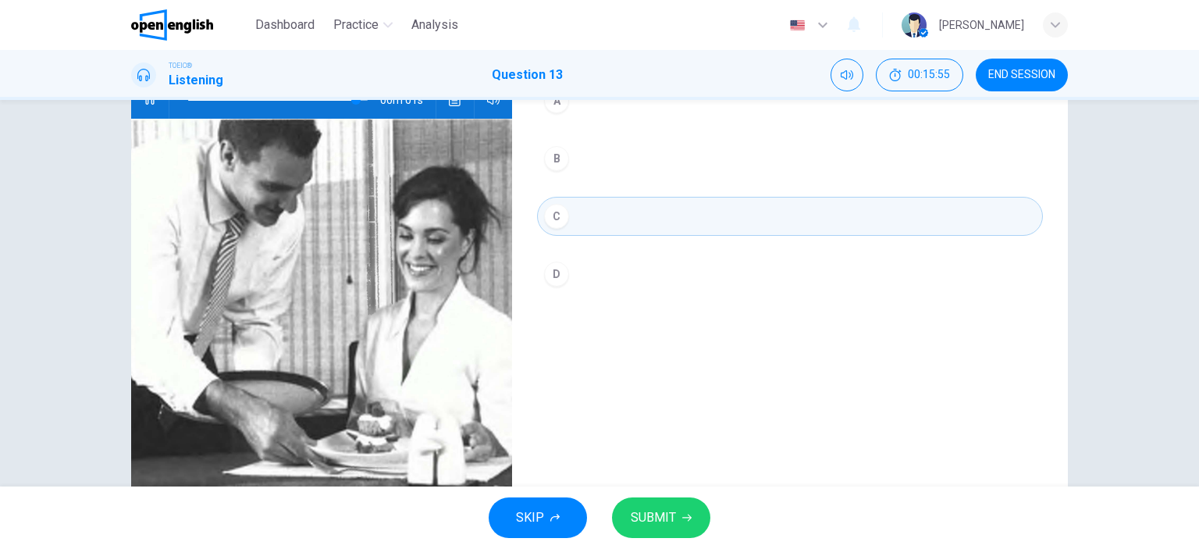
click at [631, 518] on span "SUBMIT" at bounding box center [653, 518] width 45 height 22
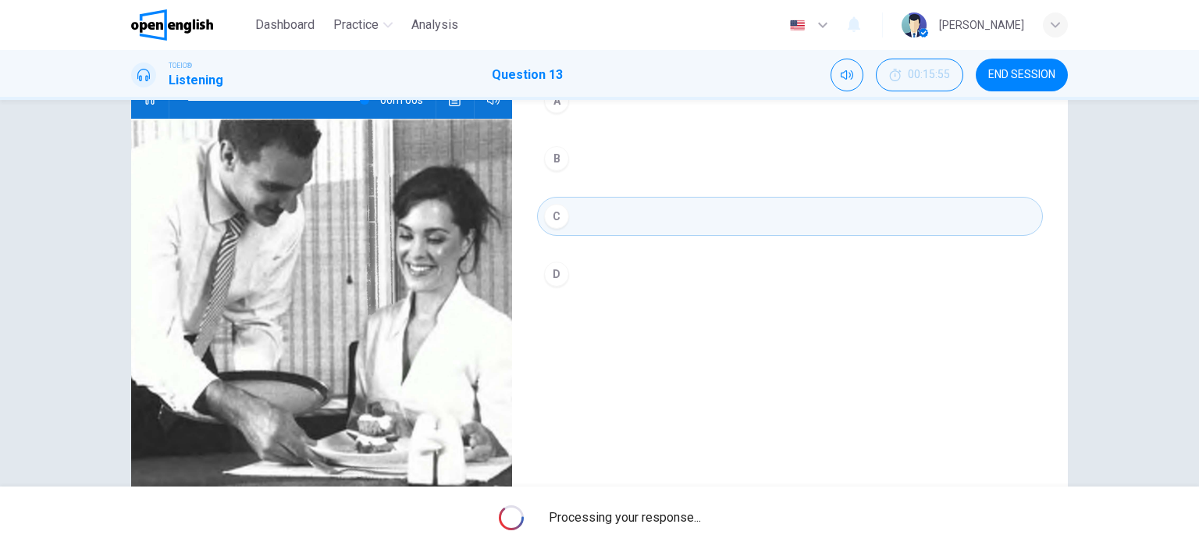
type input "*"
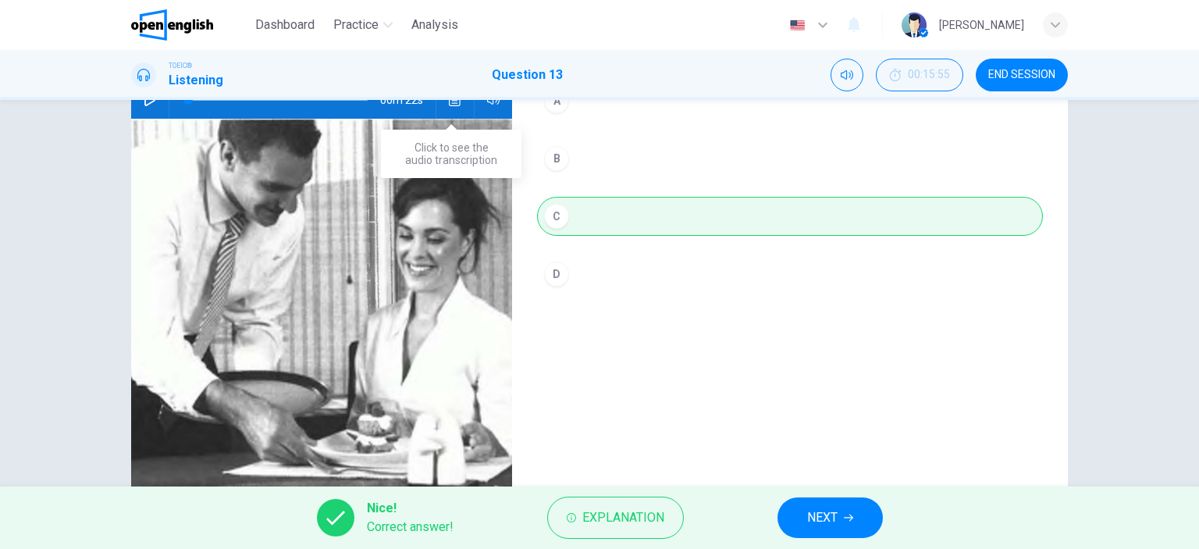
scroll to position [122, 0]
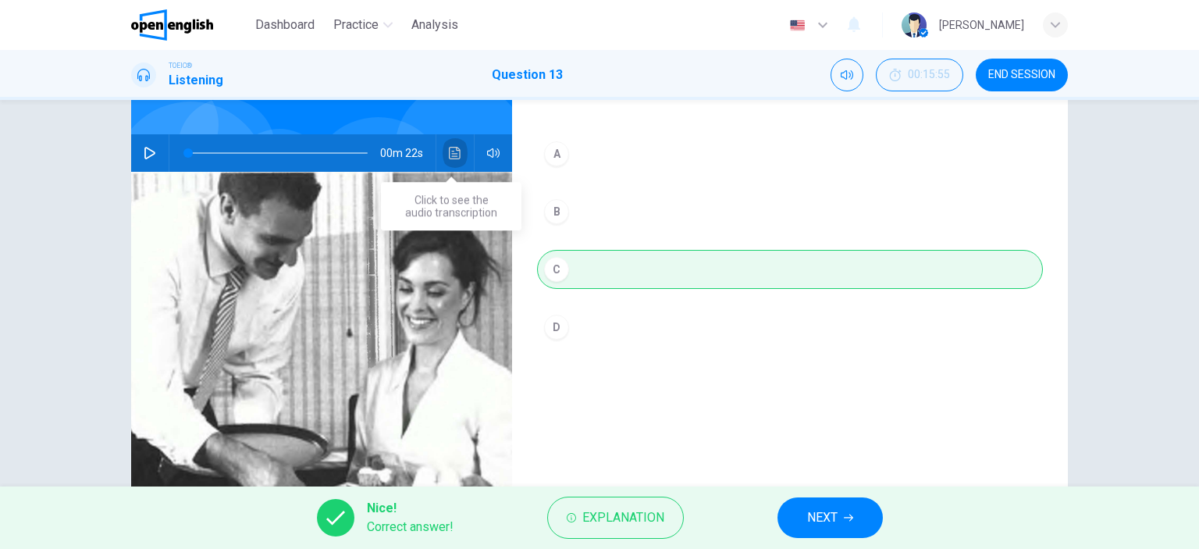
click at [456, 147] on icon "Click to see the audio transcription" at bounding box center [455, 153] width 12 height 12
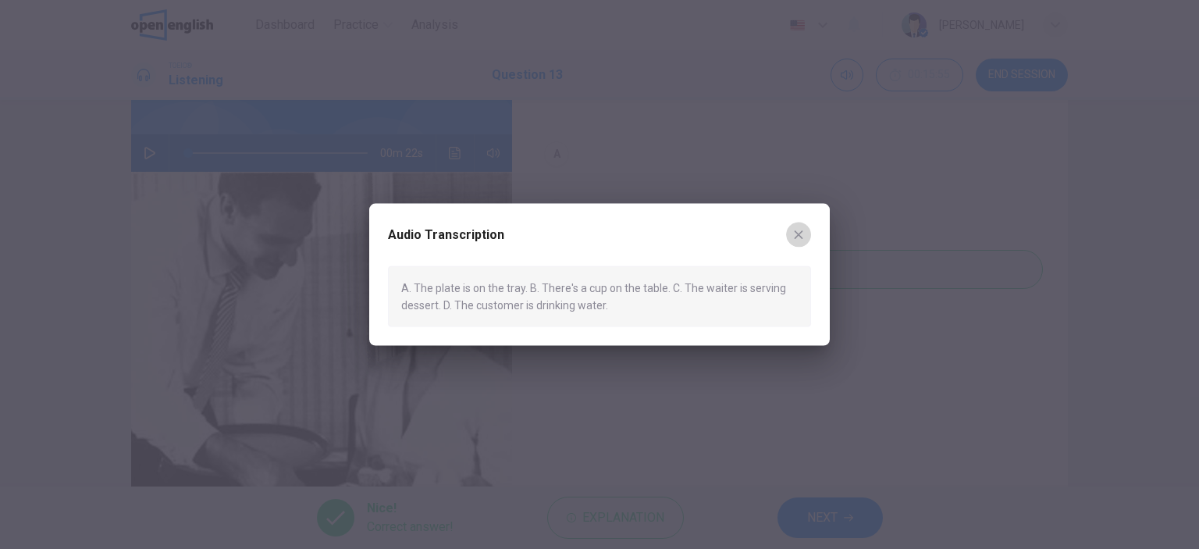
click at [803, 240] on icon "button" at bounding box center [799, 234] width 12 height 12
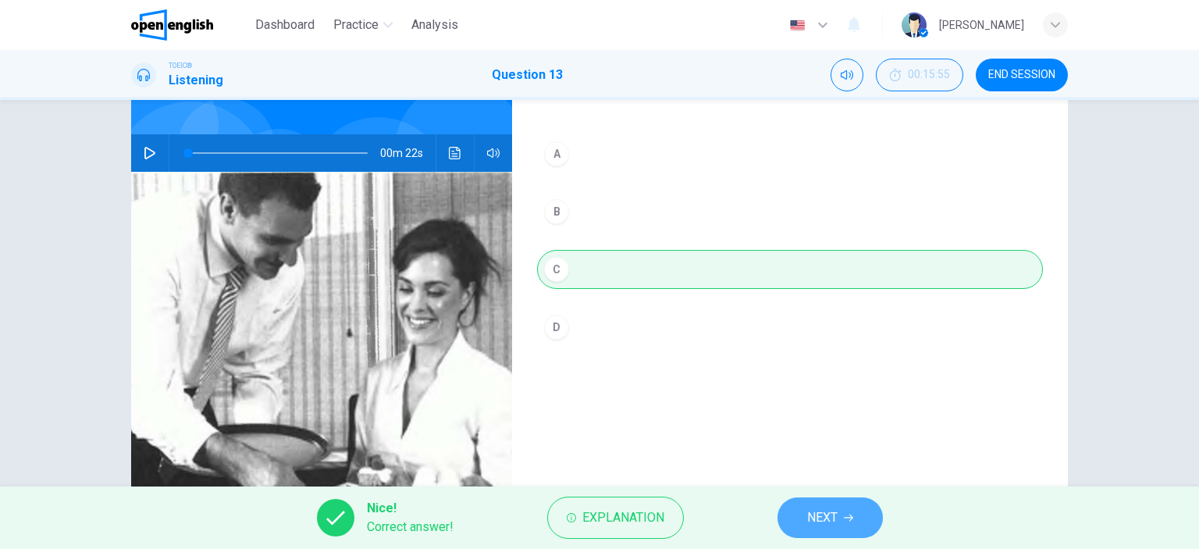
click at [814, 502] on button "NEXT" at bounding box center [830, 517] width 105 height 41
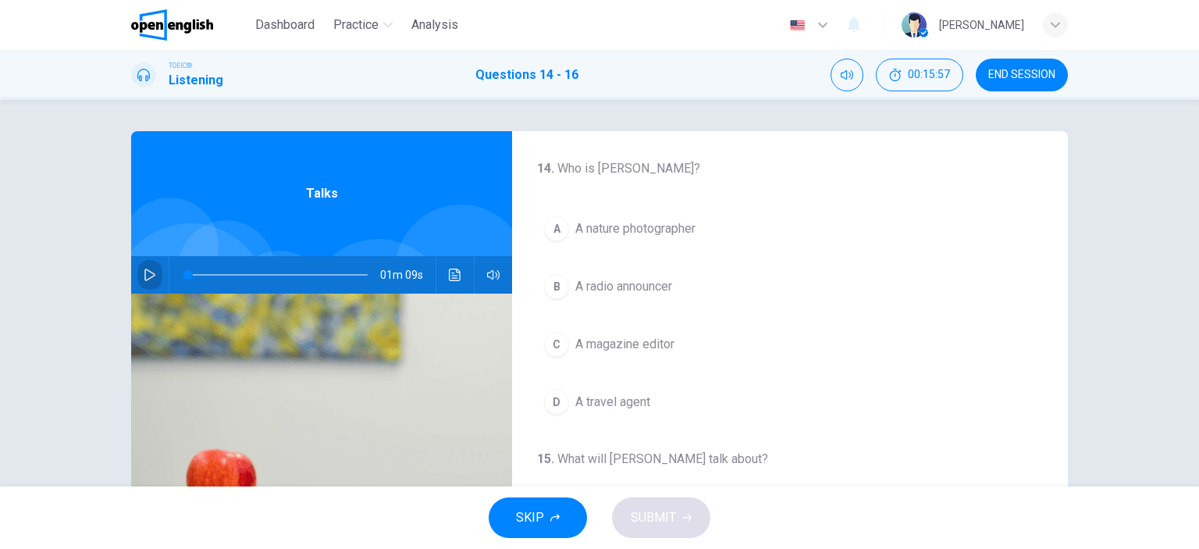
click at [137, 276] on button "button" at bounding box center [149, 274] width 25 height 37
type input "*"
click at [453, 263] on button "Click to see the audio transcription" at bounding box center [455, 274] width 25 height 37
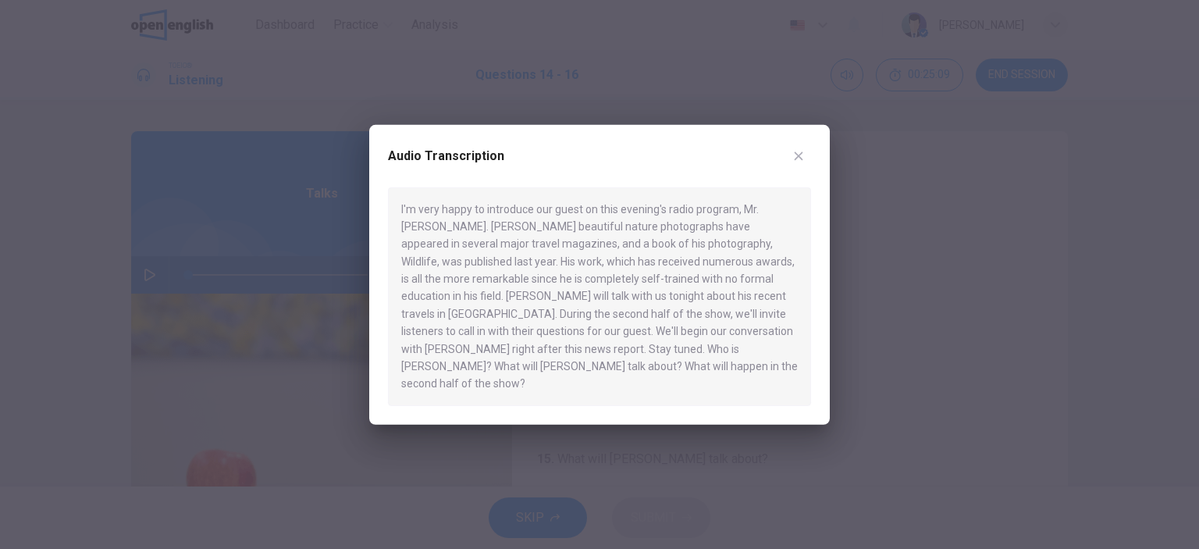
click at [789, 173] on div "Audio Transcription" at bounding box center [599, 165] width 423 height 44
click at [797, 162] on icon "button" at bounding box center [799, 155] width 12 height 12
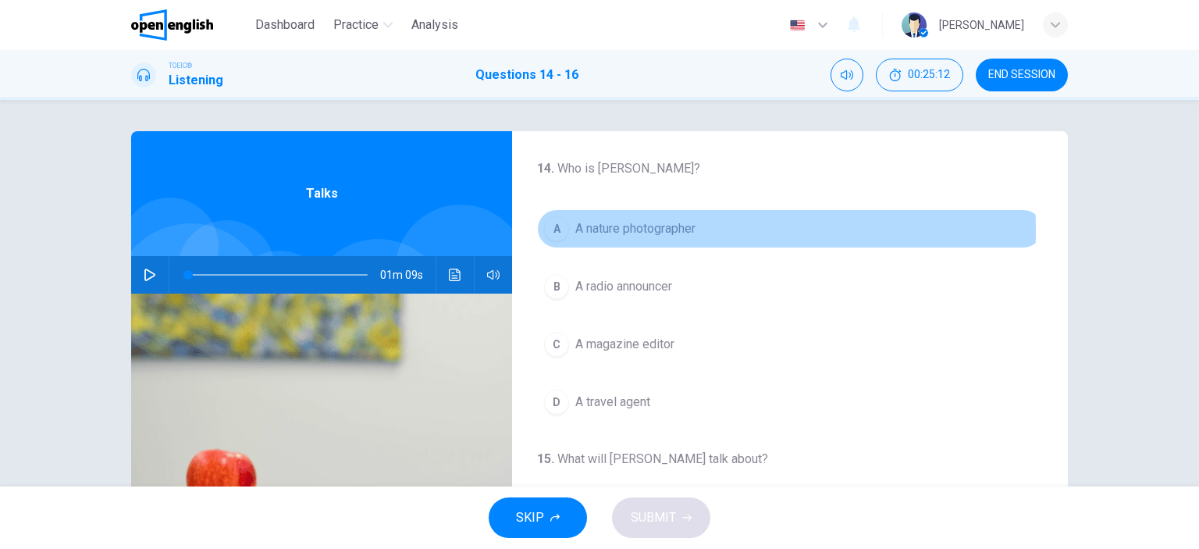
click at [565, 230] on button "A A nature photographer" at bounding box center [790, 228] width 506 height 39
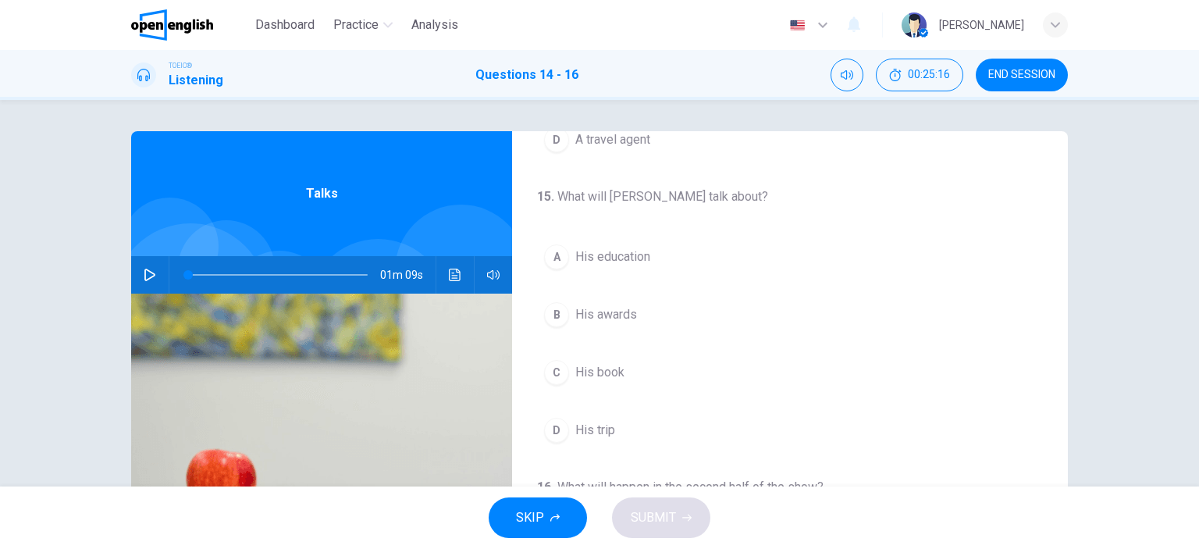
scroll to position [269, 0]
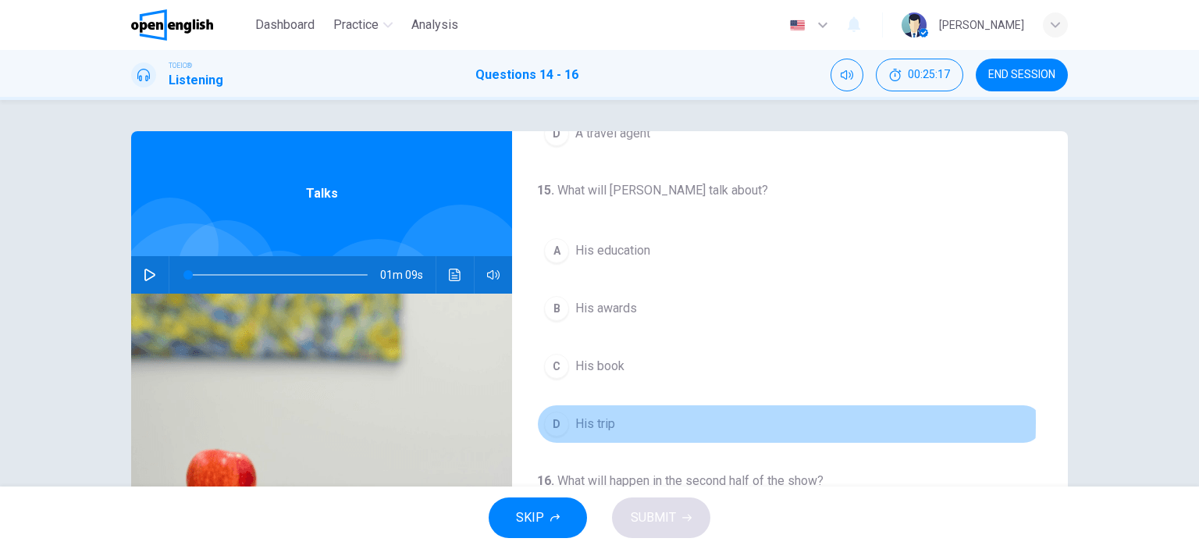
click at [547, 419] on div "D" at bounding box center [556, 423] width 25 height 25
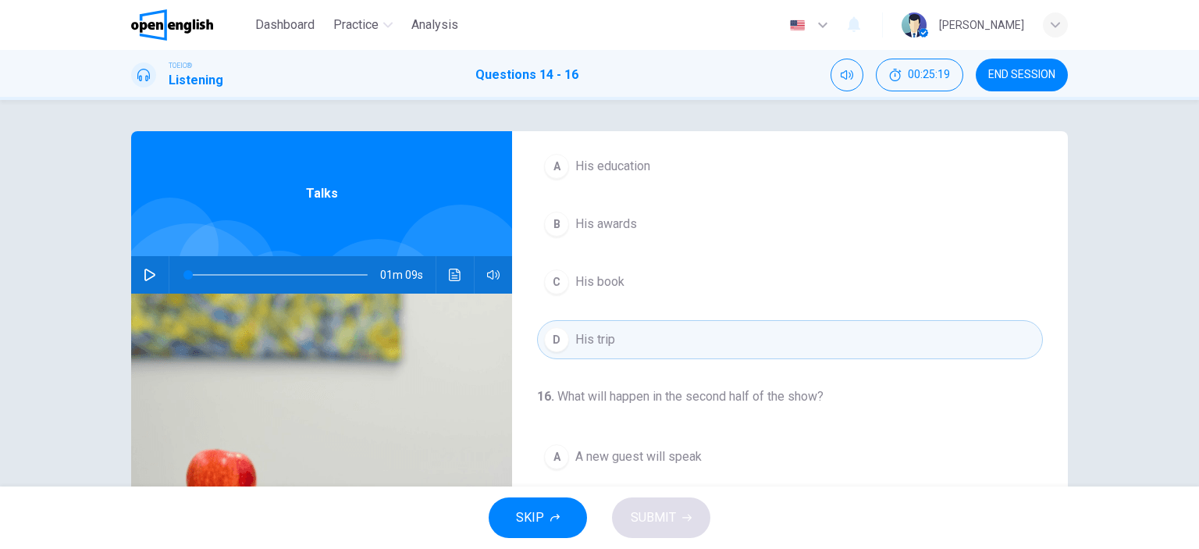
scroll to position [219, 0]
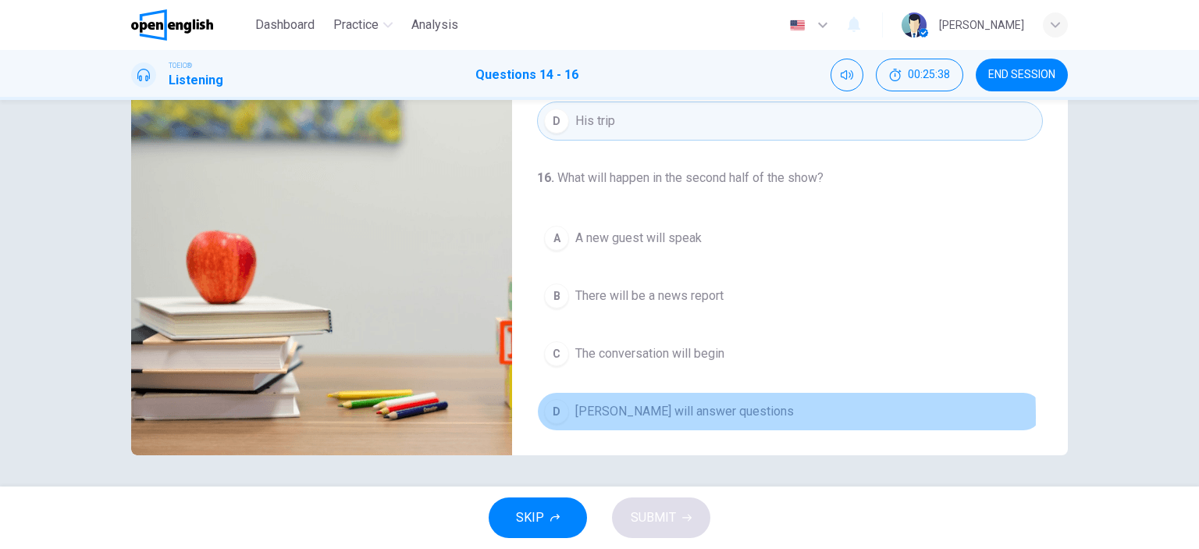
click at [544, 412] on div "D" at bounding box center [556, 411] width 25 height 25
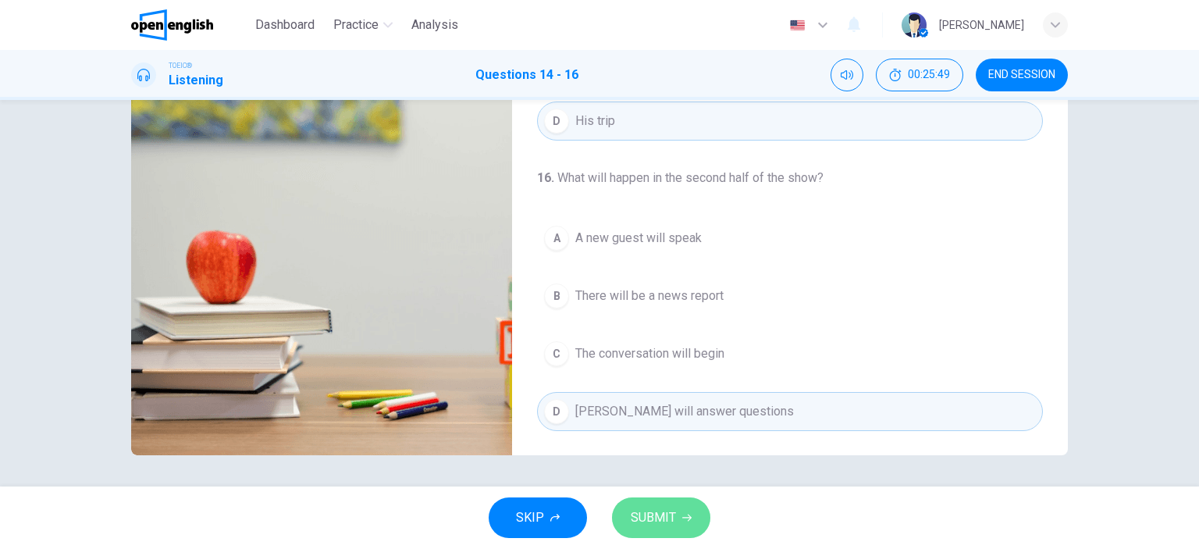
click at [653, 505] on button "SUBMIT" at bounding box center [661, 517] width 98 height 41
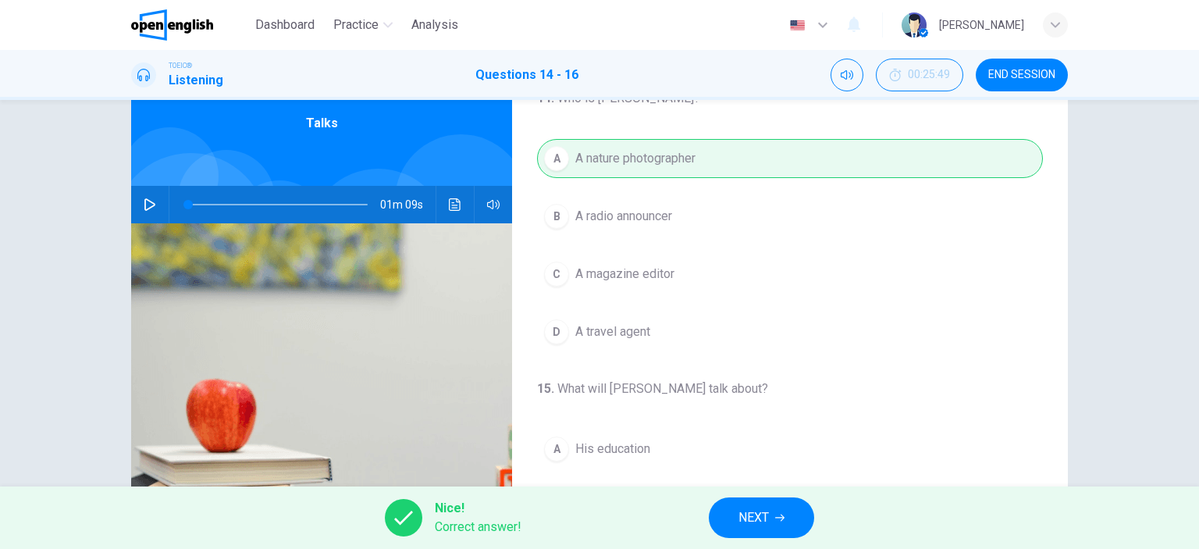
scroll to position [0, 0]
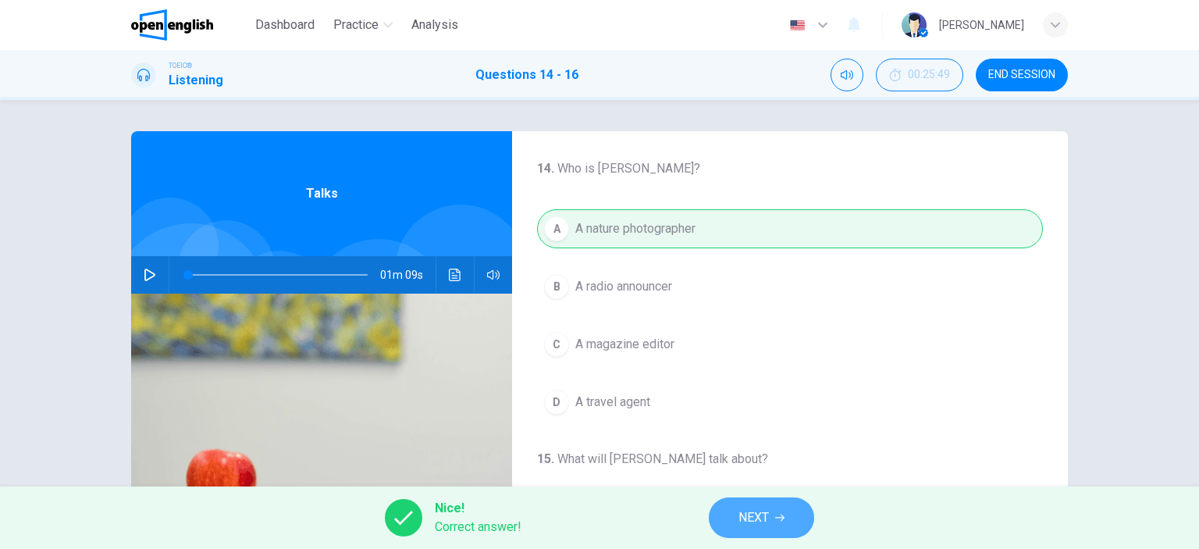
click at [777, 524] on button "NEXT" at bounding box center [761, 517] width 105 height 41
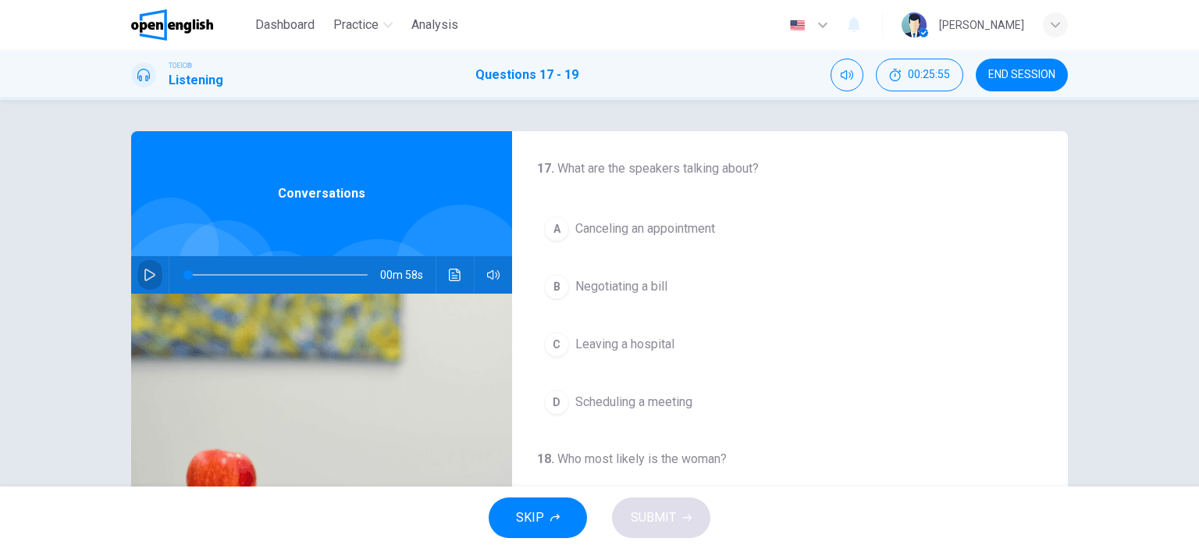
click at [144, 273] on icon "button" at bounding box center [149, 275] width 11 height 12
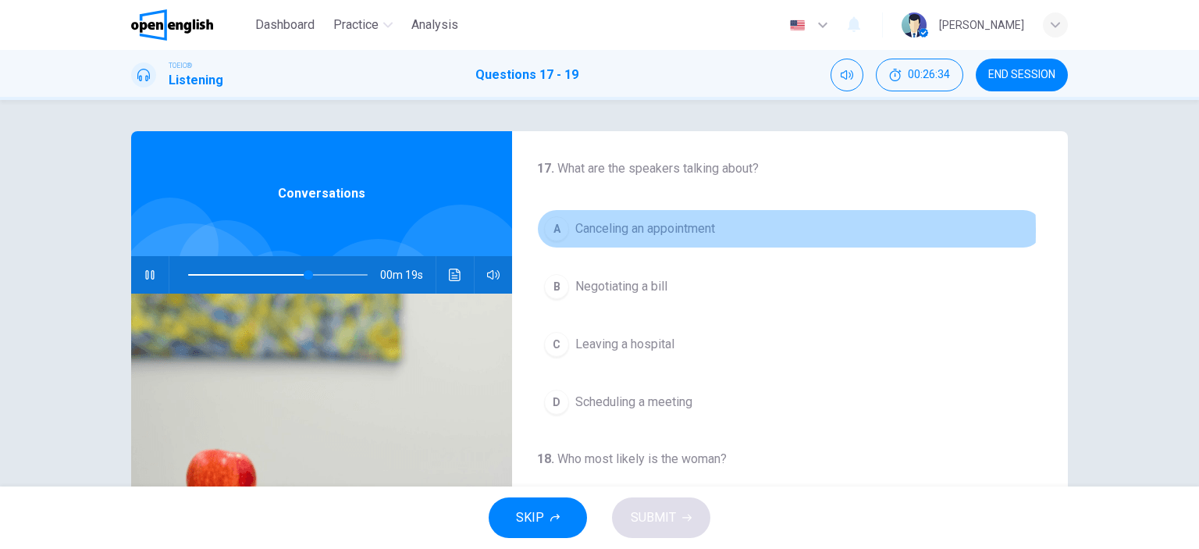
click at [561, 230] on div "A" at bounding box center [556, 228] width 25 height 25
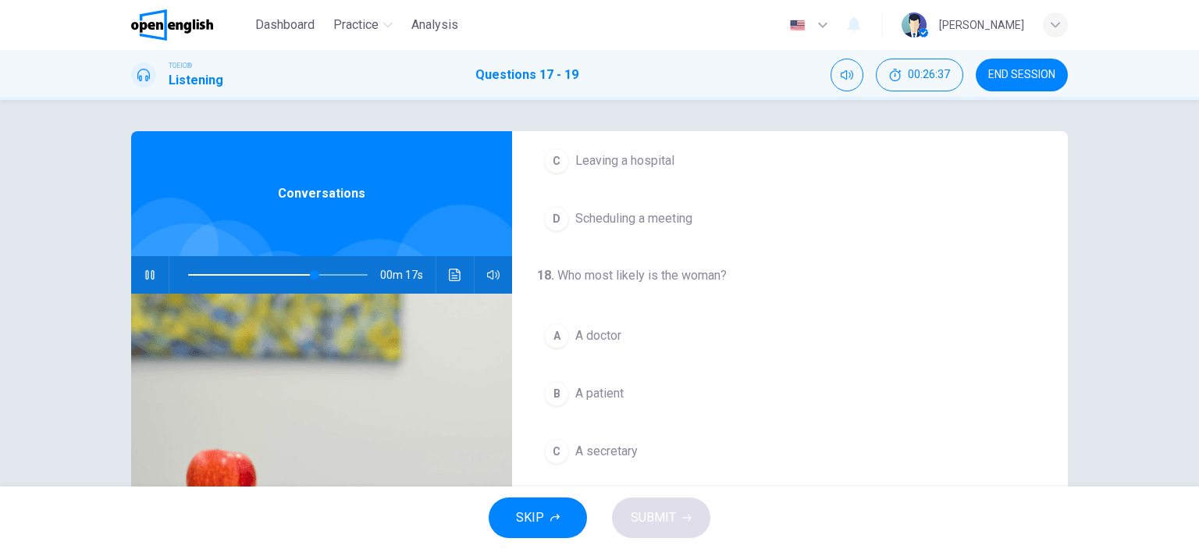
scroll to position [184, 0]
click at [550, 333] on div "A" at bounding box center [556, 334] width 25 height 25
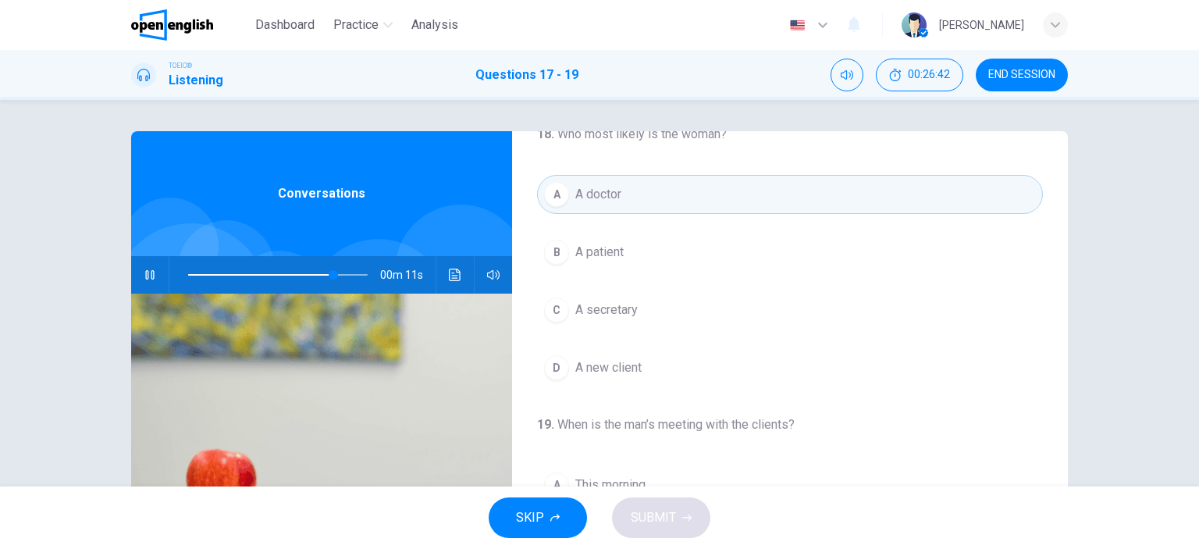
scroll to position [327, 0]
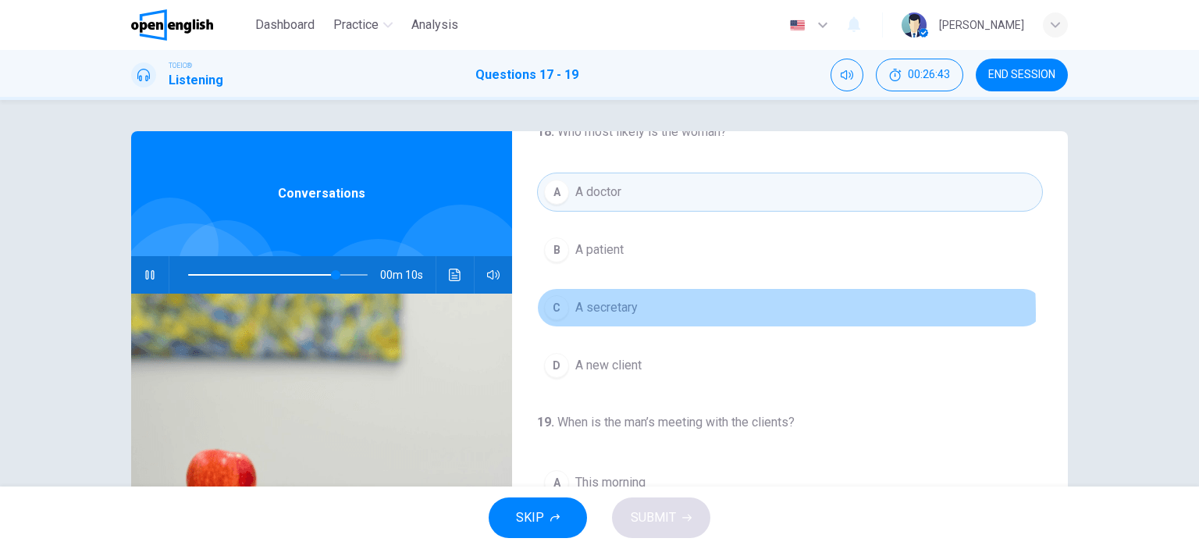
click at [565, 311] on button "C A secretary" at bounding box center [790, 307] width 506 height 39
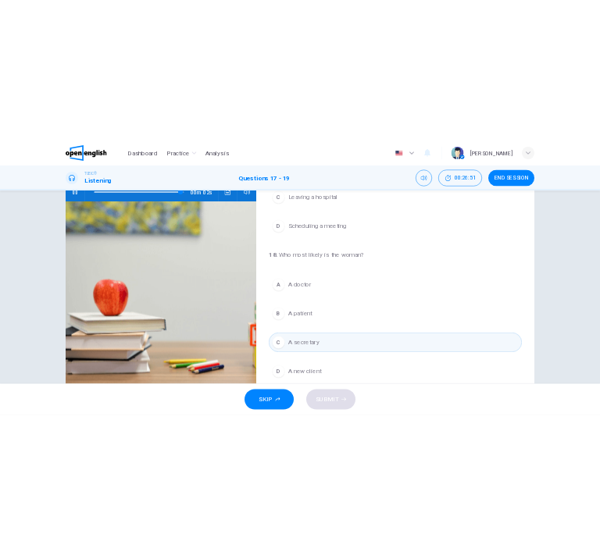
scroll to position [47, 0]
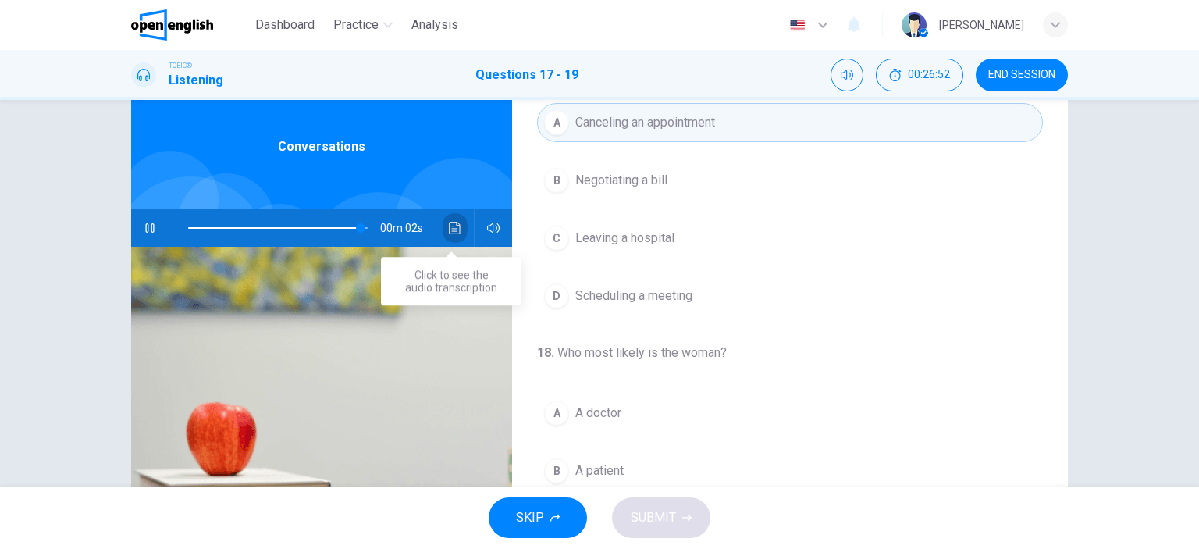
click at [449, 228] on icon "Click to see the audio transcription" at bounding box center [455, 228] width 12 height 12
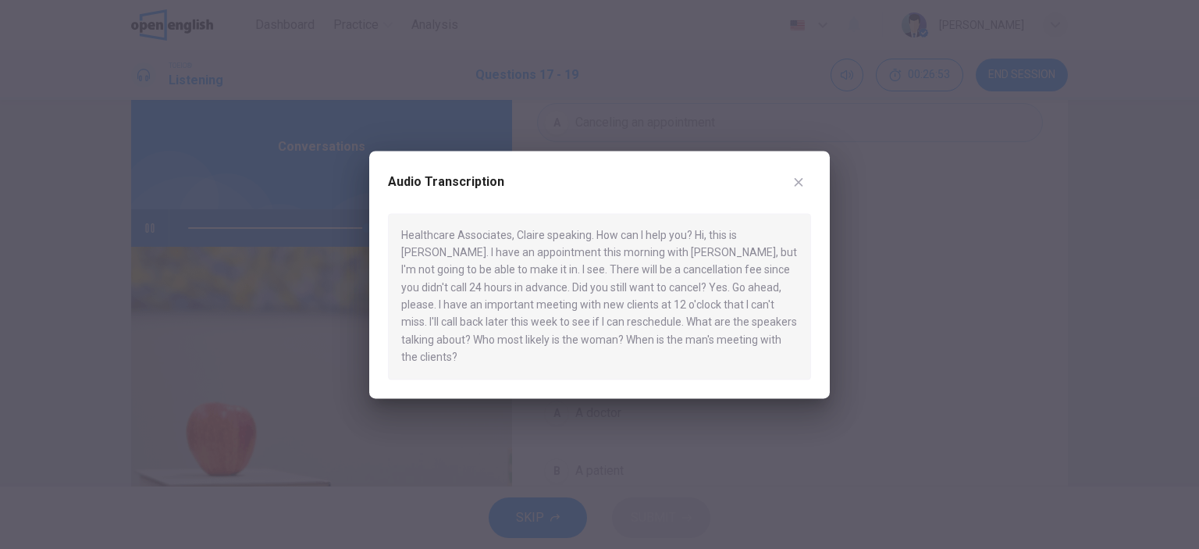
type input "*"
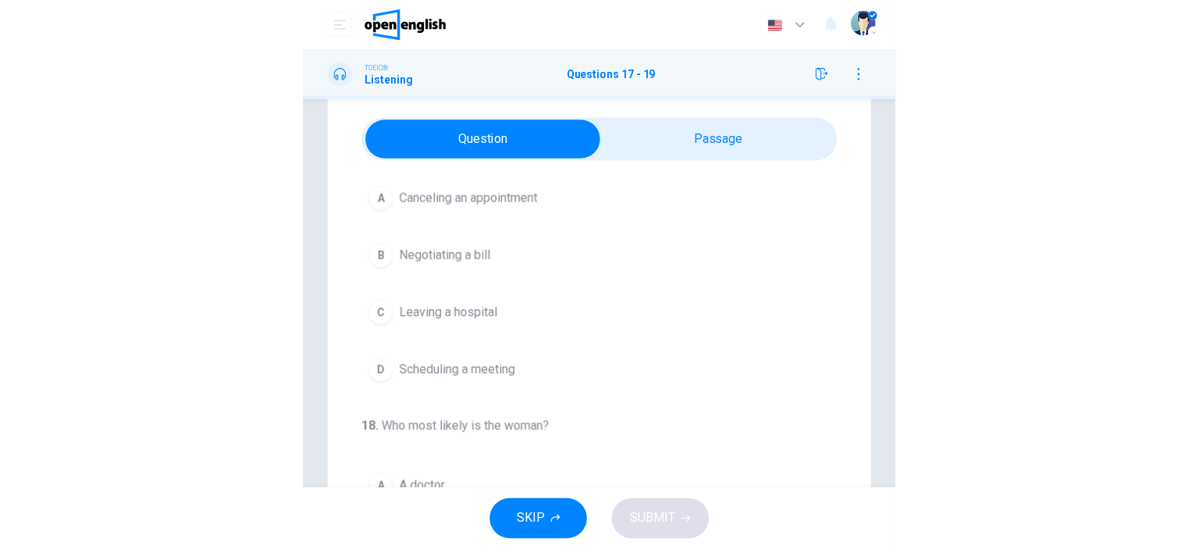
scroll to position [37, 0]
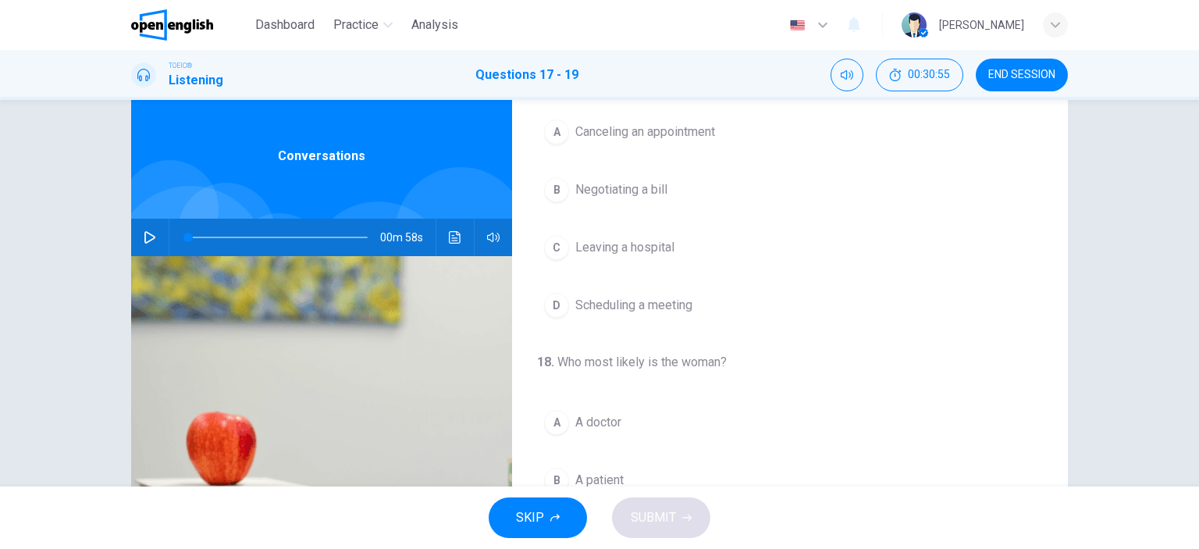
click at [150, 230] on button "button" at bounding box center [149, 237] width 25 height 37
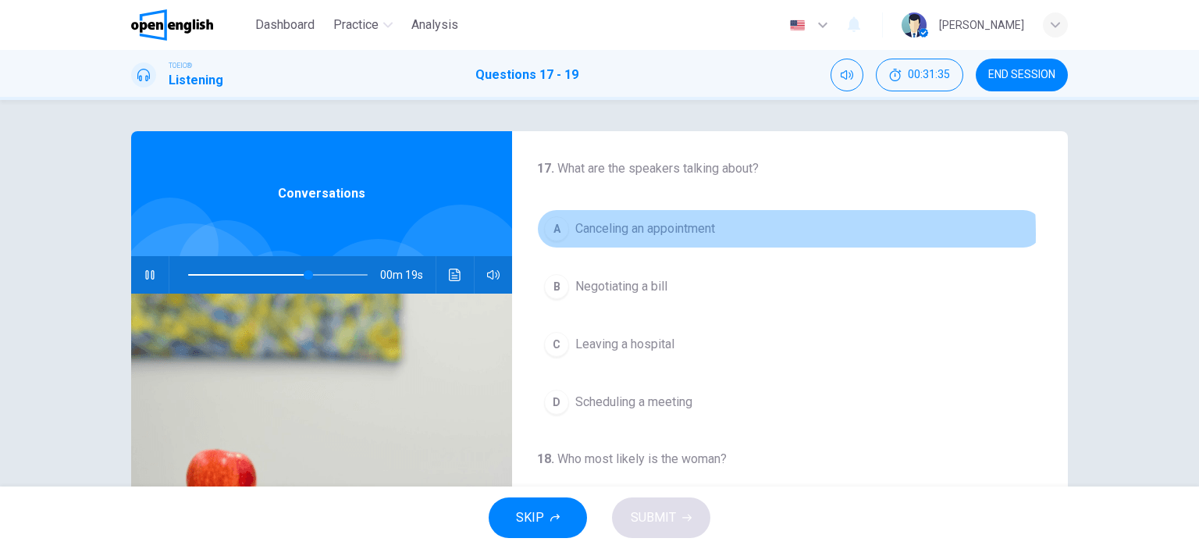
click at [618, 233] on span "Canceling an appointment" at bounding box center [645, 228] width 140 height 19
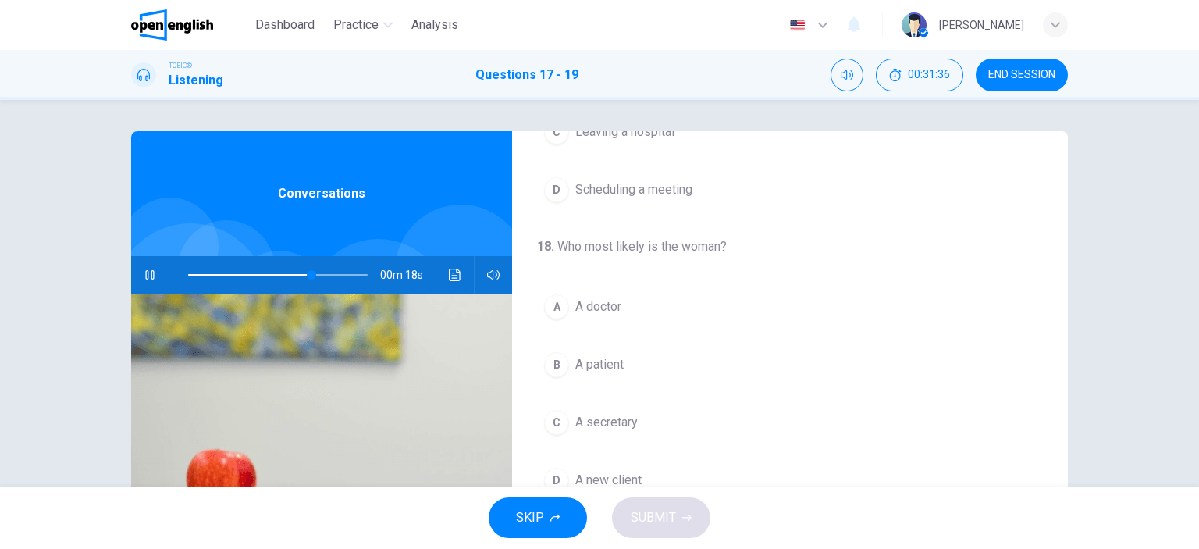
scroll to position [212, 0]
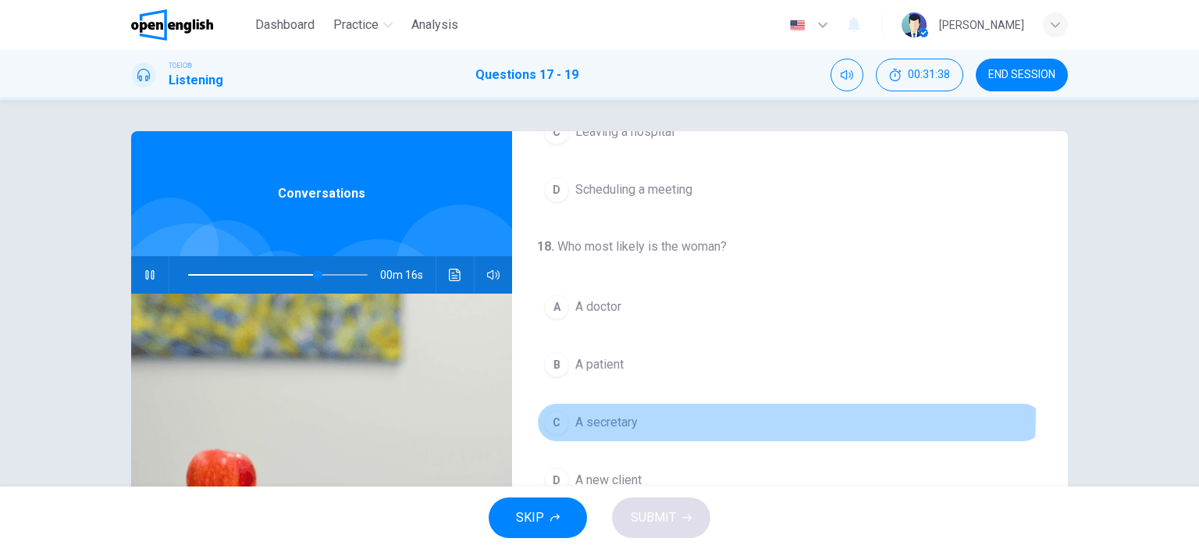
click at [623, 413] on span "A secretary" at bounding box center [606, 422] width 62 height 19
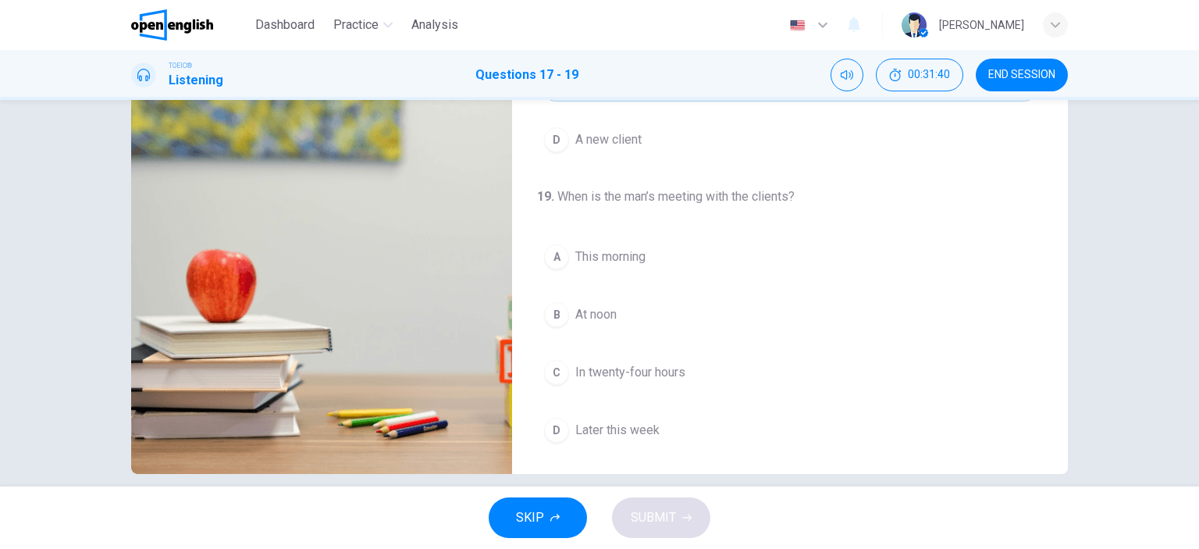
scroll to position [203, 0]
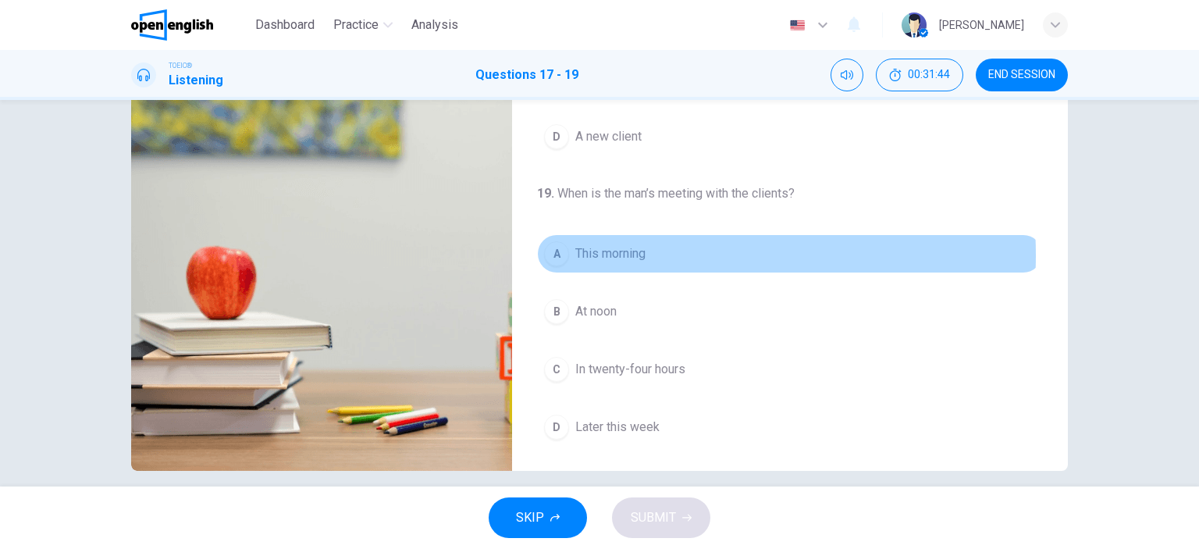
click at [602, 252] on span "This morning" at bounding box center [610, 253] width 70 height 19
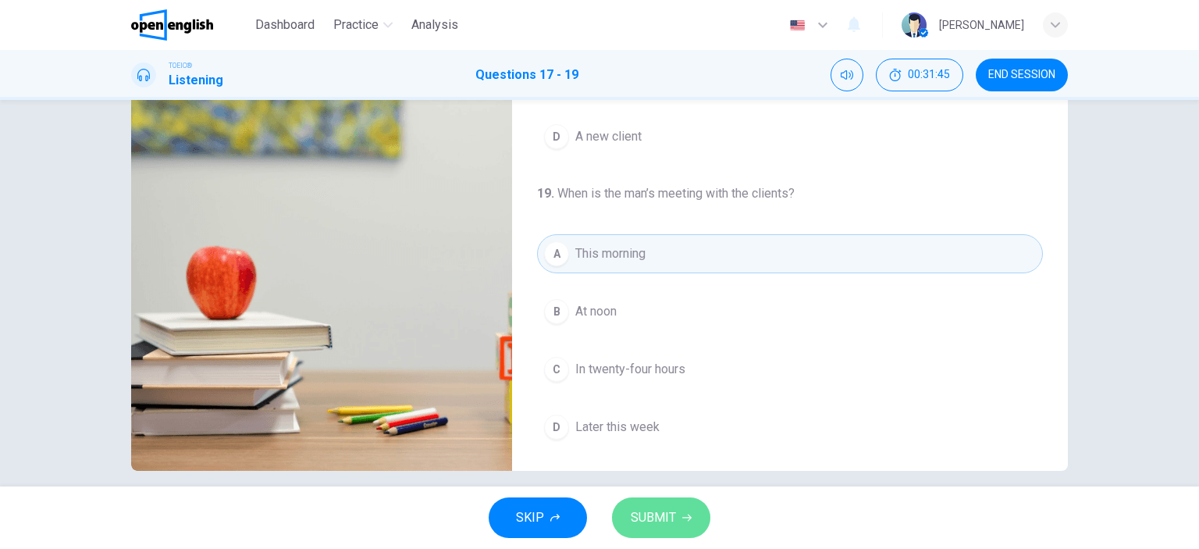
click at [641, 530] on button "SUBMIT" at bounding box center [661, 517] width 98 height 41
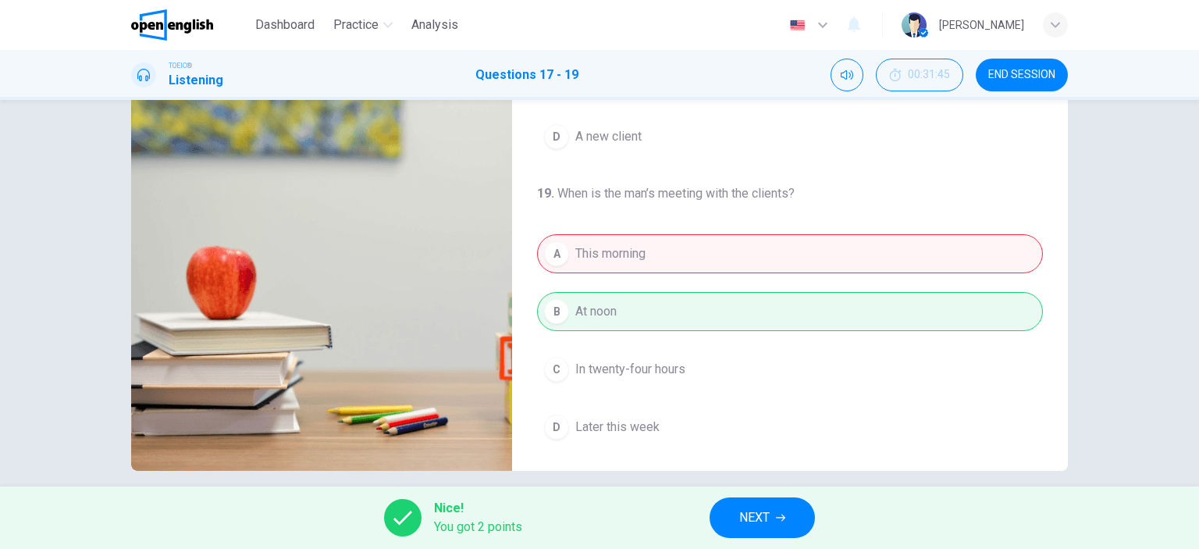
type input "*"
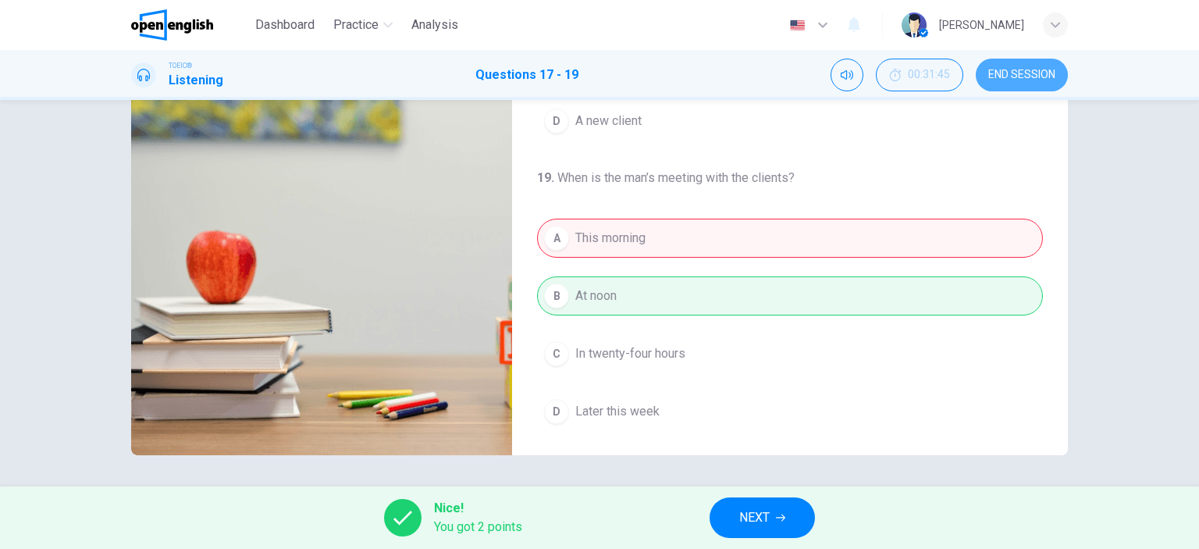
click at [1043, 77] on span "END SESSION" at bounding box center [1022, 75] width 67 height 12
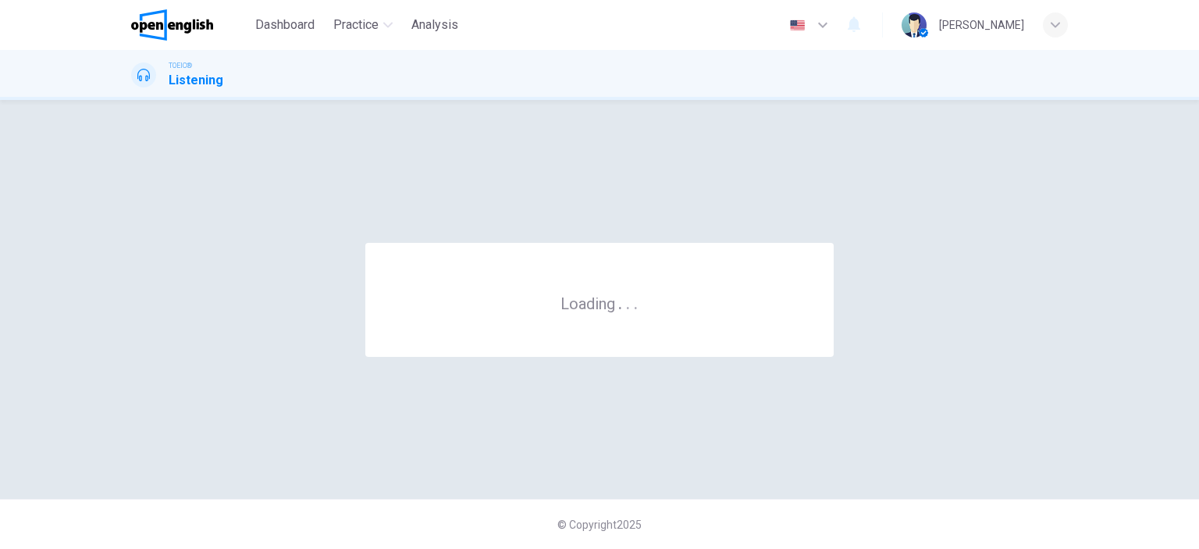
scroll to position [0, 0]
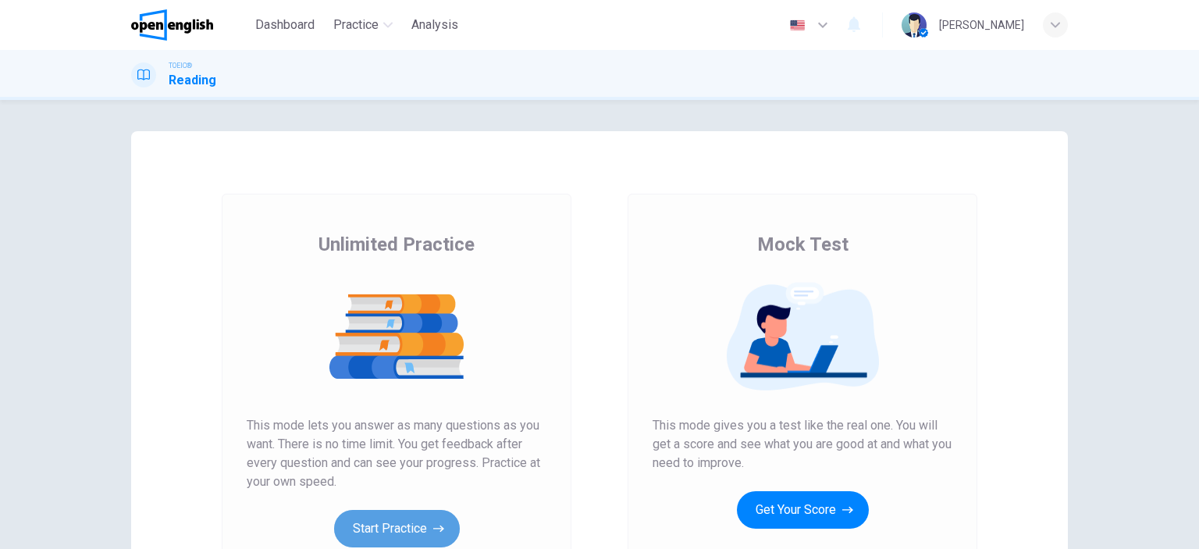
click at [395, 527] on button "Start Practice" at bounding box center [397, 528] width 126 height 37
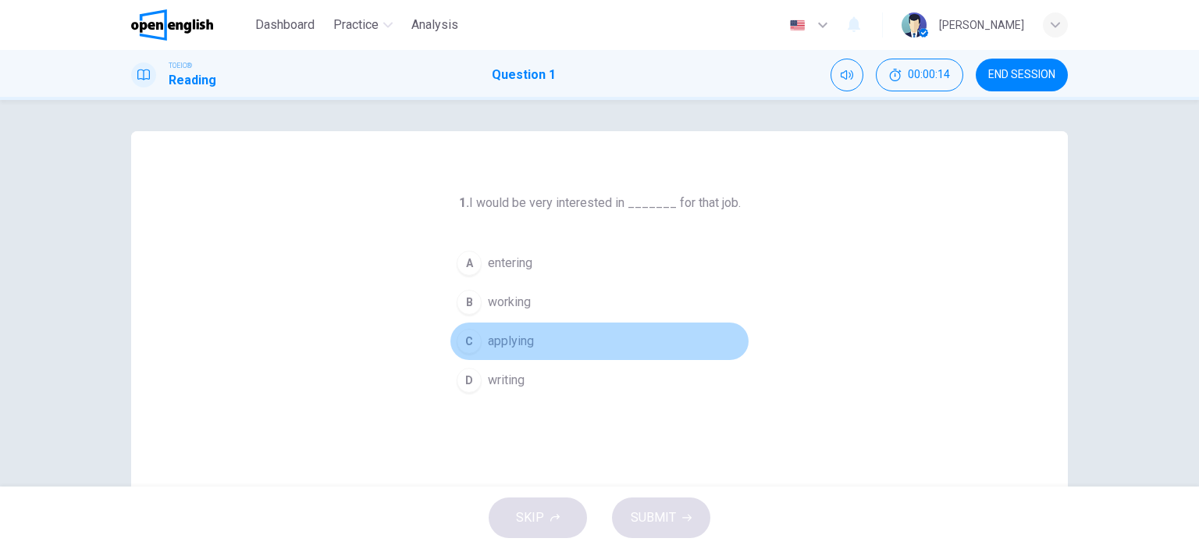
click at [479, 333] on button "C applying" at bounding box center [600, 341] width 300 height 39
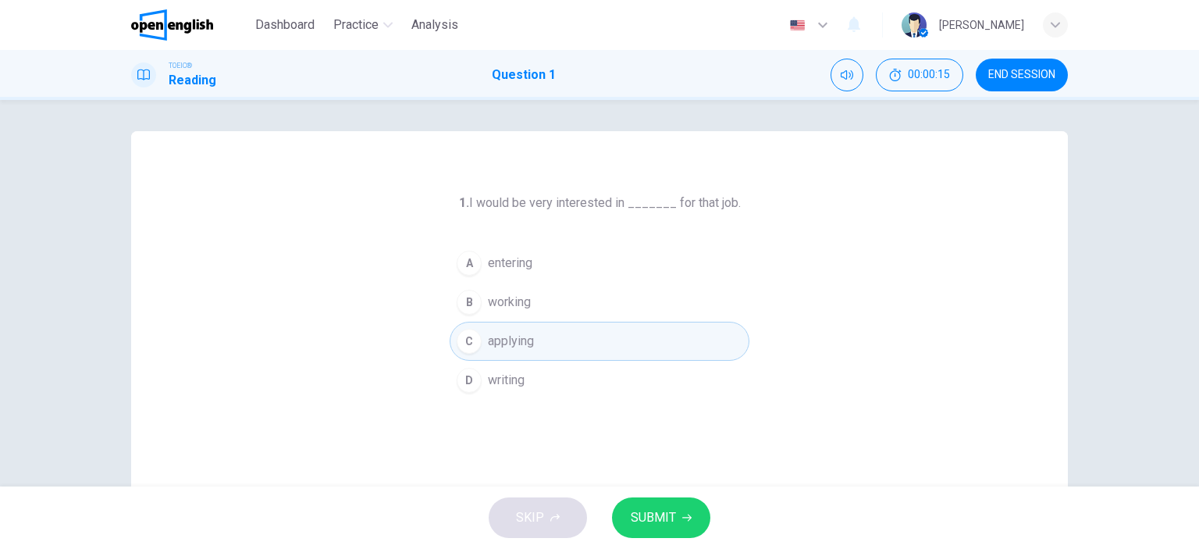
click at [652, 529] on button "SUBMIT" at bounding box center [661, 517] width 98 height 41
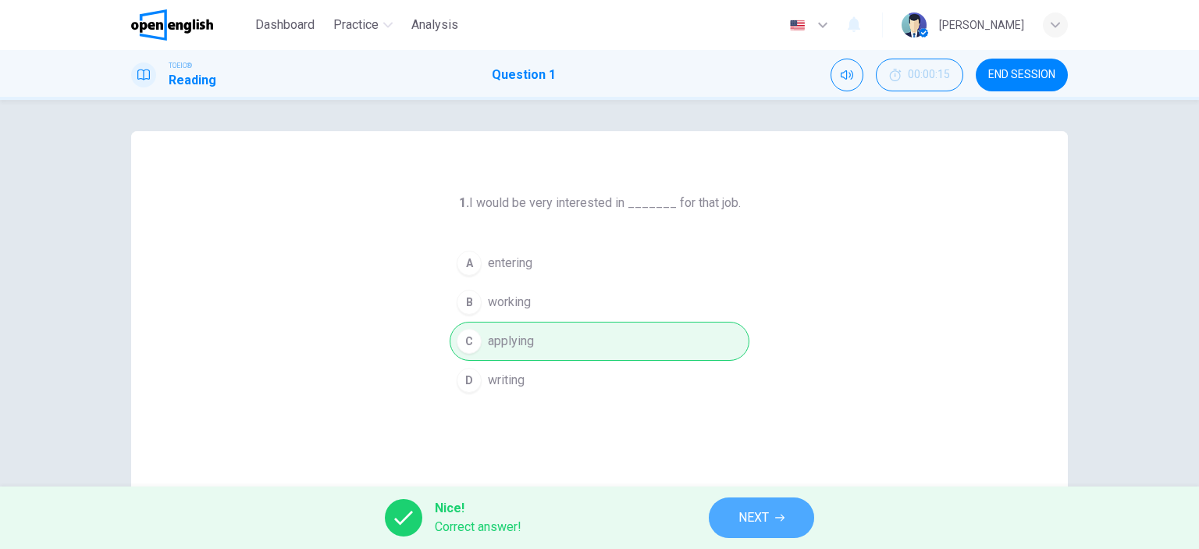
click at [762, 529] on button "NEXT" at bounding box center [761, 517] width 105 height 41
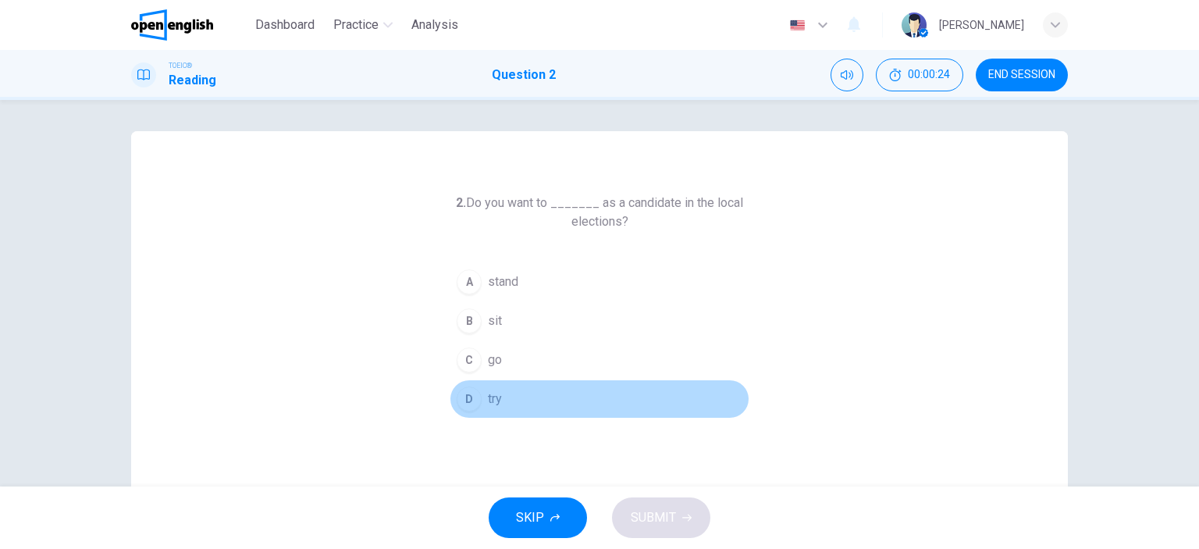
click at [465, 402] on div "D" at bounding box center [469, 399] width 25 height 25
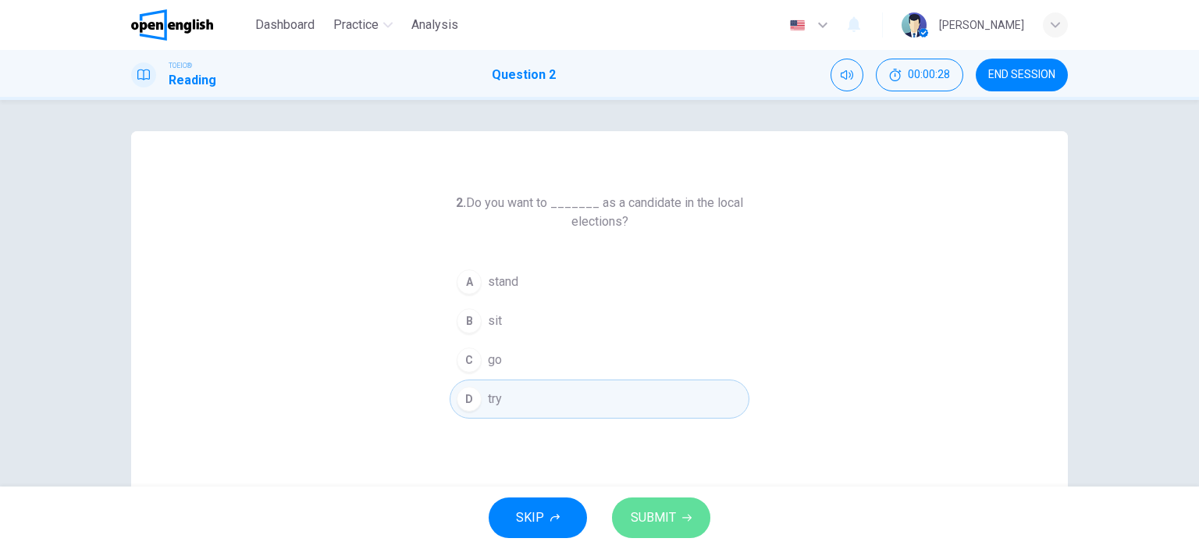
click at [656, 527] on span "SUBMIT" at bounding box center [653, 518] width 45 height 22
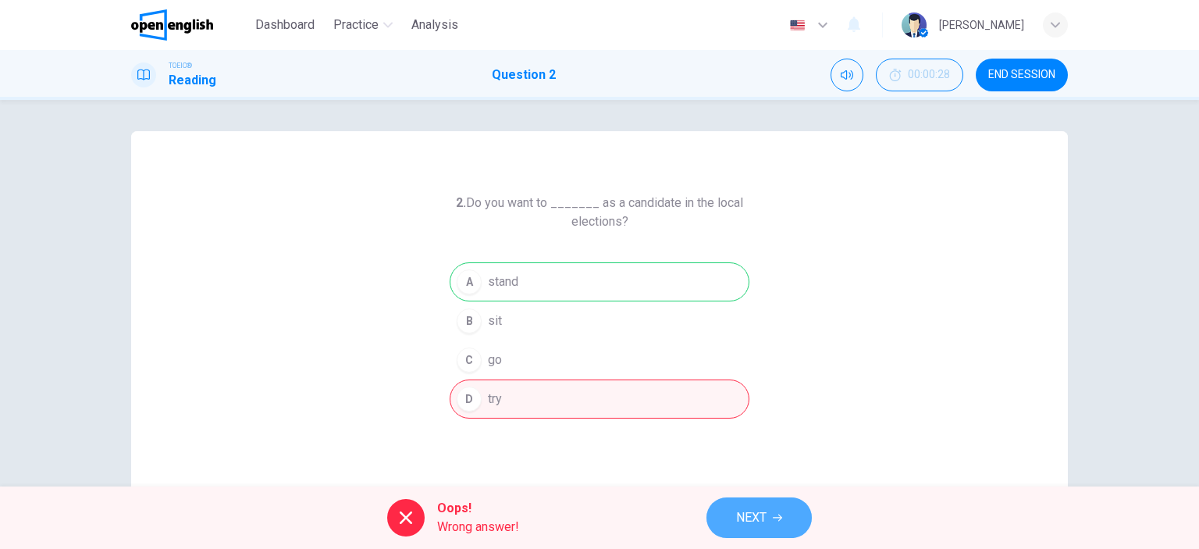
click at [772, 515] on button "NEXT" at bounding box center [759, 517] width 105 height 41
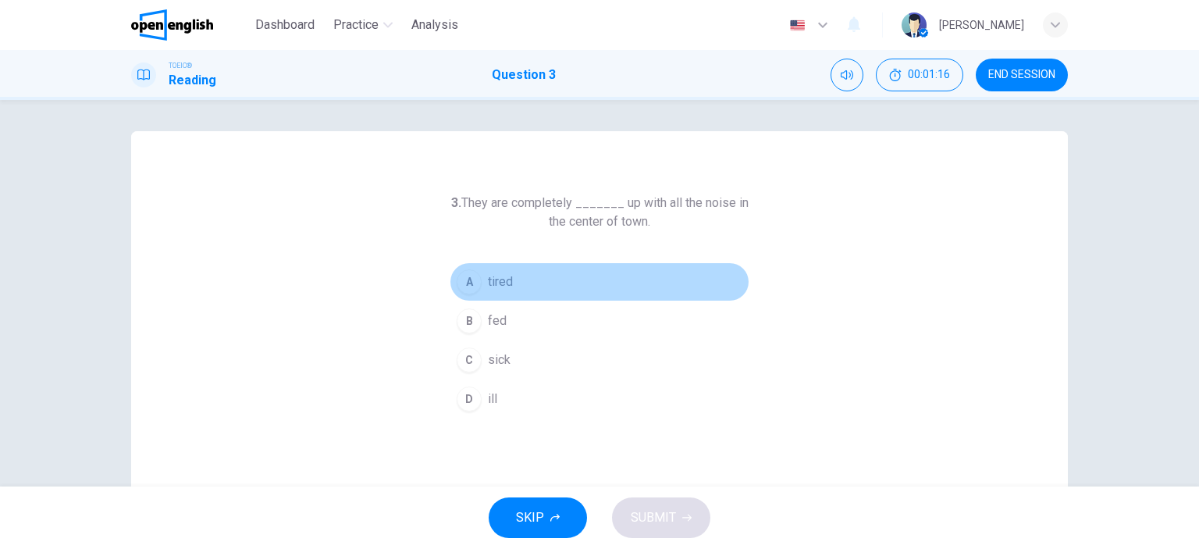
click at [459, 277] on div "A" at bounding box center [469, 281] width 25 height 25
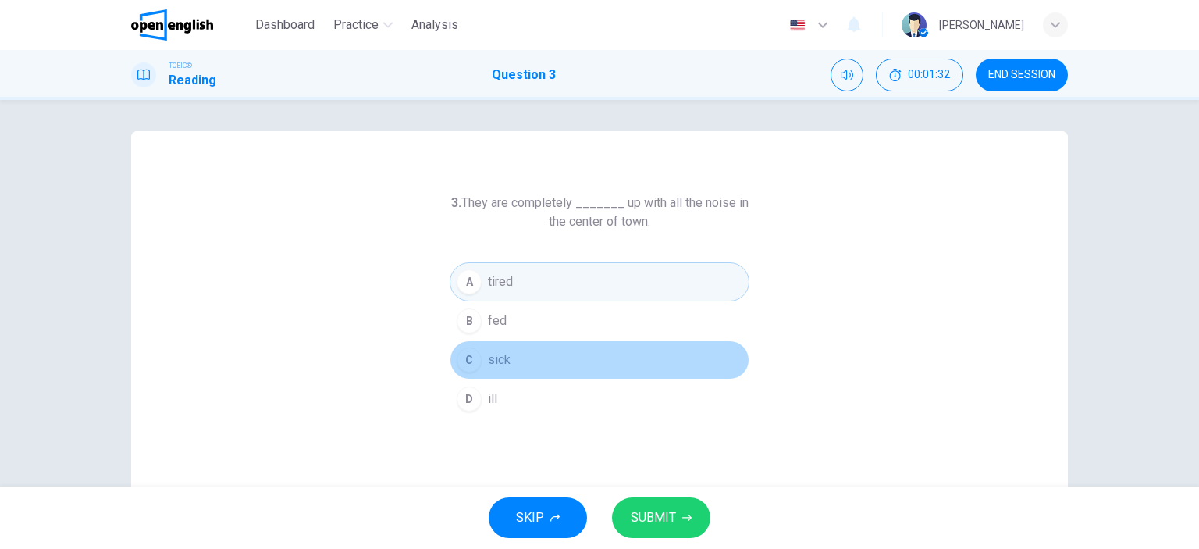
click at [472, 347] on button "C sick" at bounding box center [600, 359] width 300 height 39
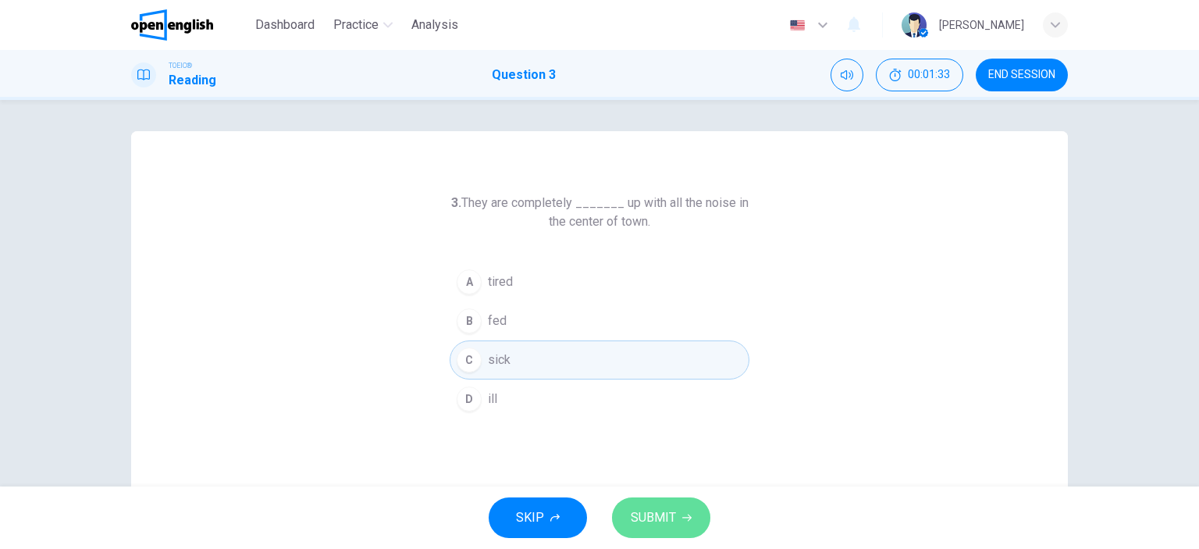
click at [655, 511] on span "SUBMIT" at bounding box center [653, 518] width 45 height 22
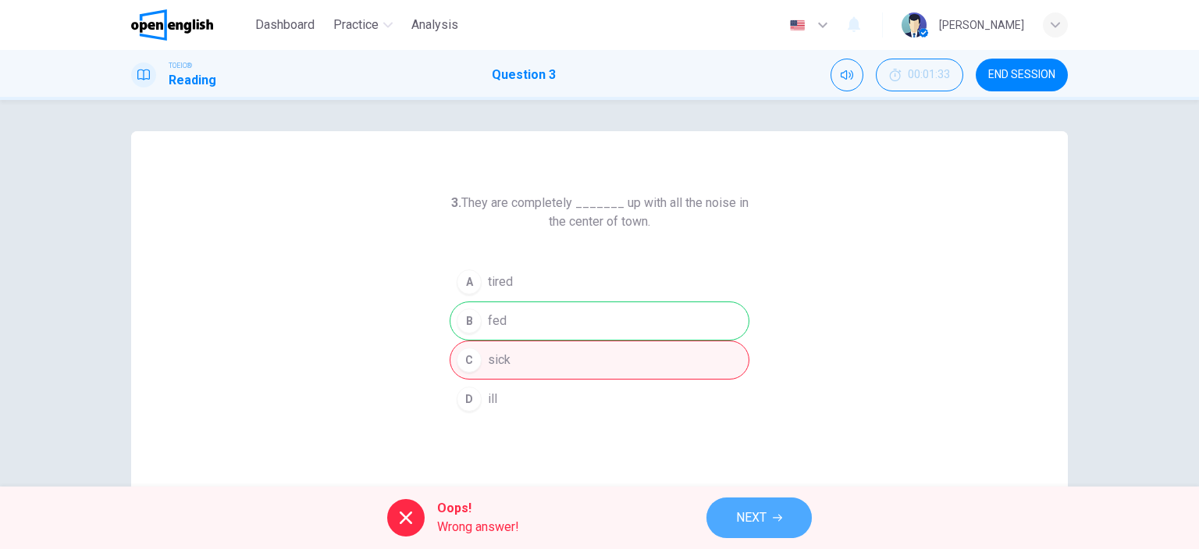
click at [770, 510] on button "NEXT" at bounding box center [759, 517] width 105 height 41
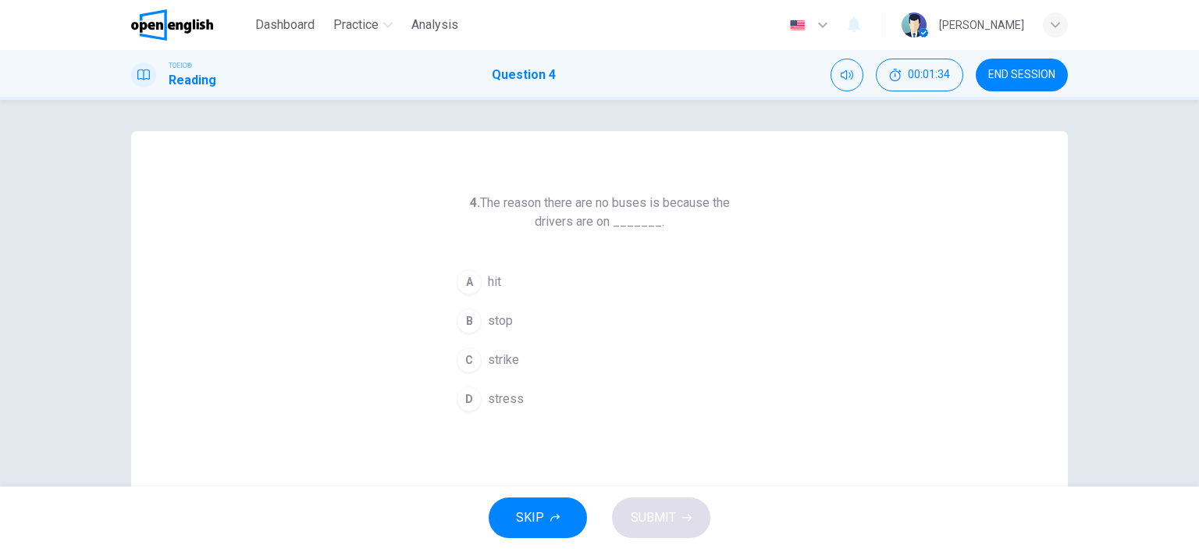
click at [770, 510] on div "SKIP SUBMIT" at bounding box center [599, 517] width 1199 height 62
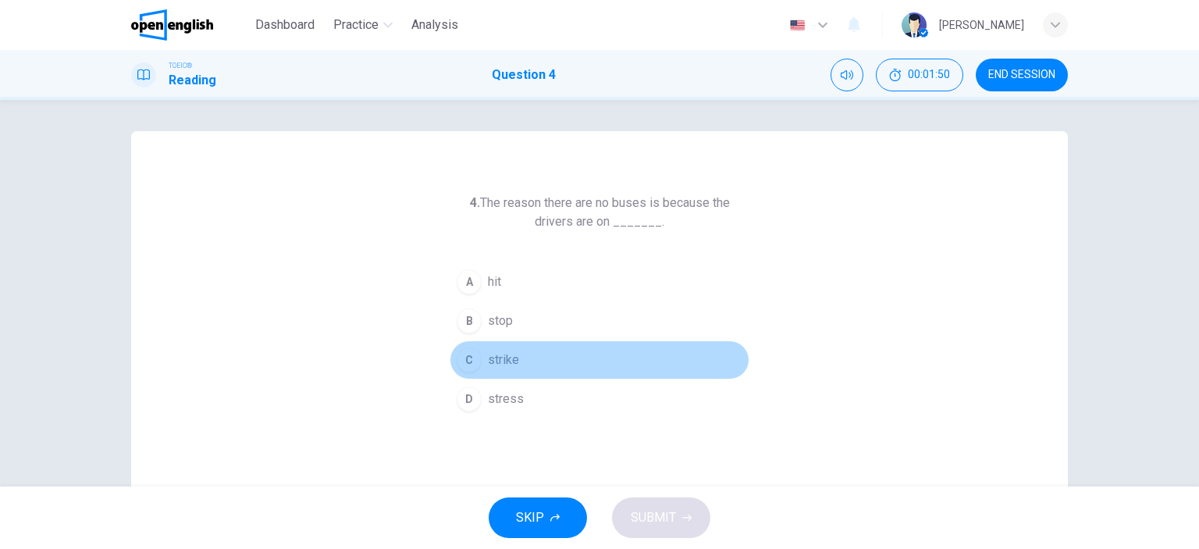
click at [465, 363] on div "C" at bounding box center [469, 359] width 25 height 25
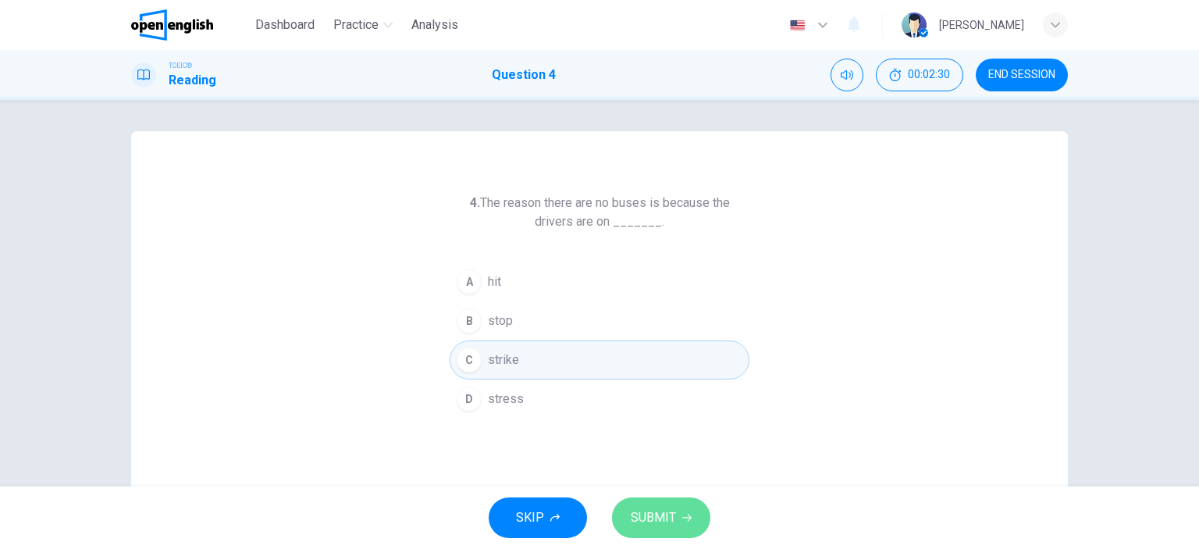
click at [667, 514] on span "SUBMIT" at bounding box center [653, 518] width 45 height 22
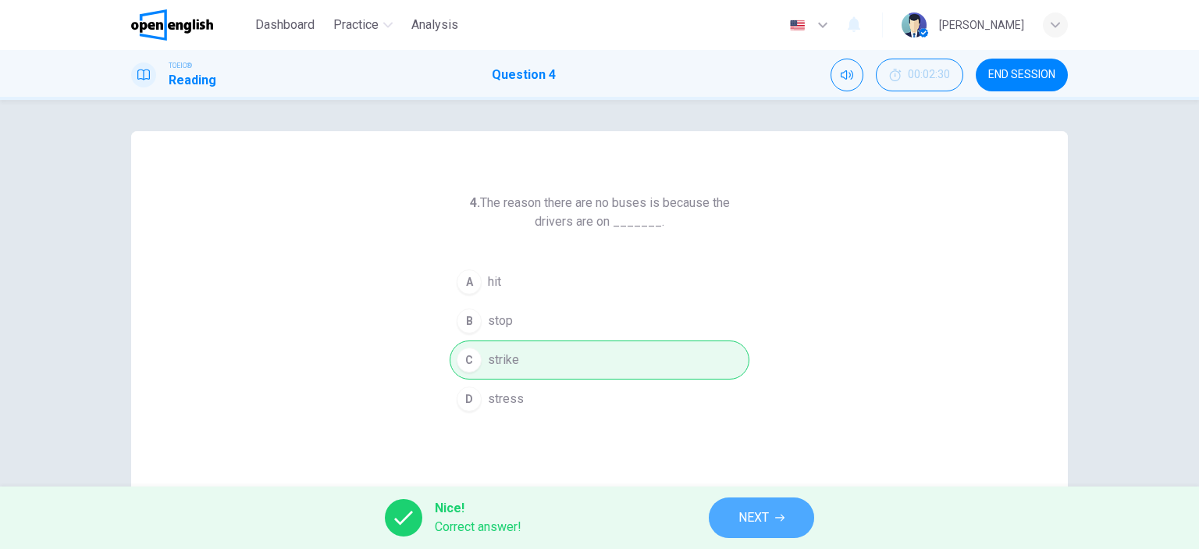
click at [766, 516] on span "NEXT" at bounding box center [754, 518] width 30 height 22
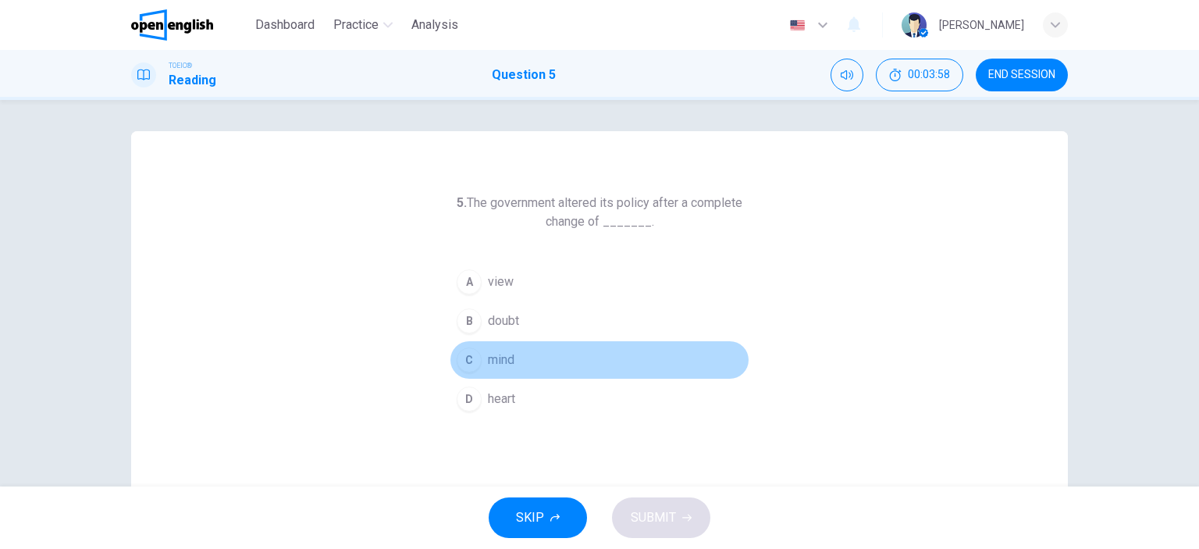
click at [476, 360] on div "C" at bounding box center [469, 359] width 25 height 25
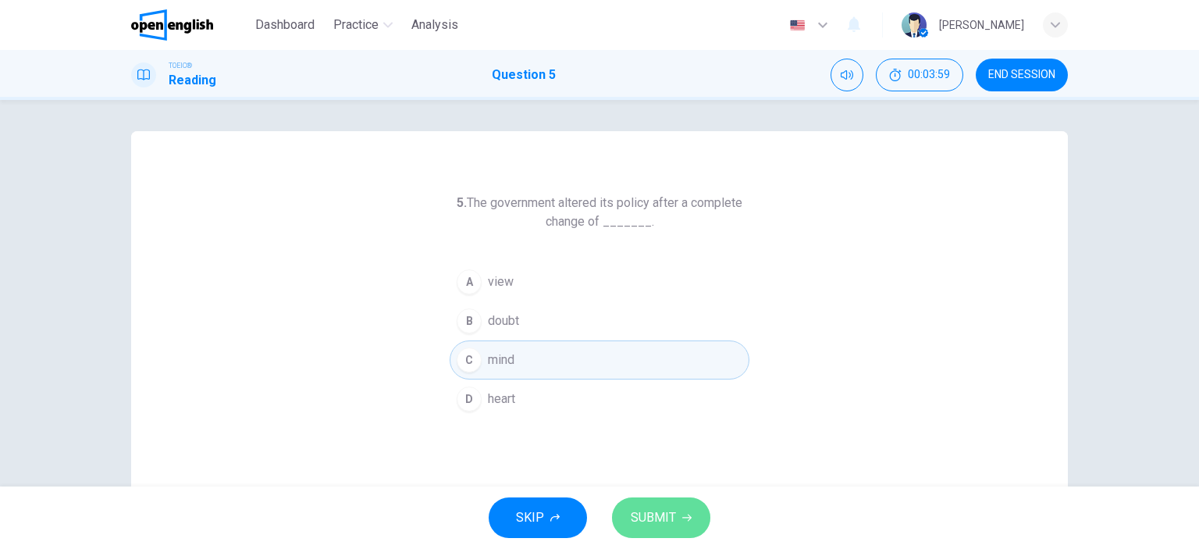
click at [678, 507] on button "SUBMIT" at bounding box center [661, 517] width 98 height 41
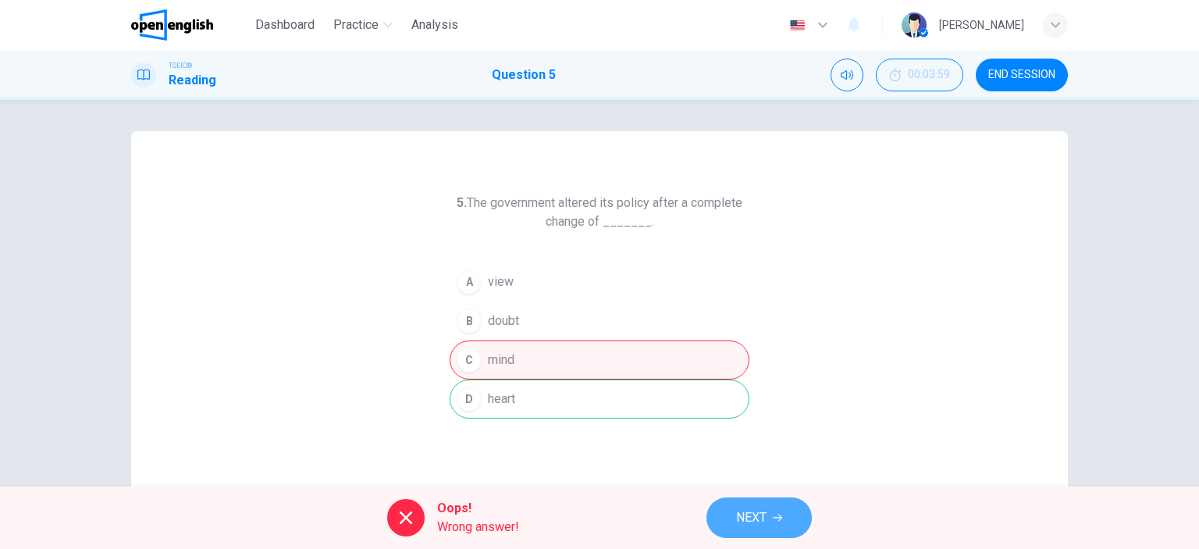
click at [768, 515] on button "NEXT" at bounding box center [759, 517] width 105 height 41
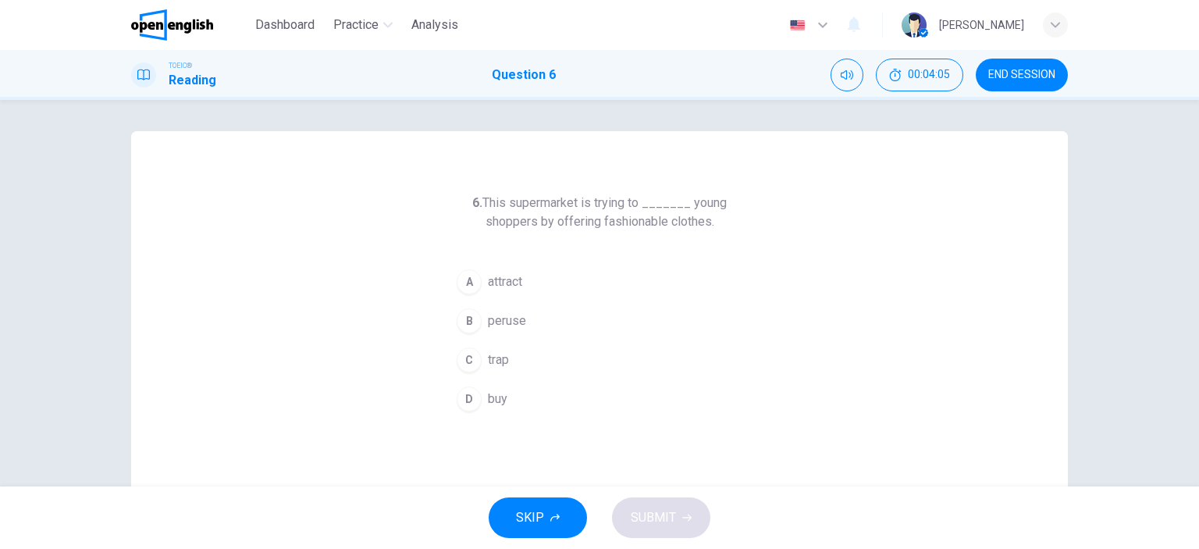
click at [211, 66] on div "TOEIC®" at bounding box center [193, 65] width 48 height 11
click at [528, 79] on h1 "Question 6" at bounding box center [524, 75] width 64 height 19
click at [801, 92] on div "TOEIC® Reading Question 6 00:04:07 END SESSION" at bounding box center [599, 75] width 1199 height 50
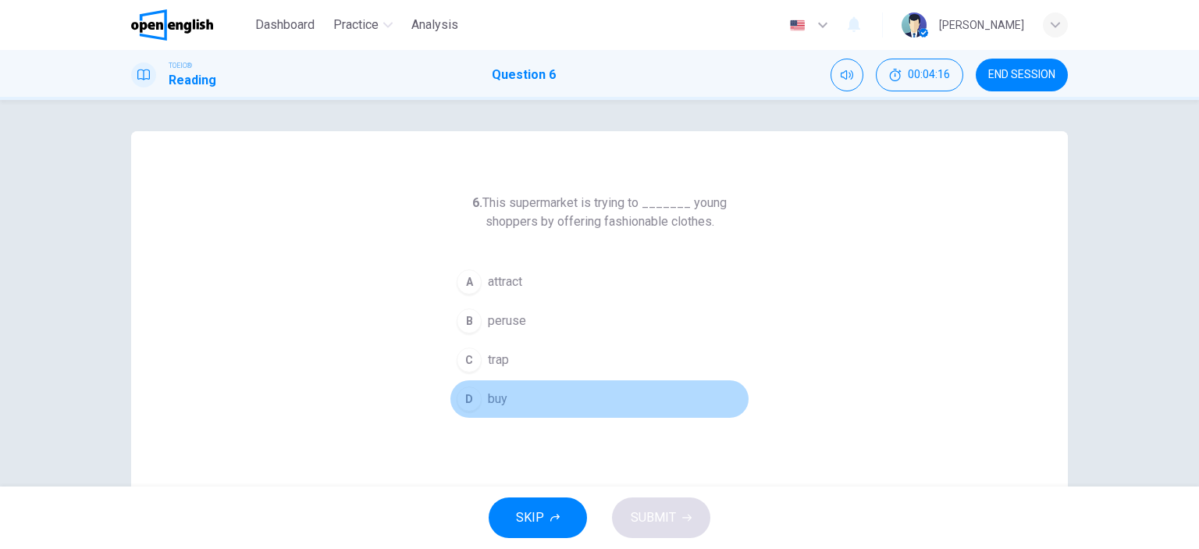
click at [472, 405] on div "D" at bounding box center [469, 399] width 25 height 25
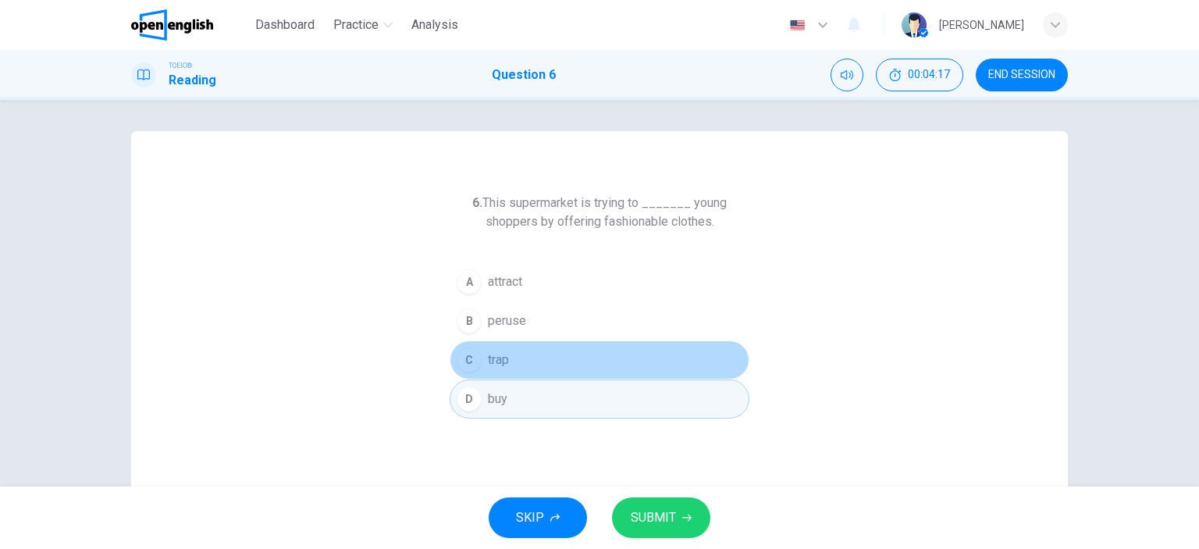
click at [468, 368] on div "C" at bounding box center [469, 359] width 25 height 25
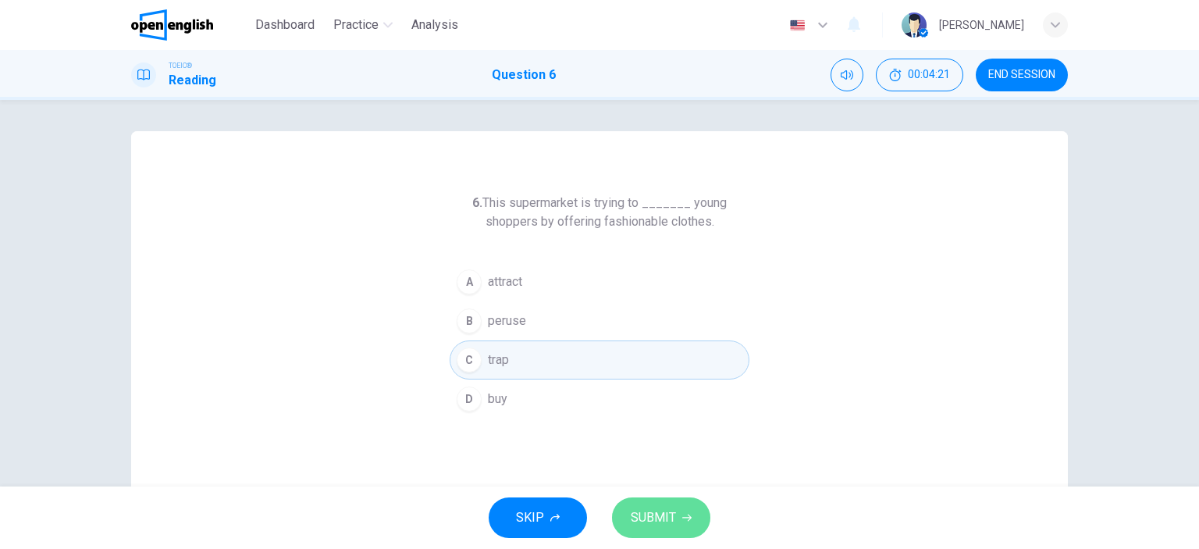
click at [657, 529] on button "SUBMIT" at bounding box center [661, 517] width 98 height 41
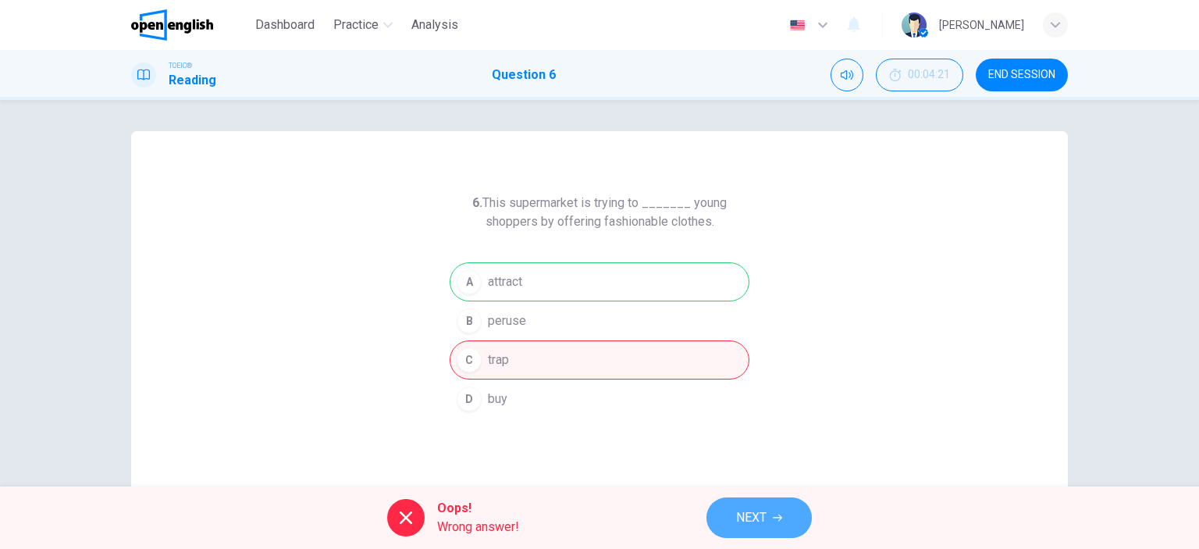
click at [723, 529] on button "NEXT" at bounding box center [759, 517] width 105 height 41
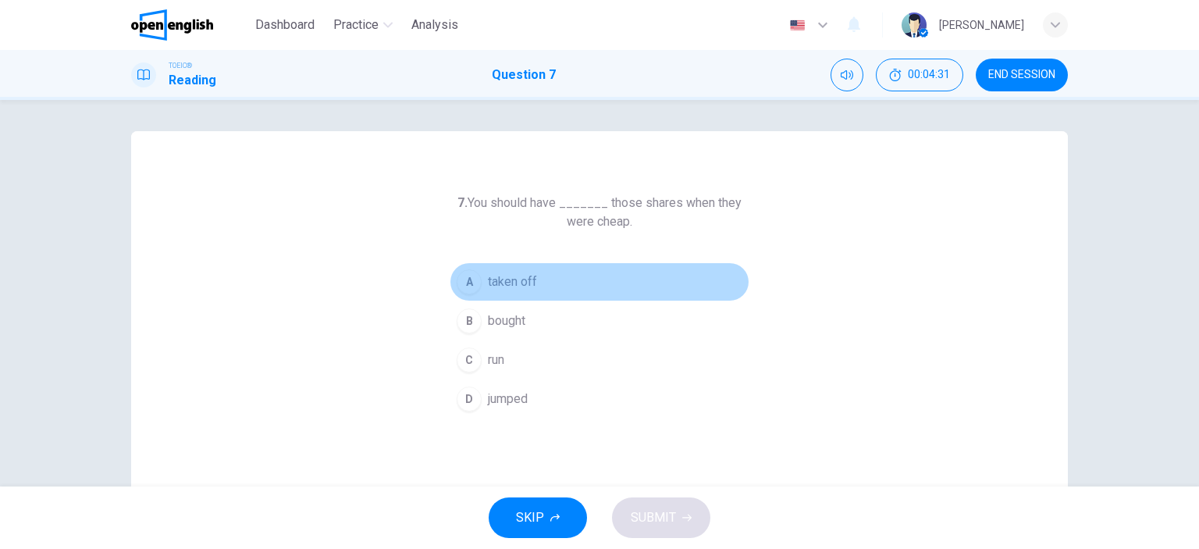
click at [472, 277] on div "A" at bounding box center [469, 281] width 25 height 25
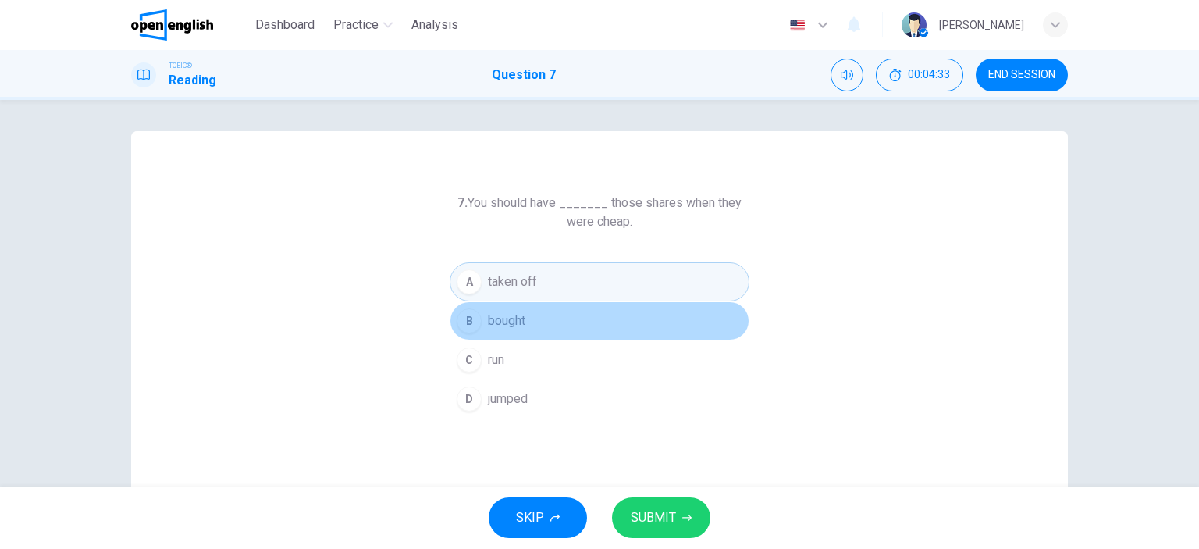
click at [468, 322] on div "B" at bounding box center [469, 320] width 25 height 25
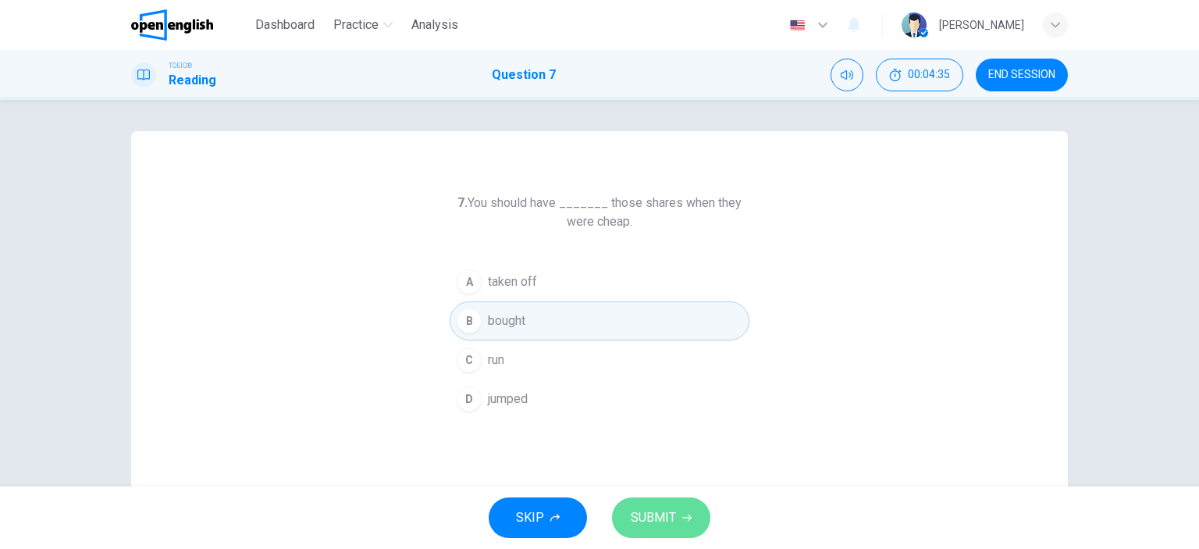
click at [678, 510] on button "SUBMIT" at bounding box center [661, 517] width 98 height 41
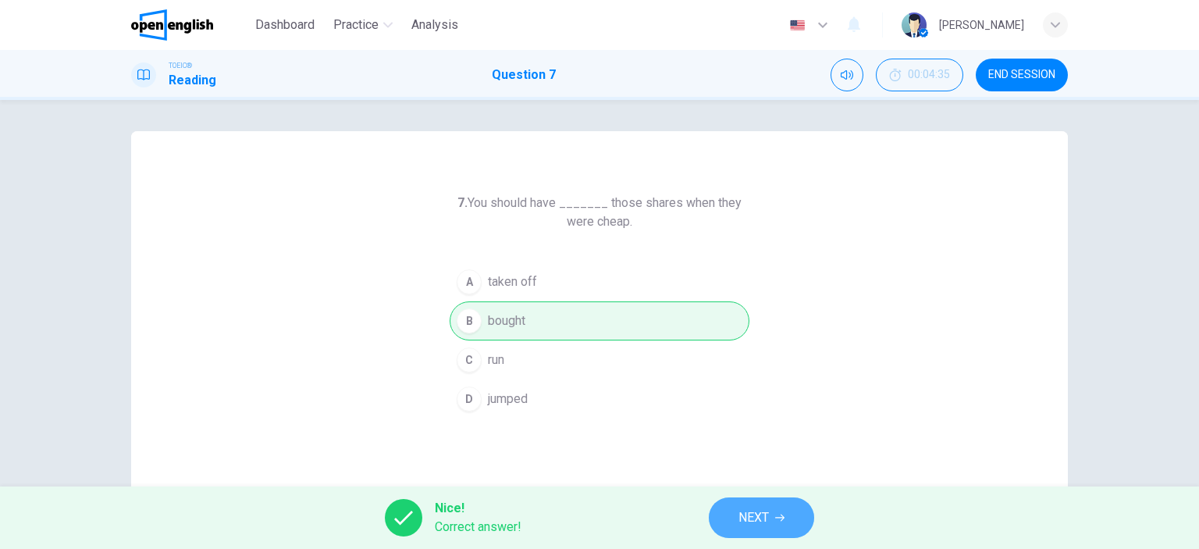
click at [750, 521] on span "NEXT" at bounding box center [754, 518] width 30 height 22
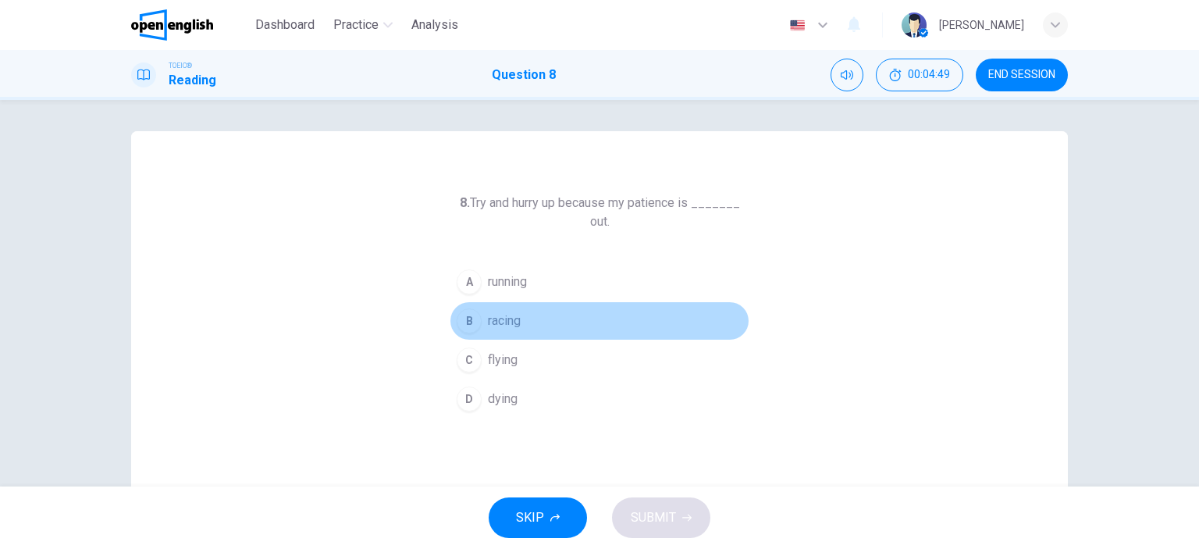
click at [466, 313] on div "B" at bounding box center [469, 320] width 25 height 25
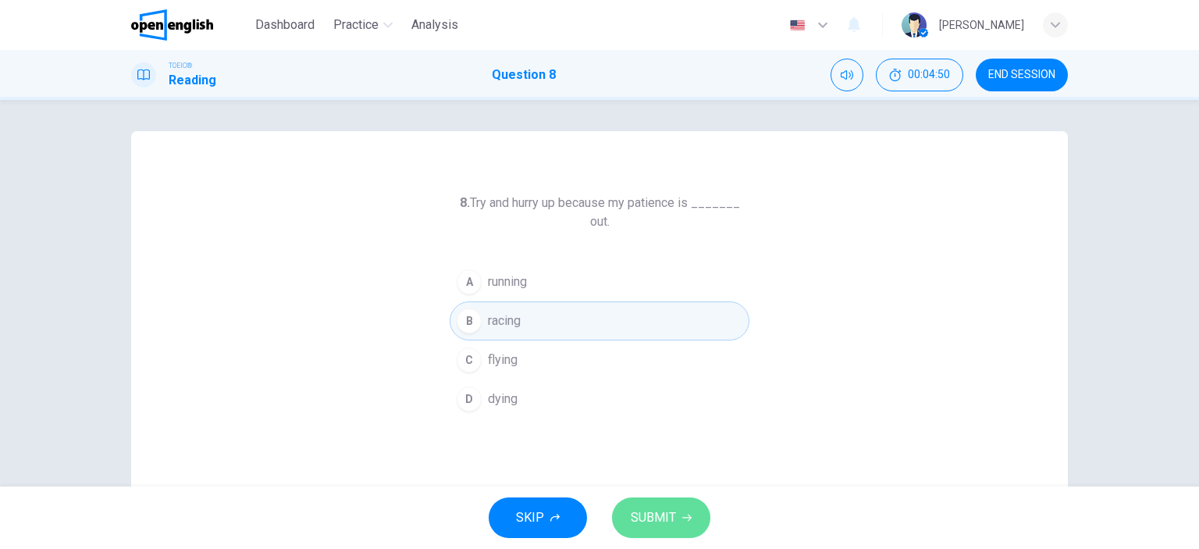
click at [619, 516] on button "SUBMIT" at bounding box center [661, 517] width 98 height 41
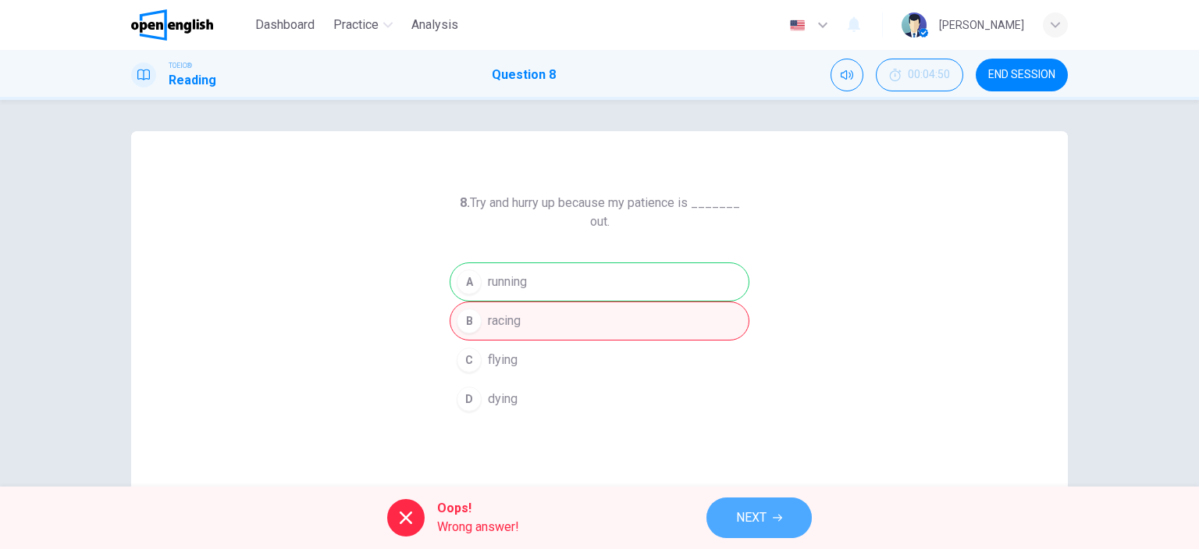
click at [793, 524] on button "NEXT" at bounding box center [759, 517] width 105 height 41
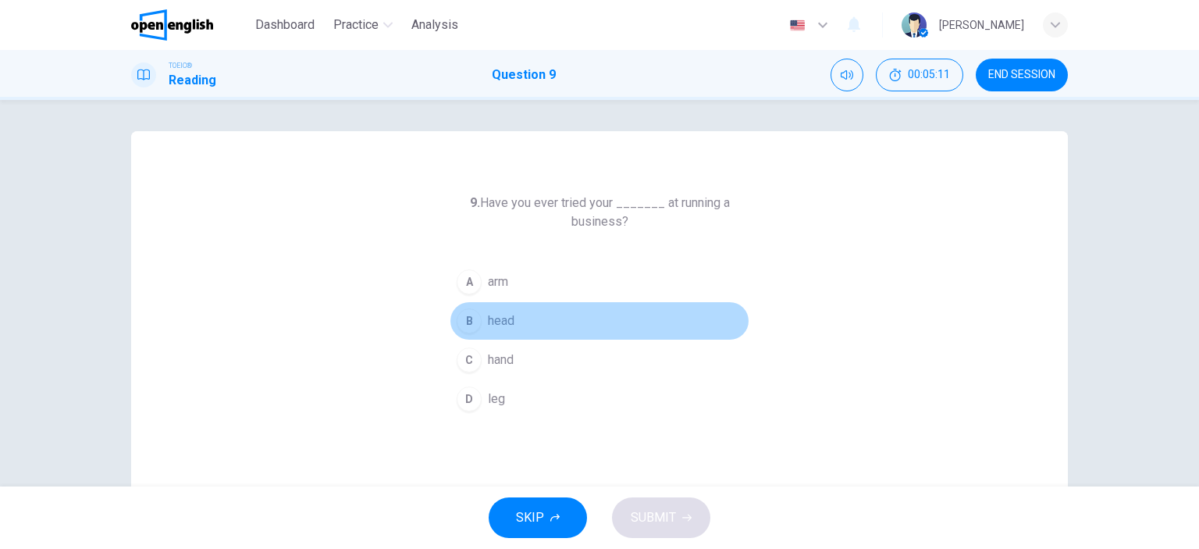
click at [465, 321] on div "B" at bounding box center [469, 320] width 25 height 25
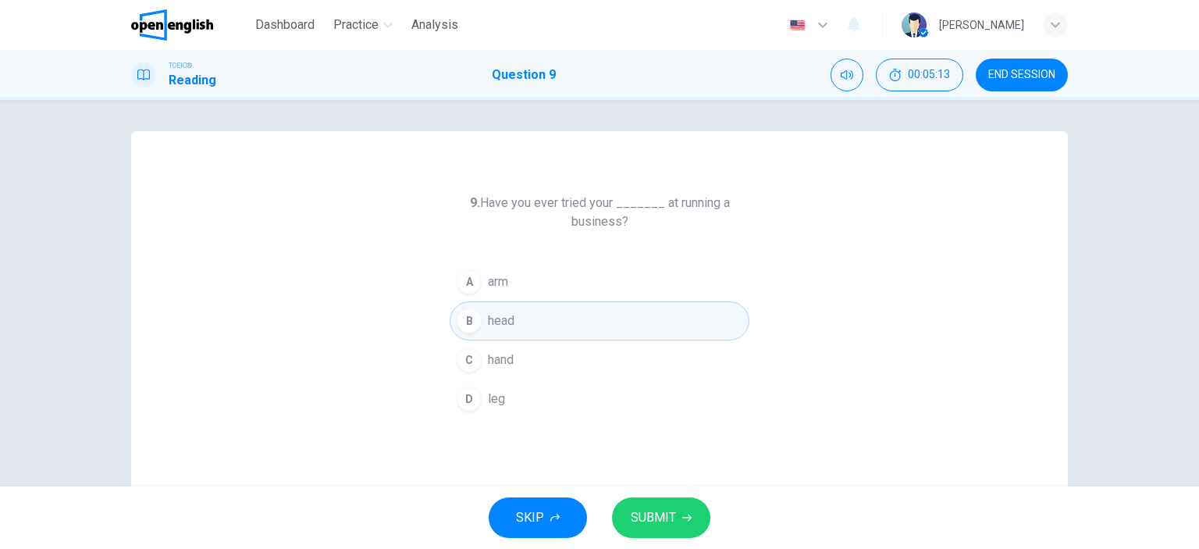
click at [462, 405] on div "D" at bounding box center [469, 399] width 25 height 25
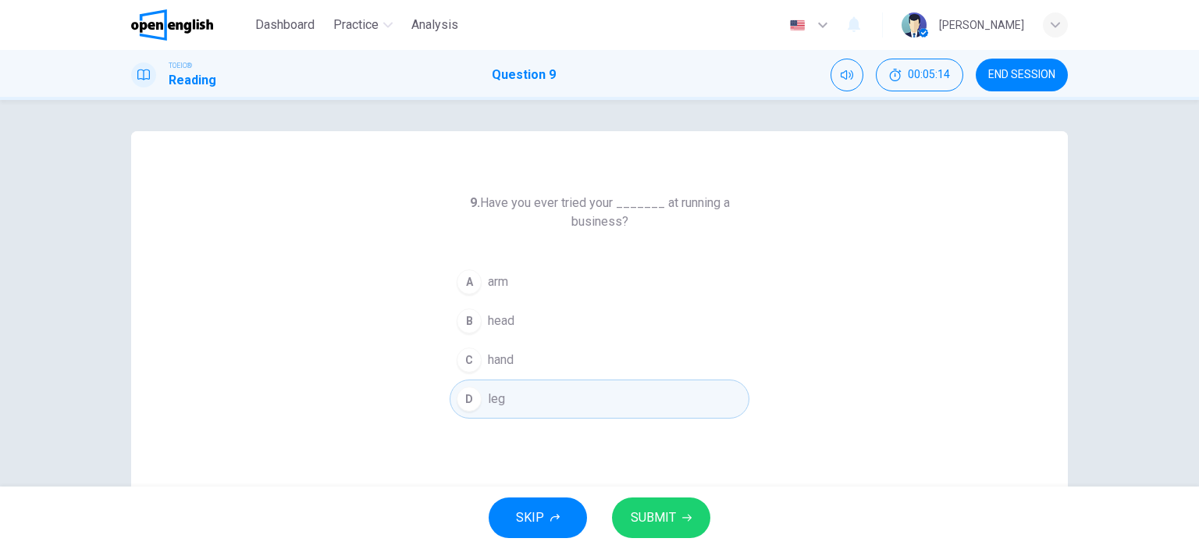
click at [658, 511] on span "SUBMIT" at bounding box center [653, 518] width 45 height 22
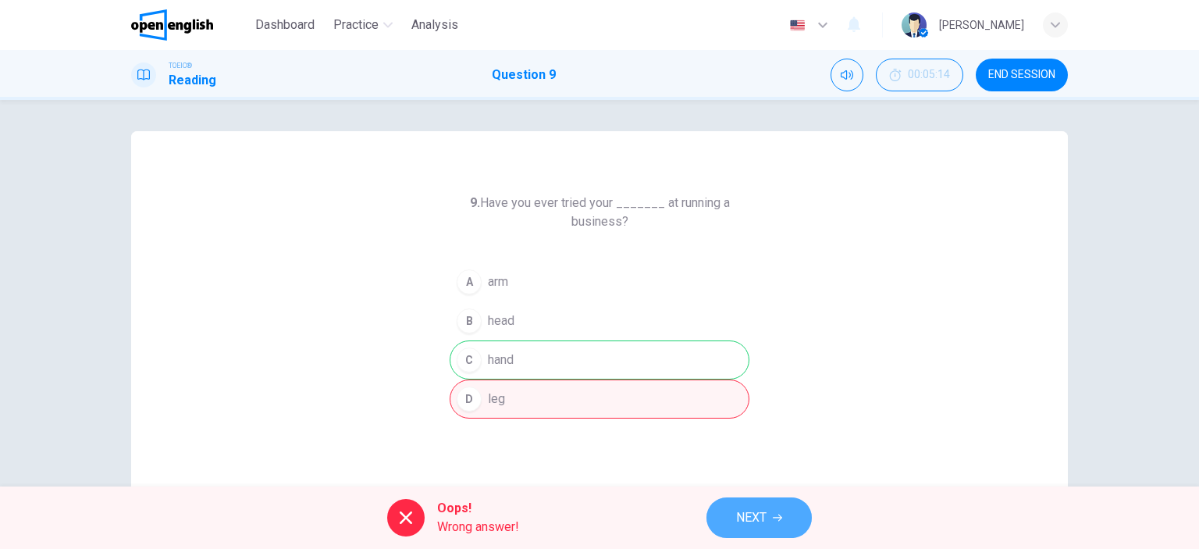
click at [737, 529] on button "NEXT" at bounding box center [759, 517] width 105 height 41
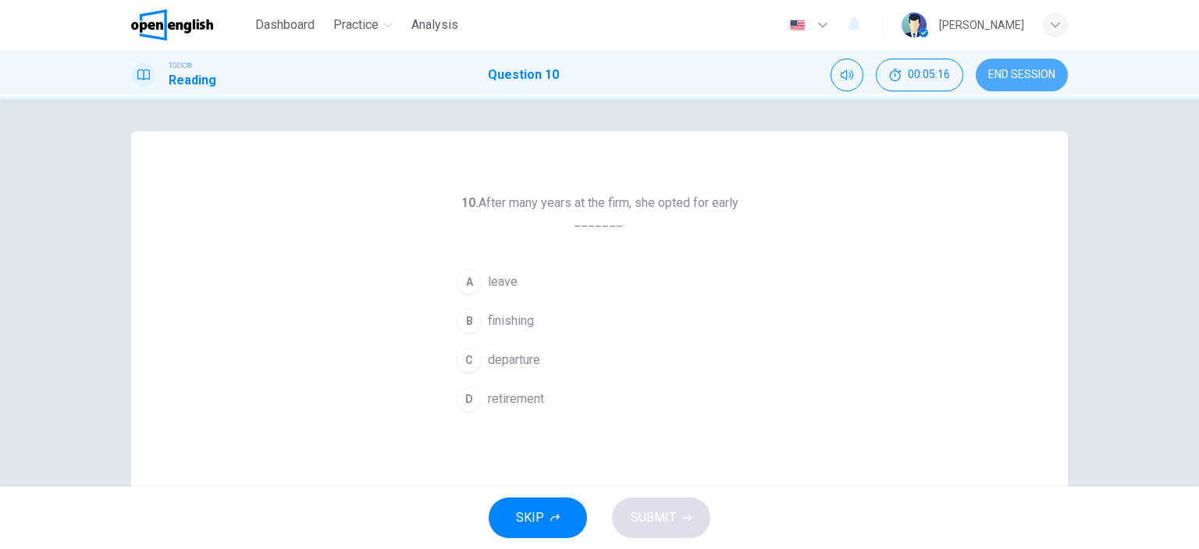
click at [1006, 81] on button "END SESSION" at bounding box center [1022, 75] width 92 height 33
